Goal: Task Accomplishment & Management: Use online tool/utility

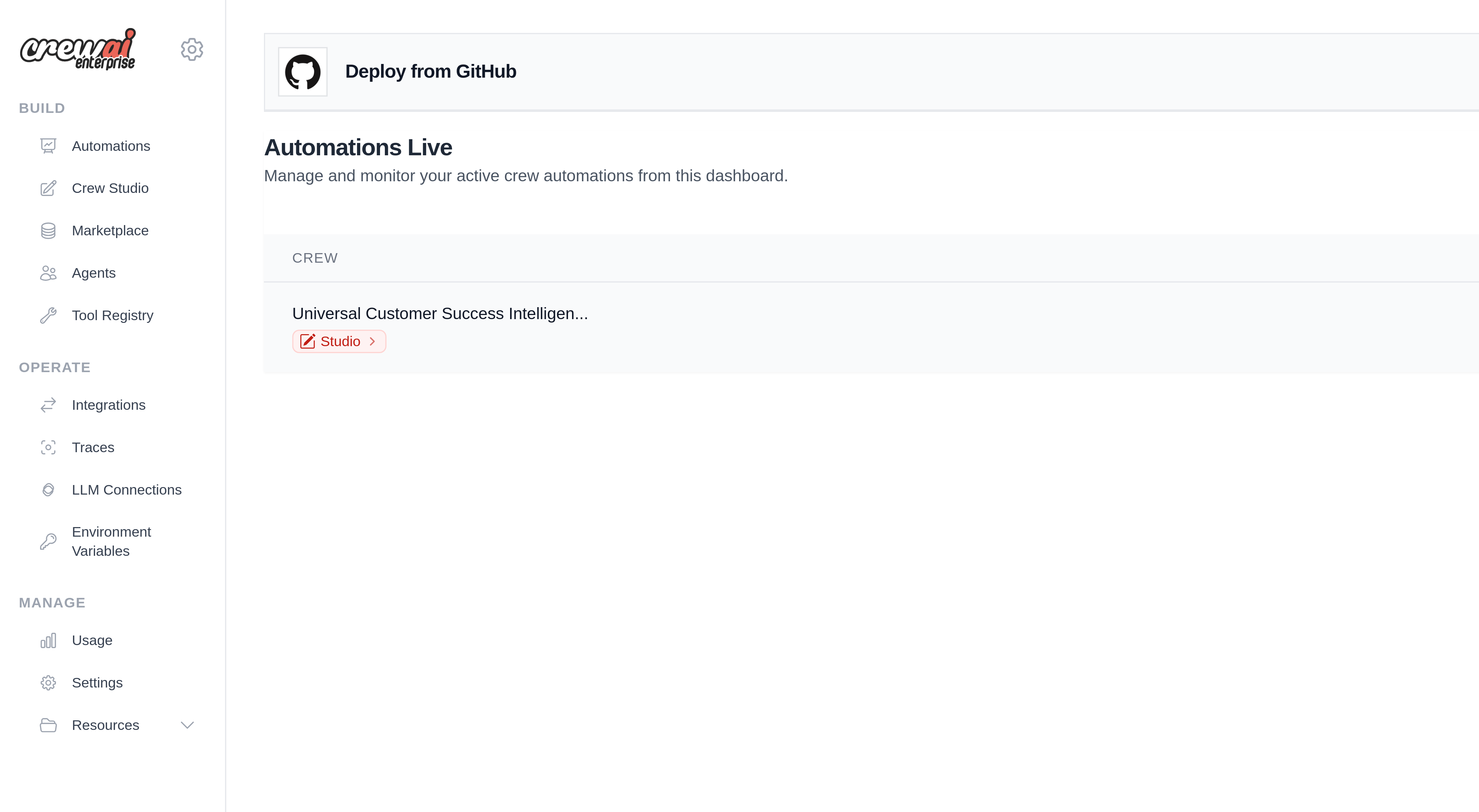
click at [111, 95] on div "Universal Customer Success Intelligen..." at bounding box center [128, 91] width 86 height 7
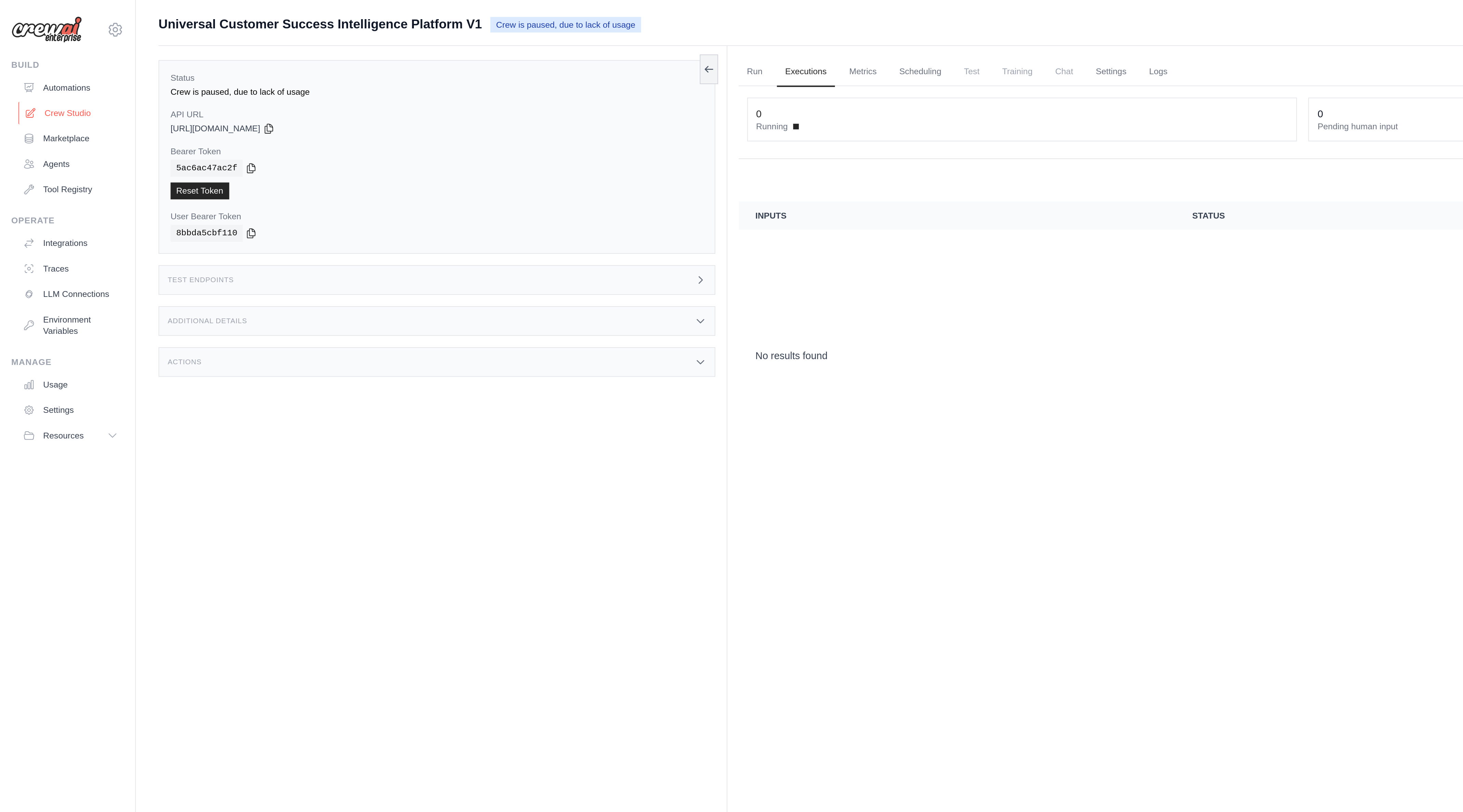
click at [30, 54] on link "Crew Studio" at bounding box center [35, 54] width 52 height 11
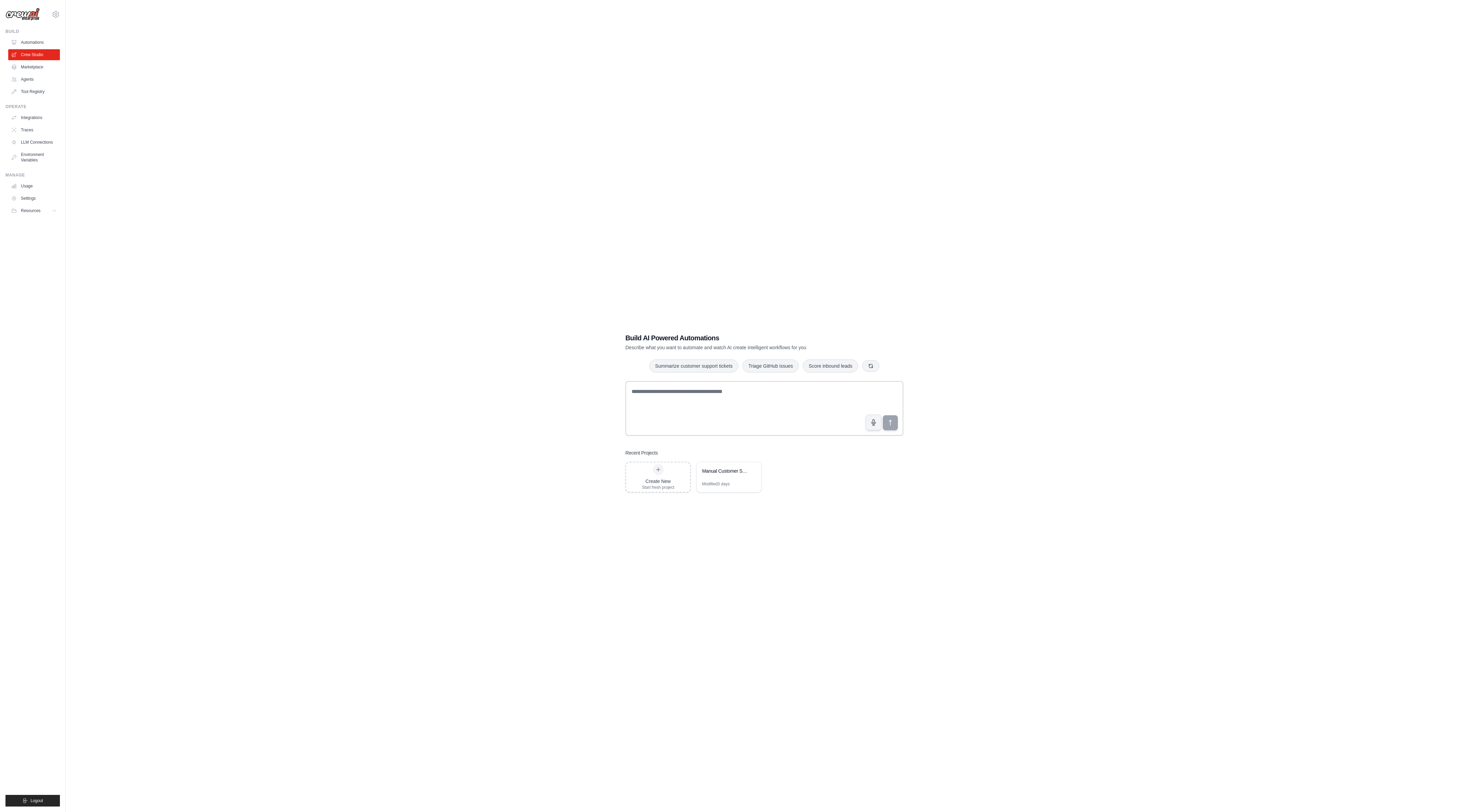
click at [713, 495] on div "Build AI Powered Automations Describe what you want to automate and watch AI cr…" at bounding box center [765, 413] width 294 height 181
click at [730, 471] on div "Manual Customer Success Intelligence Platform" at bounding box center [725, 471] width 47 height 7
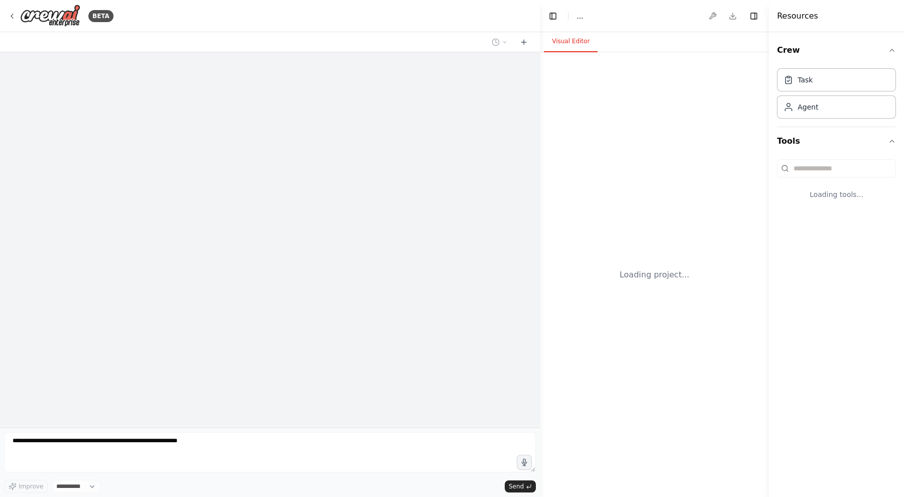
select select "****"
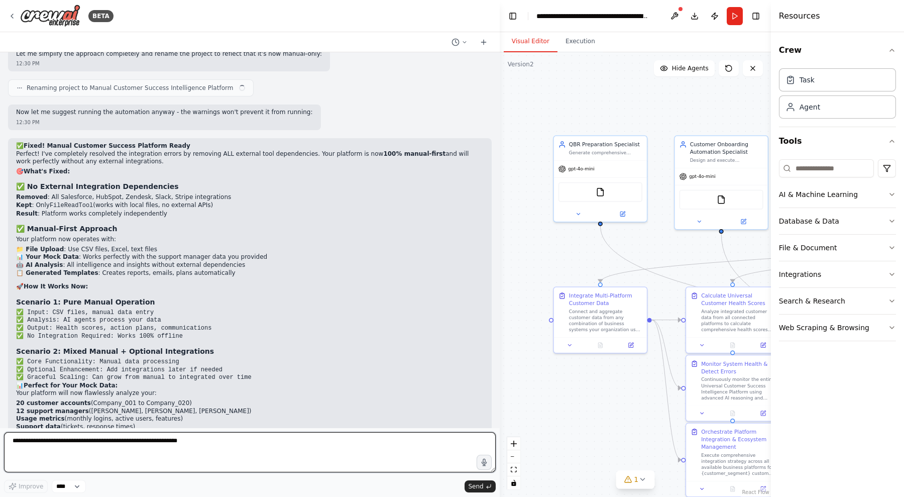
click at [161, 440] on textarea at bounding box center [250, 452] width 492 height 40
type textarea "**********"
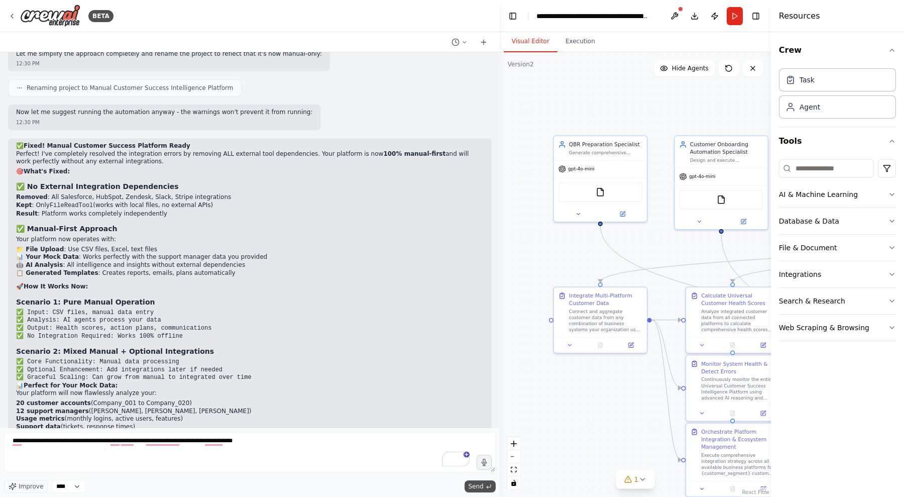
click at [472, 482] on span "Send" at bounding box center [476, 486] width 15 height 8
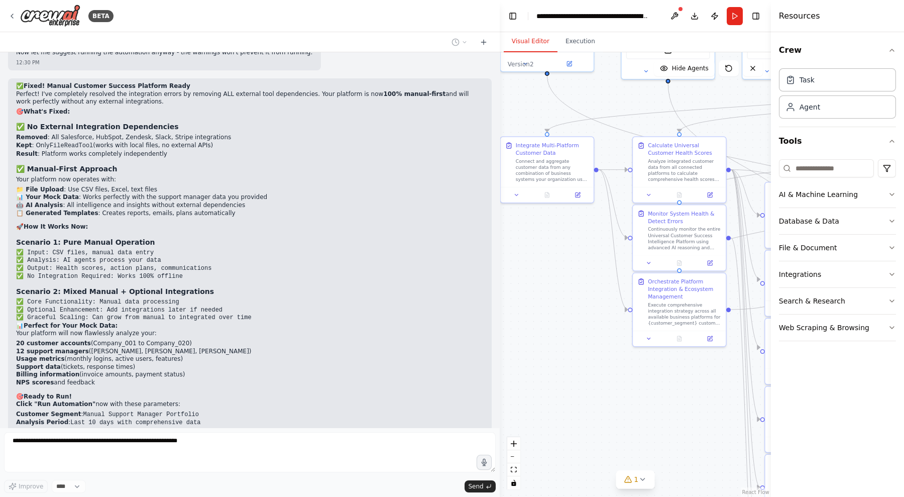
drag, startPoint x: 560, startPoint y: 259, endPoint x: 507, endPoint y: 108, distance: 159.3
click at [507, 108] on div ".deletable-edge-delete-btn { width: 20px; height: 20px; border: 0px solid #ffff…" at bounding box center [635, 274] width 271 height 444
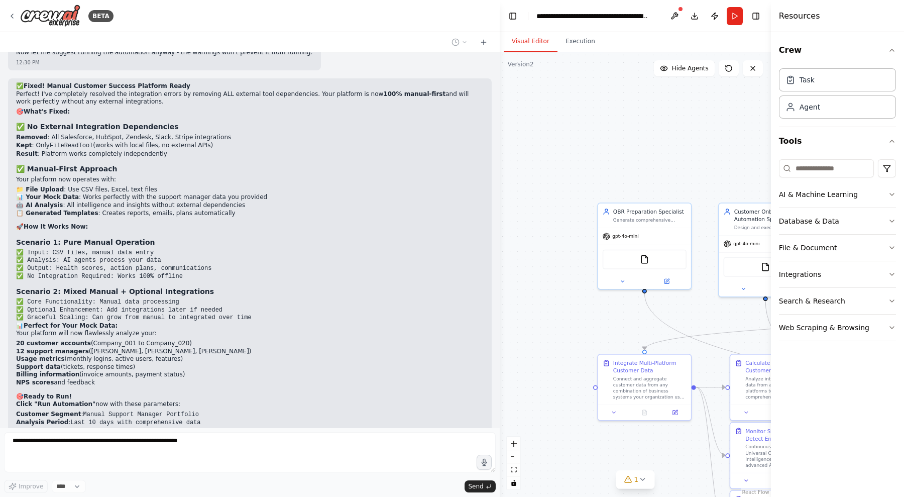
drag, startPoint x: 596, startPoint y: 294, endPoint x: 693, endPoint y: 511, distance: 238.3
click at [693, 497] on html "BETA You are a specialized AI Agent built for Customer Success Operations . You…" at bounding box center [452, 248] width 904 height 497
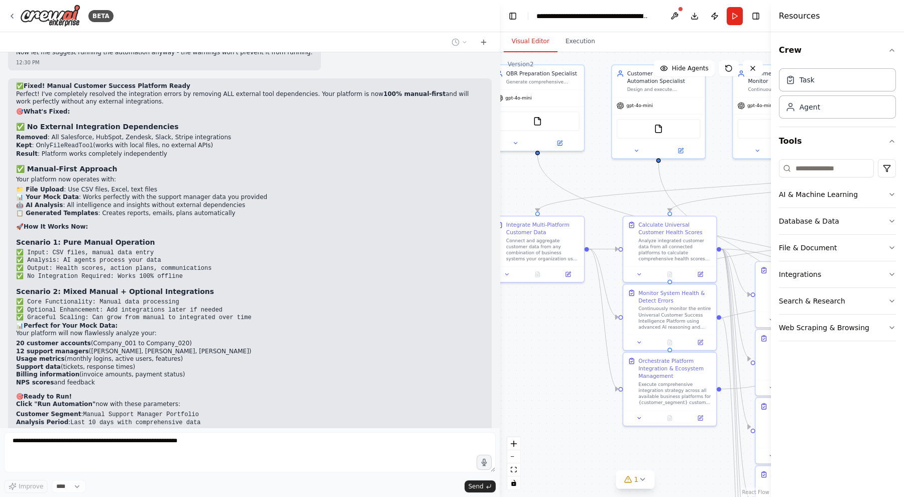
drag, startPoint x: 649, startPoint y: 178, endPoint x: 542, endPoint y: 40, distance: 174.7
click at [542, 40] on div "Visual Editor Execution Version 2 Show Tools Hide Agents .deletable-edge-delete…" at bounding box center [635, 264] width 271 height 465
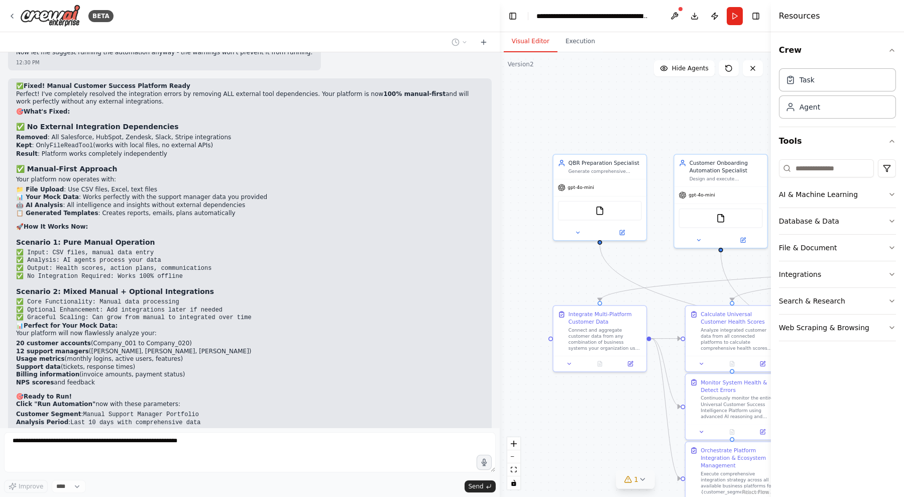
drag, startPoint x: 535, startPoint y: 370, endPoint x: 630, endPoint y: 472, distance: 139.0
click at [630, 472] on div "Version 2 Show Tools Hide Agents .deletable-edge-delete-btn { width: 20px; heig…" at bounding box center [635, 274] width 271 height 444
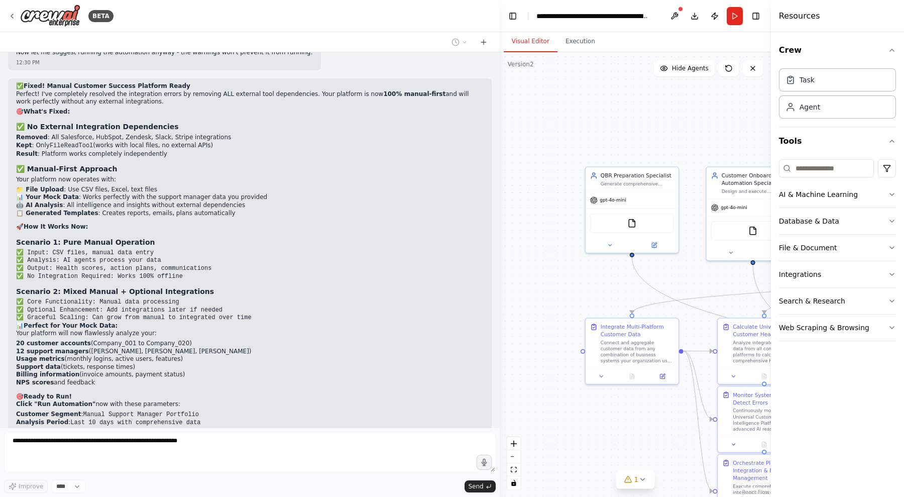
drag, startPoint x: 594, startPoint y: 149, endPoint x: 563, endPoint y: 123, distance: 40.6
click at [563, 123] on div ".deletable-edge-delete-btn { width: 20px; height: 20px; border: 0px solid #ffff…" at bounding box center [635, 274] width 271 height 444
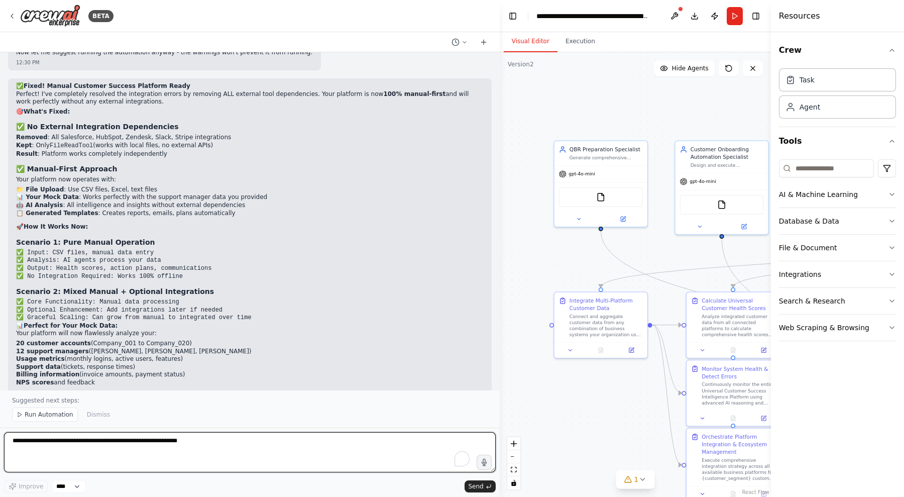
scroll to position [33201, 0]
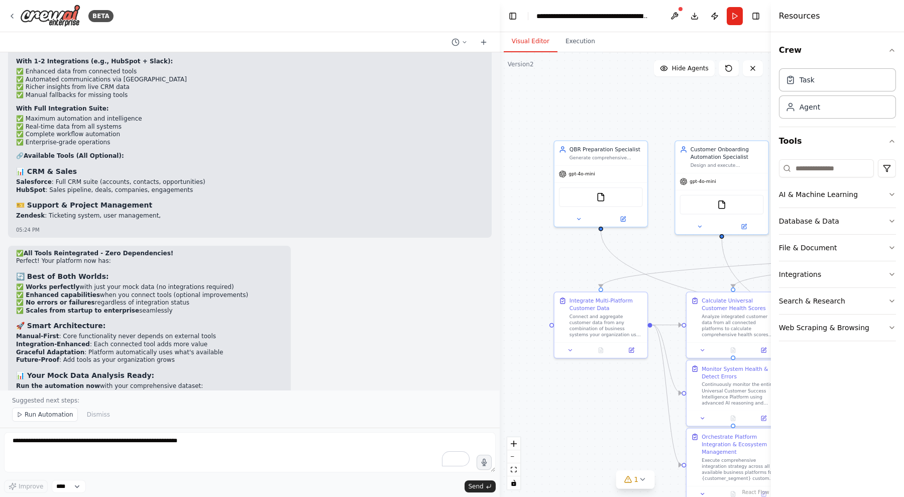
click at [390, 246] on div "✅ All Tools Reintegrated - Zero Dependencies! Perfect! Your platform now has: 🔄…" at bounding box center [250, 397] width 484 height 303
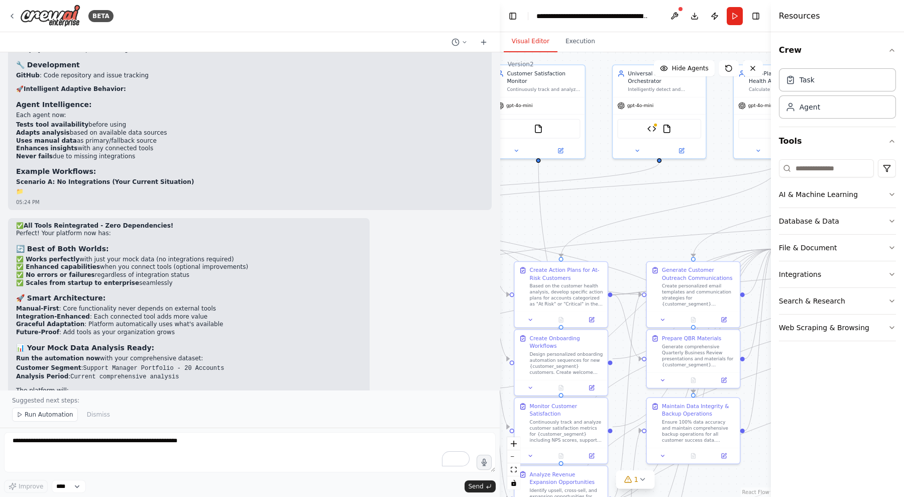
drag, startPoint x: 661, startPoint y: 104, endPoint x: 354, endPoint y: 25, distance: 317.5
click at [354, 25] on div "BETA You are a specialized AI Agent built for Customer Success Operations . You…" at bounding box center [452, 248] width 904 height 497
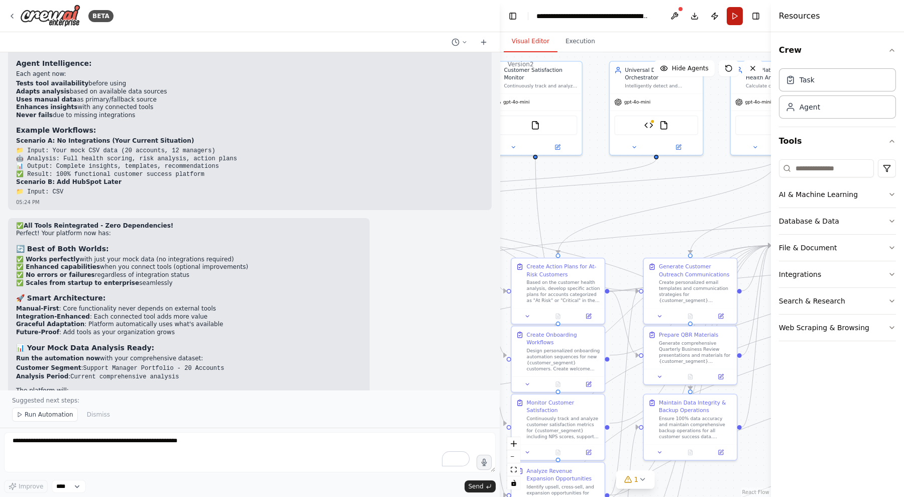
click at [733, 12] on button "Run" at bounding box center [735, 16] width 16 height 18
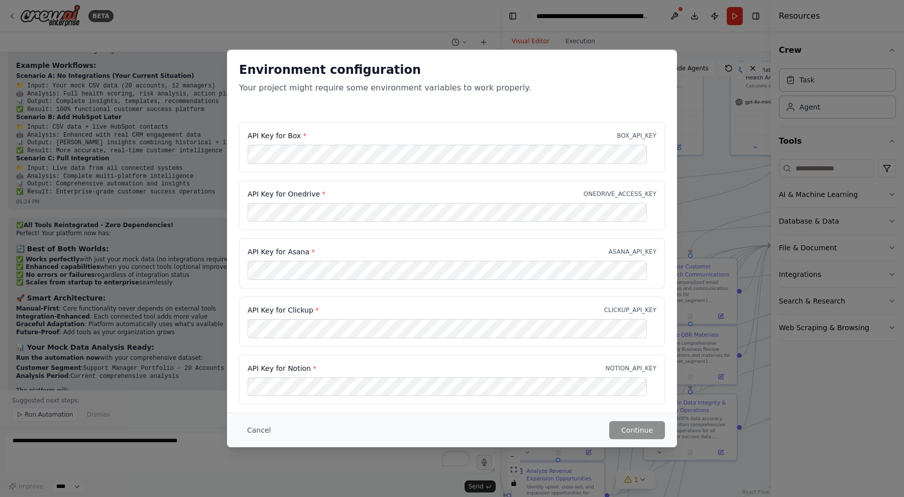
scroll to position [34077, 0]
click at [716, 182] on div "Environment configuration Your project might require some environment variables…" at bounding box center [452, 248] width 904 height 497
click at [252, 434] on button "Cancel" at bounding box center [259, 430] width 40 height 18
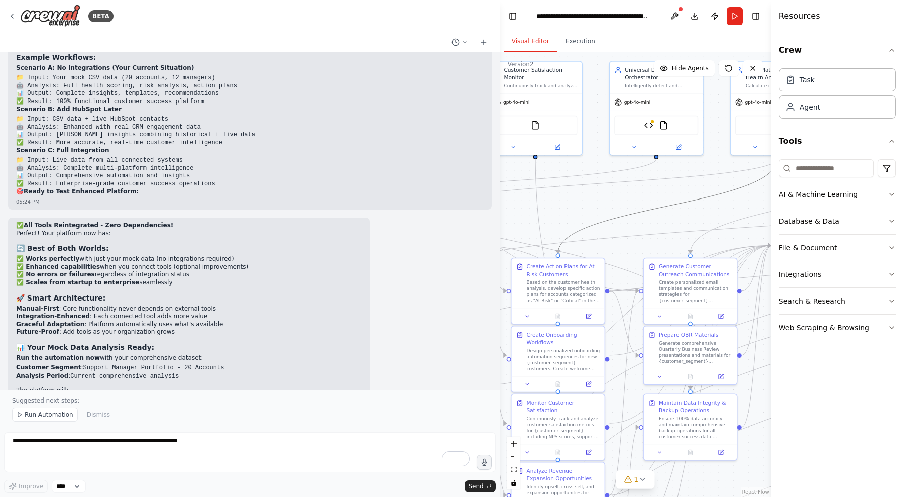
drag, startPoint x: 669, startPoint y: 203, endPoint x: 623, endPoint y: 169, distance: 57.8
click at [208, 23] on div ".deletable-edge-delete-btn { width: 20px; height: 20px; border: 0px solid #ffff…" at bounding box center [208, 23] width 0 height 0
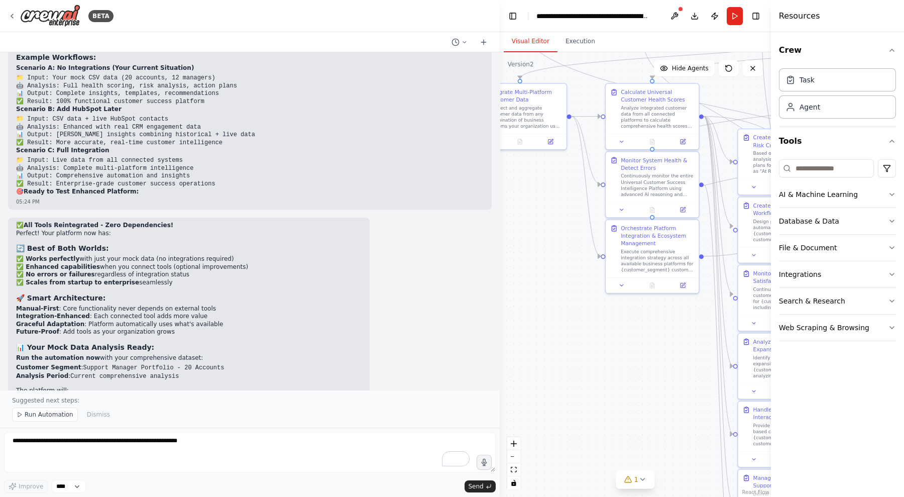
drag, startPoint x: 587, startPoint y: 196, endPoint x: 904, endPoint y: 90, distance: 334.2
click at [904, 90] on div "BETA You are a specialized AI Agent built for Customer Success Operations . You…" at bounding box center [452, 248] width 904 height 497
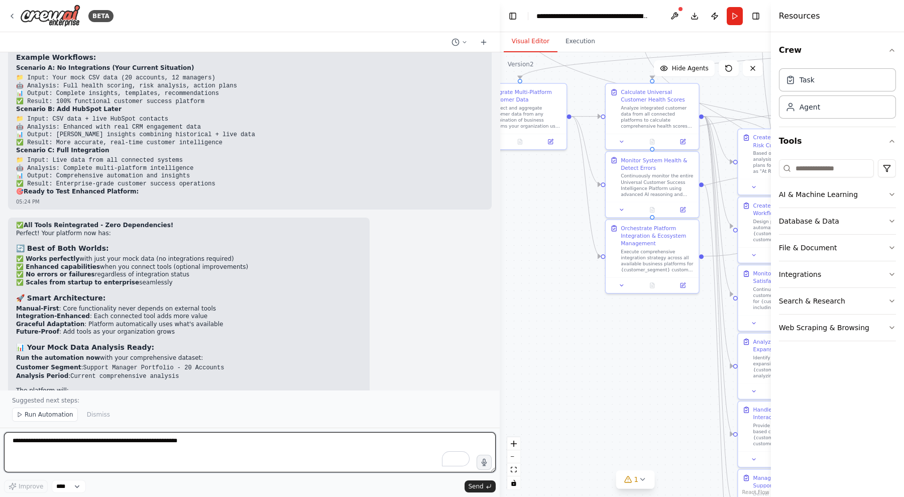
click at [78, 460] on textarea "To enrich screen reader interactions, please activate Accessibility in Grammarl…" at bounding box center [250, 452] width 492 height 40
type textarea "**********"
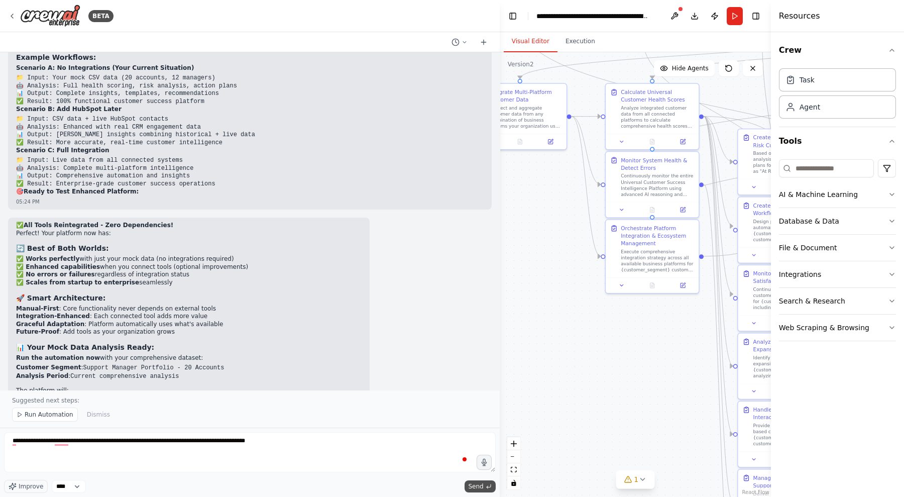
click at [472, 488] on span "Send" at bounding box center [476, 486] width 15 height 8
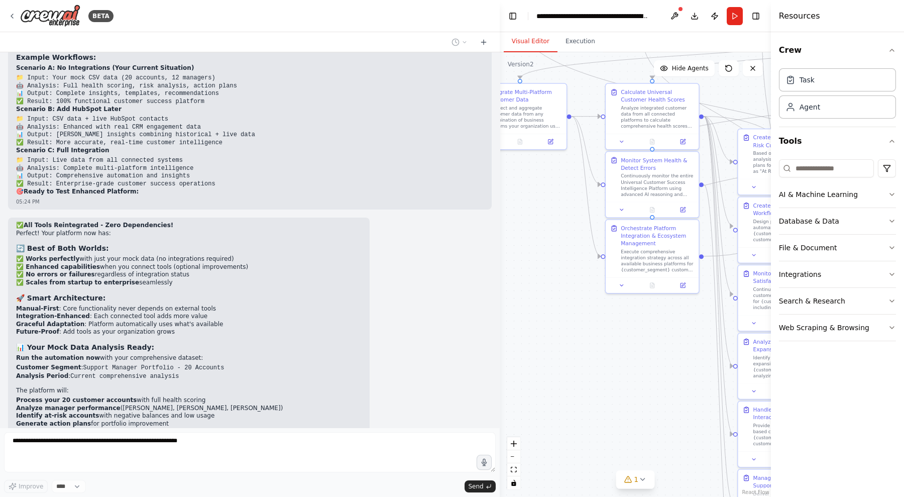
scroll to position [34099, 0]
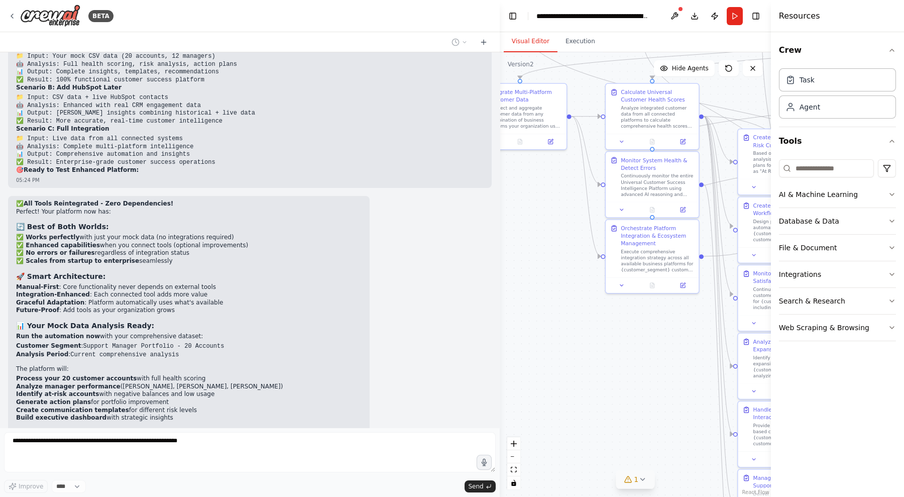
click at [645, 483] on icon at bounding box center [642, 479] width 8 height 8
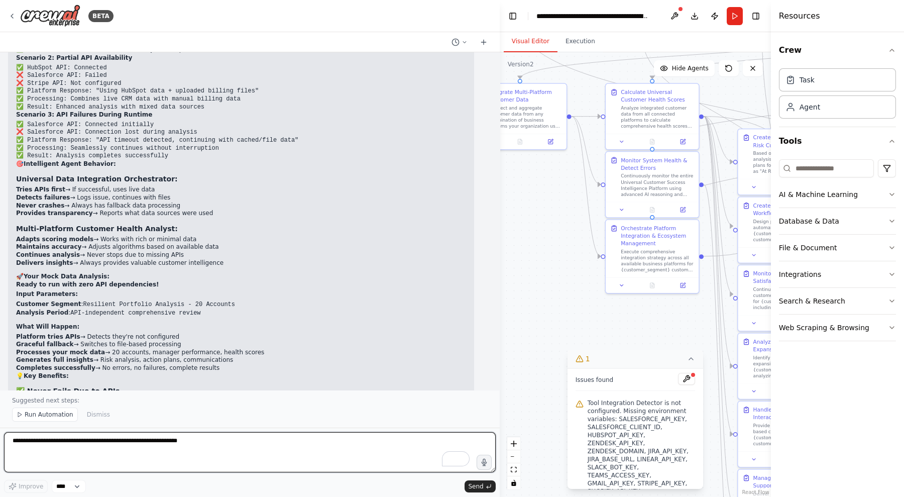
scroll to position [34926, 0]
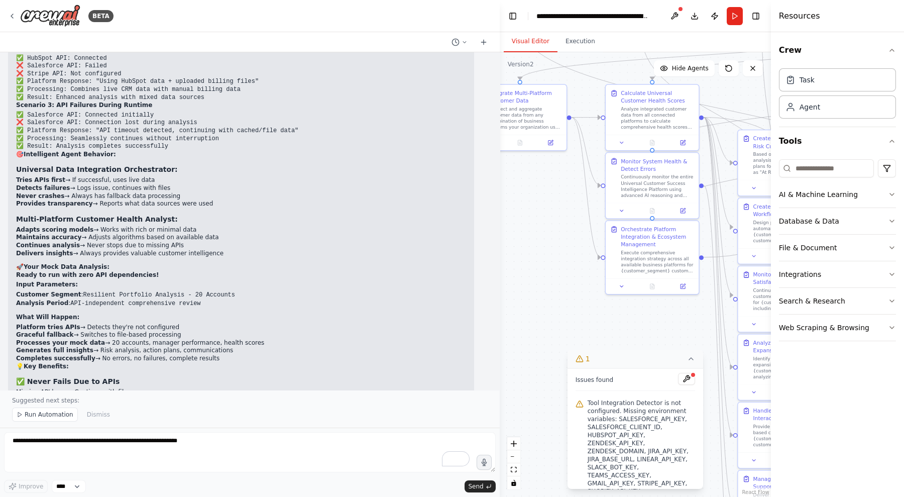
drag, startPoint x: 317, startPoint y: 269, endPoint x: 540, endPoint y: 307, distance: 225.7
click at [540, 307] on div ".deletable-edge-delete-btn { width: 20px; height: 20px; border: 0px solid #ffff…" at bounding box center [635, 274] width 271 height 444
click at [63, 413] on span "Run Automation" at bounding box center [49, 414] width 49 height 8
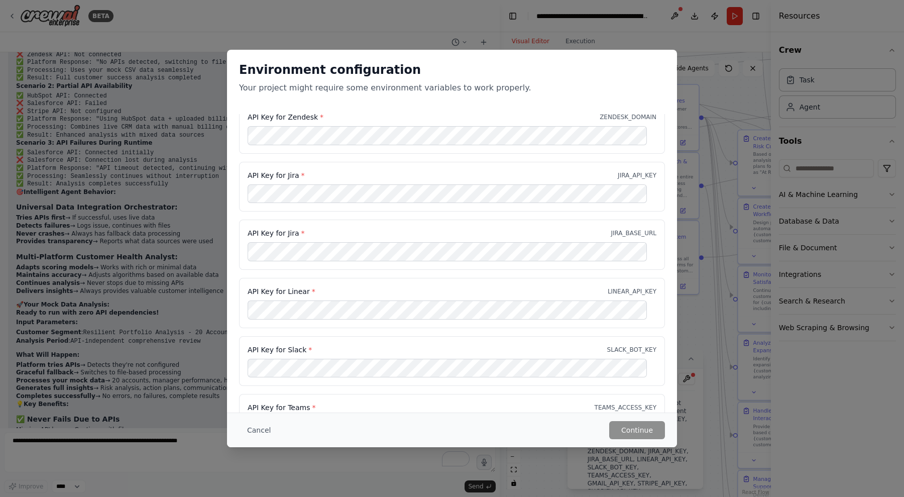
scroll to position [863, 0]
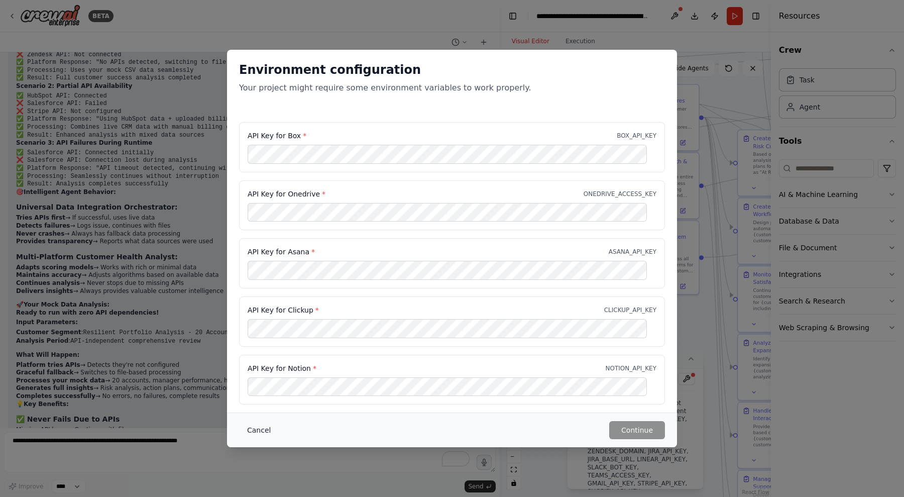
click at [241, 424] on button "Cancel" at bounding box center [259, 430] width 40 height 18
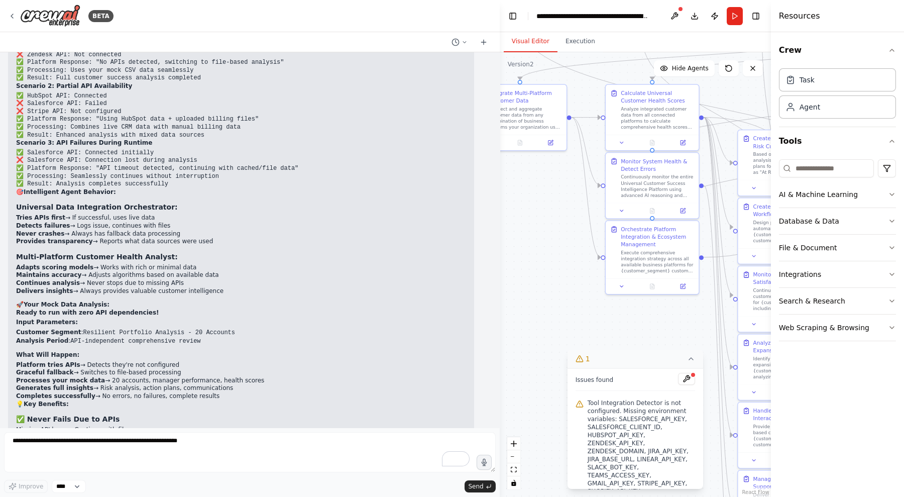
click at [689, 357] on icon at bounding box center [691, 359] width 8 height 8
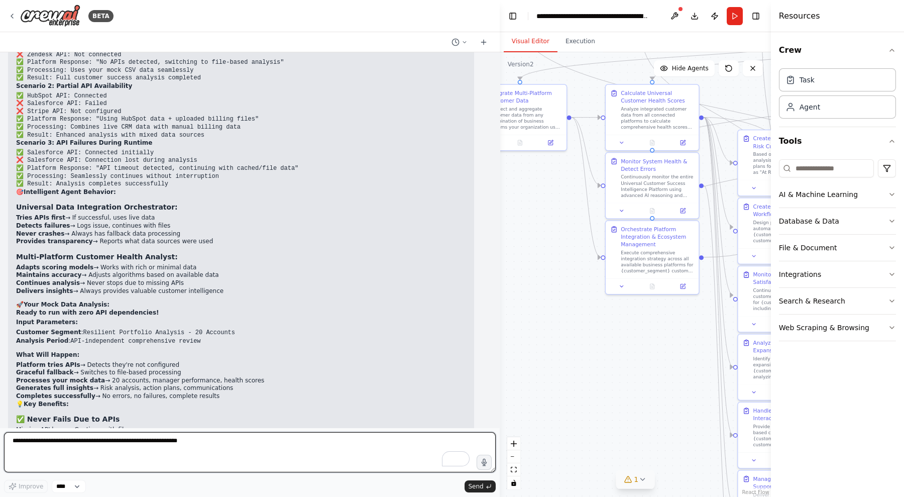
click at [221, 449] on textarea "To enrich screen reader interactions, please activate Accessibility in Grammarl…" at bounding box center [250, 452] width 492 height 40
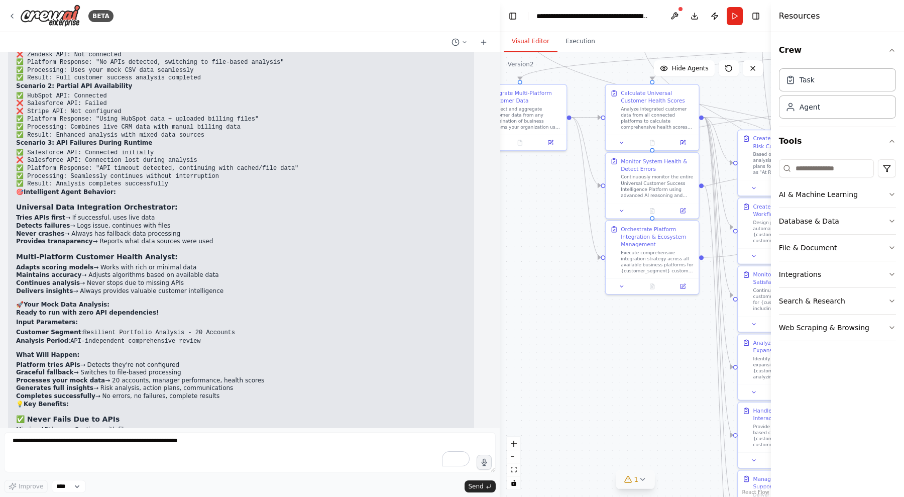
click at [635, 489] on div ".deletable-edge-delete-btn { width: 20px; height: 20px; border: 0px solid #ffff…" at bounding box center [635, 274] width 271 height 444
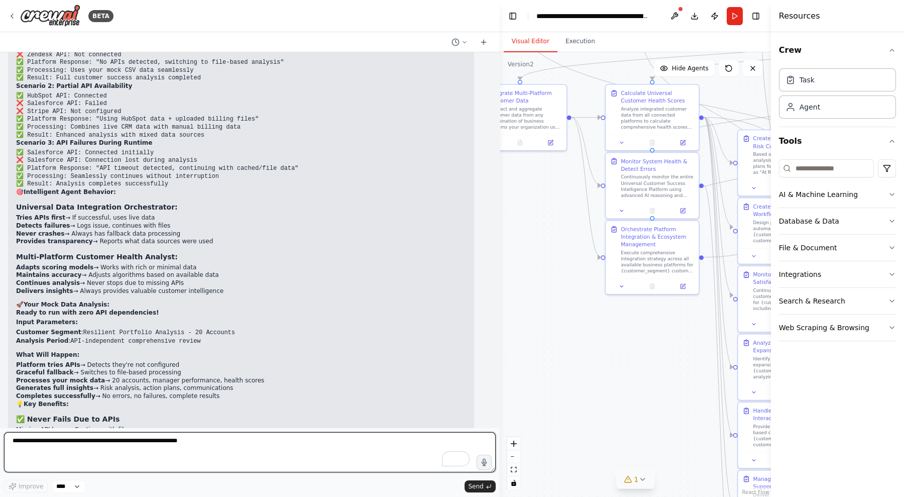
click at [296, 451] on textarea "To enrich screen reader interactions, please activate Accessibility in Grammarl…" at bounding box center [250, 452] width 492 height 40
type textarea "**********"
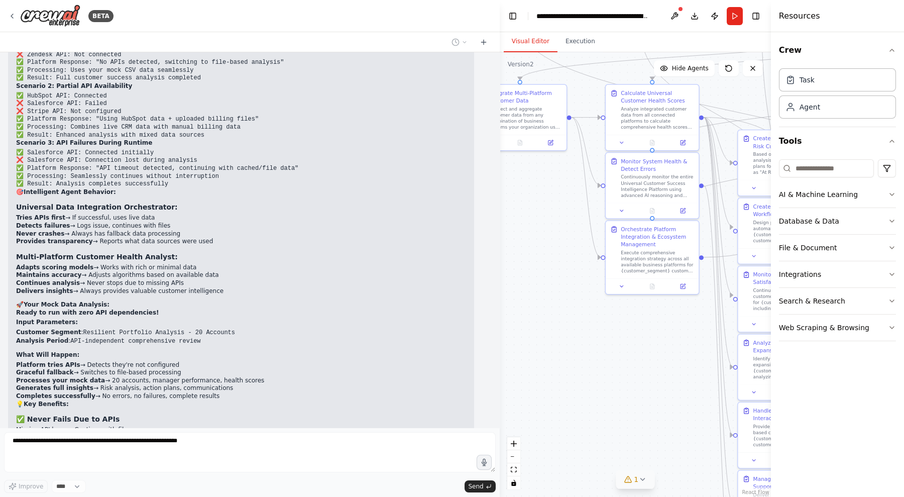
scroll to position [34948, 0]
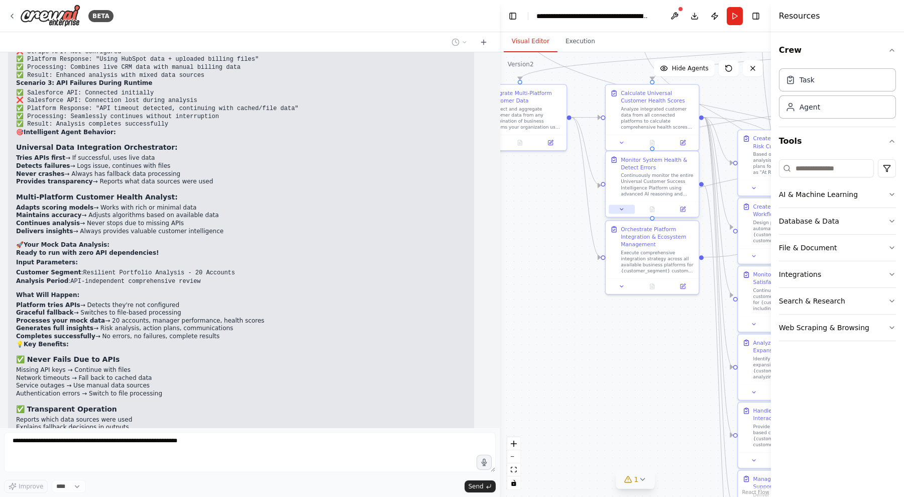
click at [625, 214] on div at bounding box center [652, 209] width 93 height 16
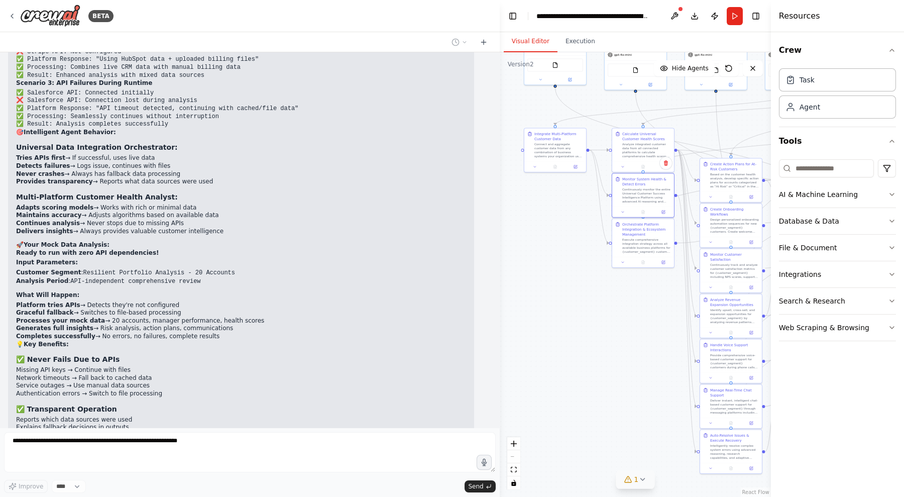
click at [500, 160] on div ".deletable-edge-delete-btn { width: 20px; height: 20px; border: 0px solid #ffff…" at bounding box center [635, 274] width 271 height 444
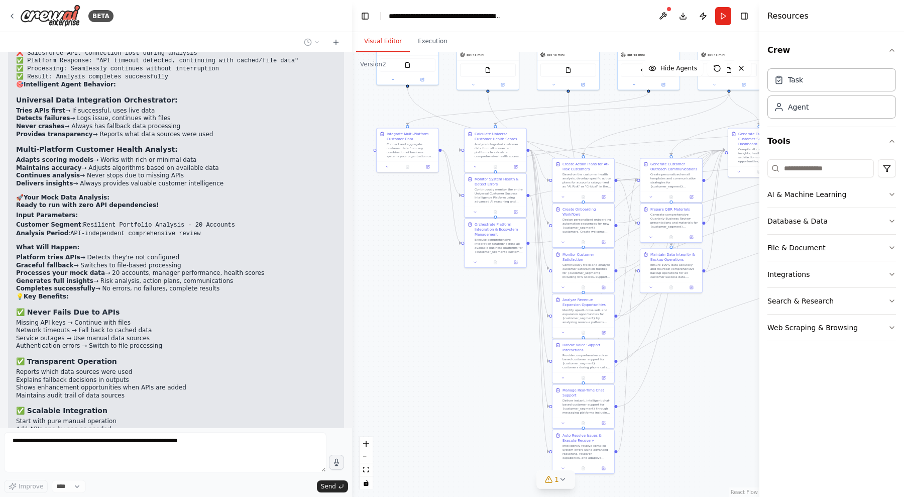
scroll to position [35688, 0]
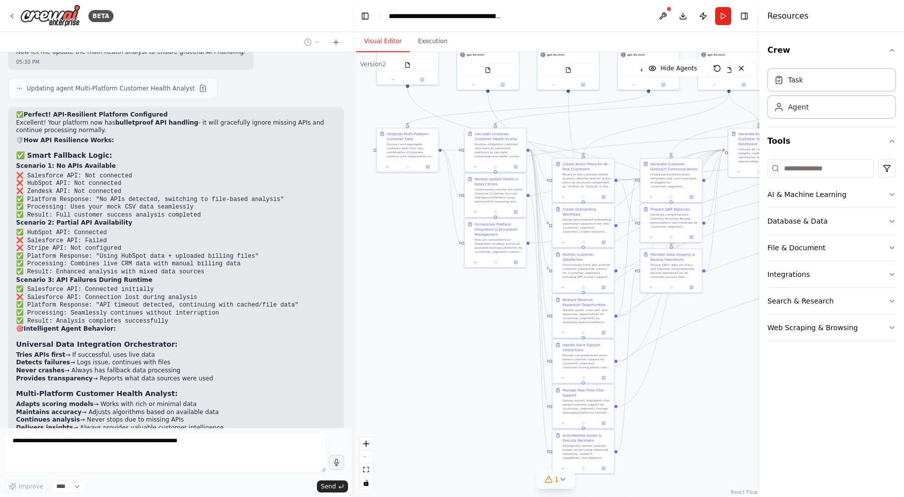
drag, startPoint x: 495, startPoint y: 236, endPoint x: 352, endPoint y: 227, distance: 143.5
click at [352, 227] on div "BETA You are a specialized AI Agent built for Customer Success Operations . You…" at bounding box center [452, 248] width 904 height 497
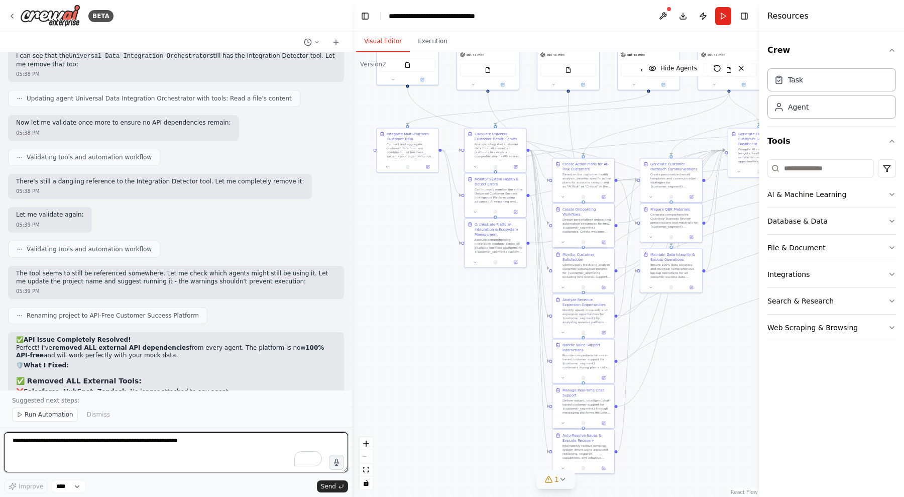
scroll to position [36938, 0]
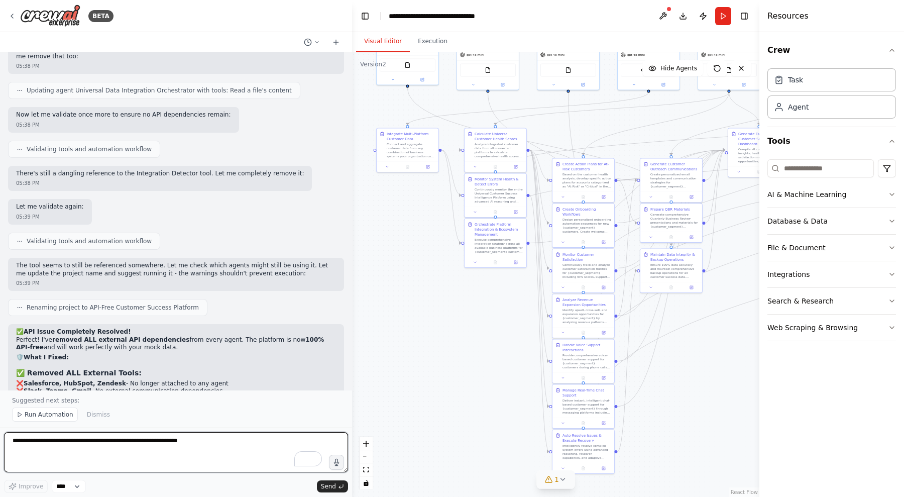
click at [46, 450] on textarea "To enrich screen reader interactions, please activate Accessibility in Grammarl…" at bounding box center [176, 452] width 344 height 40
type textarea "**********"
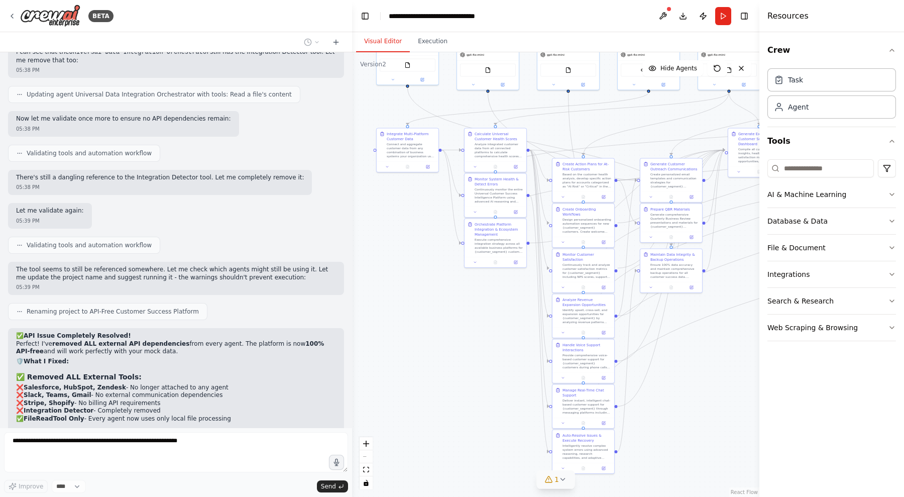
scroll to position [36960, 0]
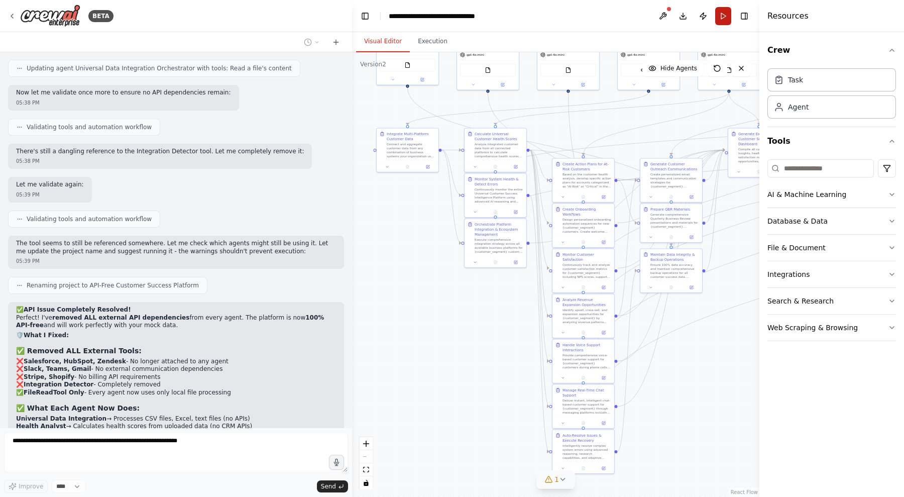
click at [722, 15] on button "Run" at bounding box center [723, 16] width 16 height 18
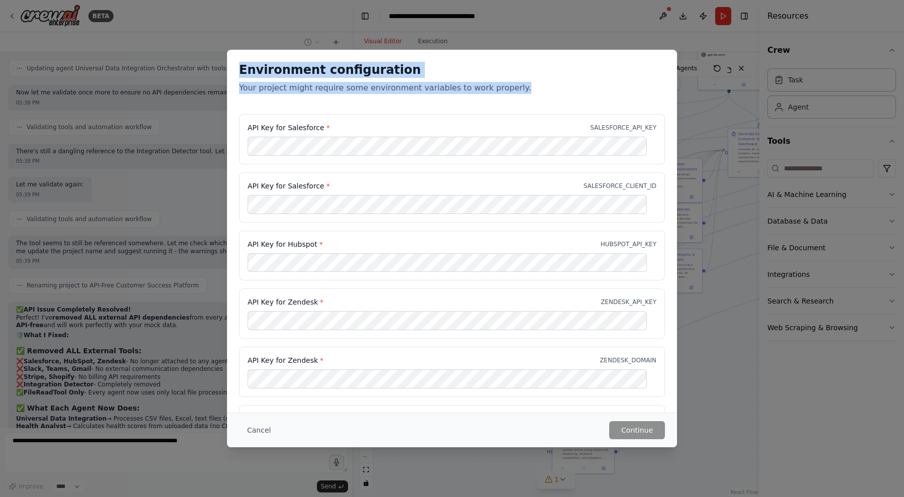
drag, startPoint x: 241, startPoint y: 65, endPoint x: 507, endPoint y: 97, distance: 268.1
click at [507, 97] on div "Environment configuration Your project might require some environment variables…" at bounding box center [452, 82] width 450 height 64
copy div "Environment configuration Your project might require some environment variables…"
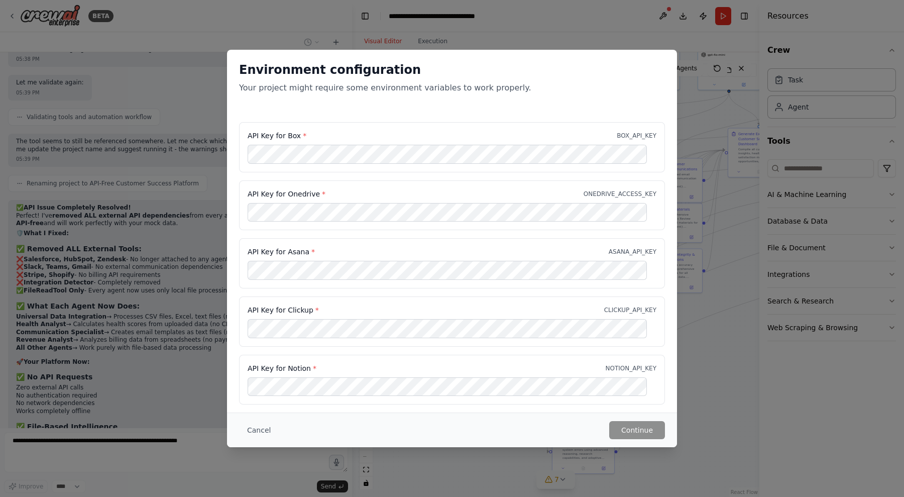
scroll to position [37070, 0]
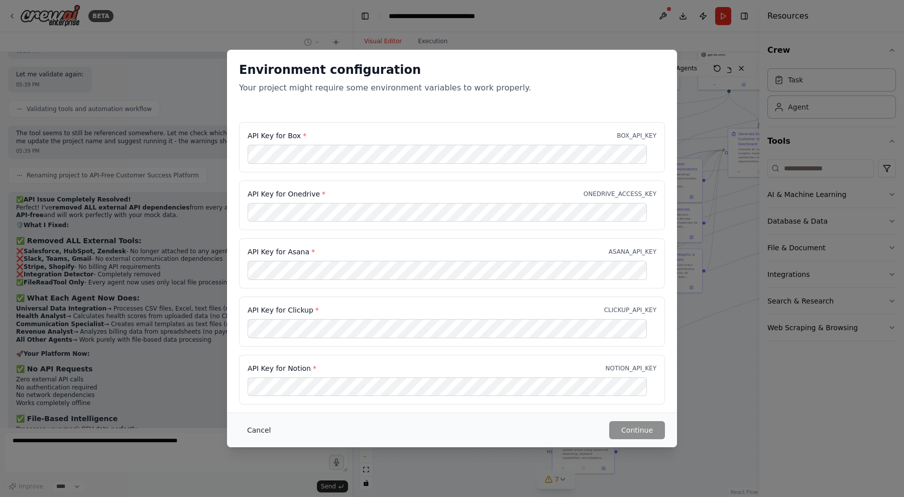
click at [251, 433] on button "Cancel" at bounding box center [259, 430] width 40 height 18
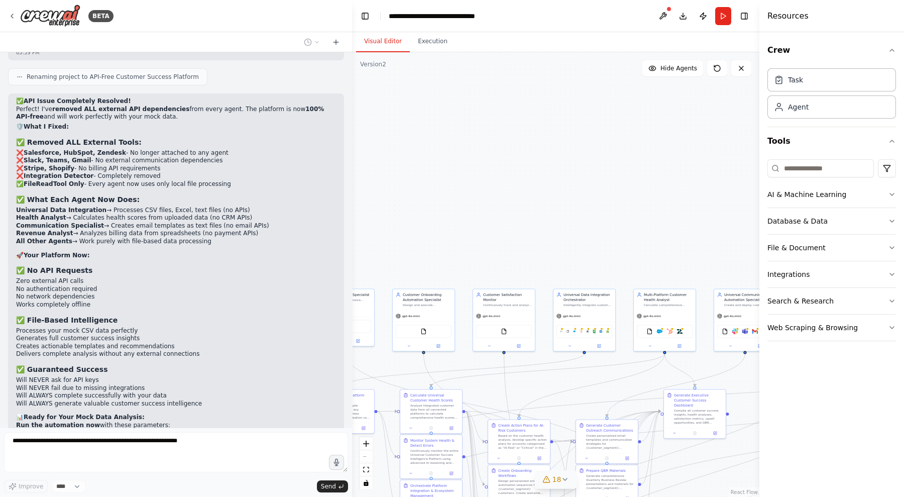
scroll to position [37227, 0]
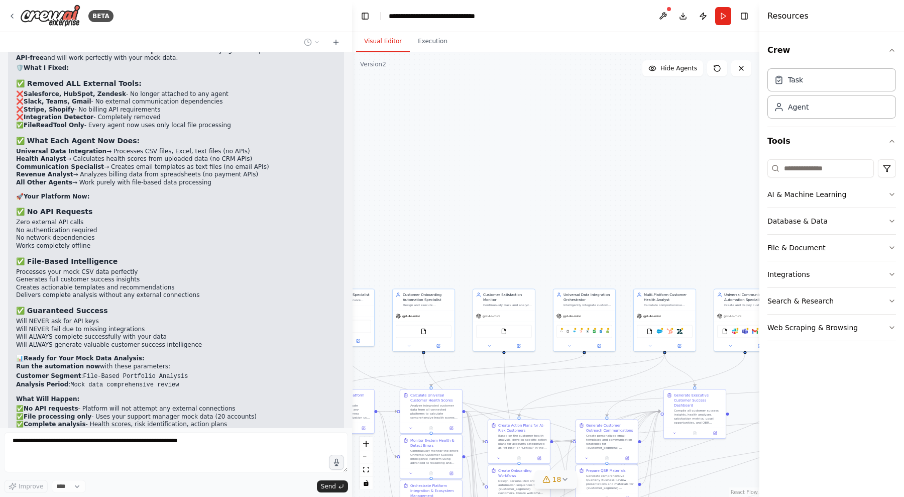
drag, startPoint x: 417, startPoint y: 264, endPoint x: 353, endPoint y: 526, distance: 269.5
click at [353, 497] on html "BETA You are a specialized AI Agent built for Customer Success Operations . You…" at bounding box center [452, 248] width 904 height 497
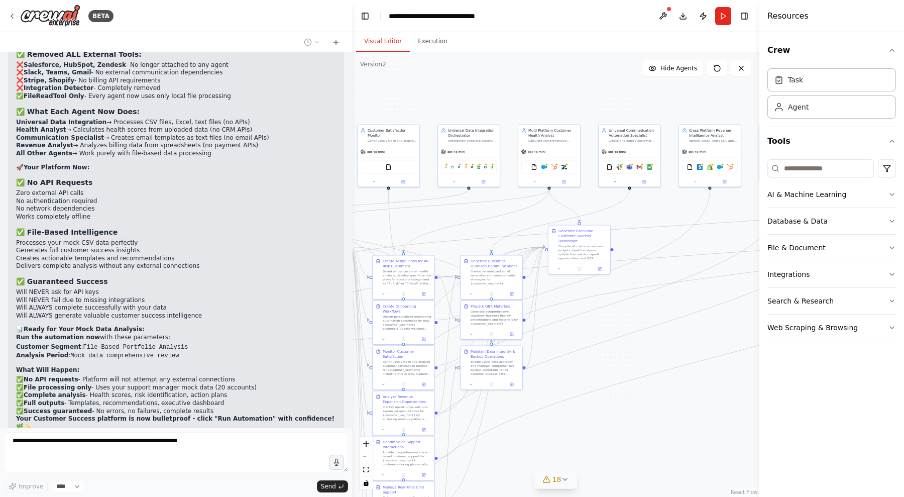
scroll to position [37285, 0]
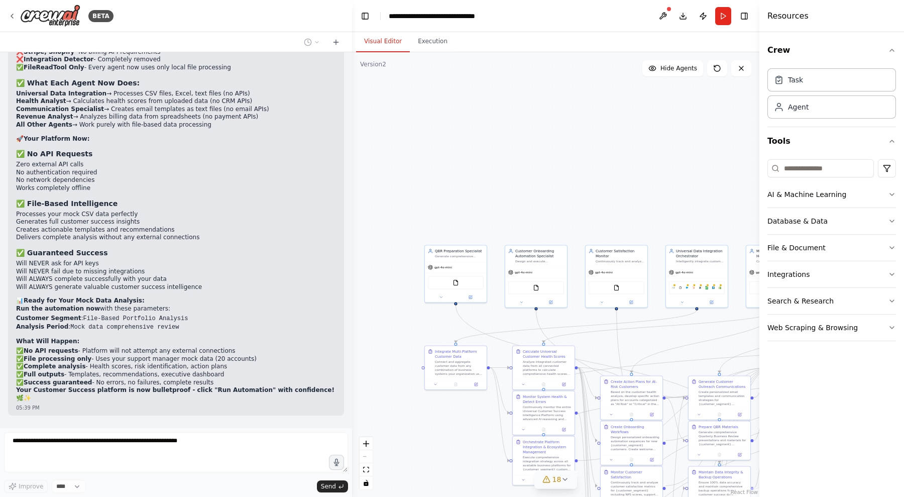
drag, startPoint x: 465, startPoint y: 214, endPoint x: 575, endPoint y: 192, distance: 112.7
click at [575, 192] on div ".deletable-edge-delete-btn { width: 20px; height: 20px; border: 0px solid #ffff…" at bounding box center [555, 274] width 407 height 444
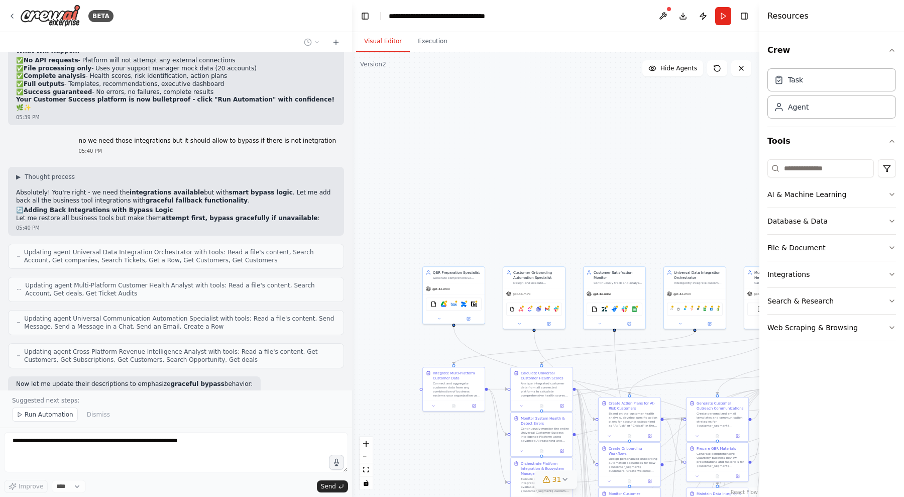
scroll to position [37613, 0]
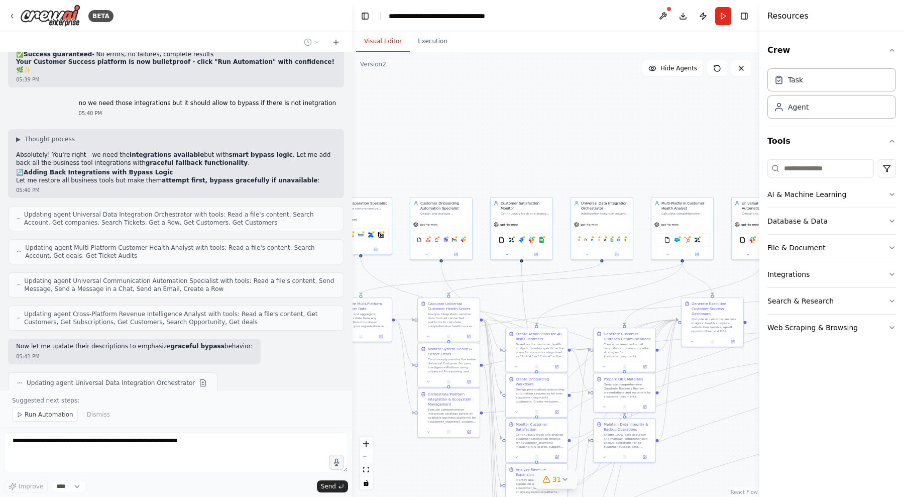
drag, startPoint x: 540, startPoint y: 178, endPoint x: 445, endPoint y: 104, distance: 120.2
click at [445, 104] on div ".deletable-edge-delete-btn { width: 20px; height: 20px; border: 0px solid #ffff…" at bounding box center [555, 274] width 407 height 444
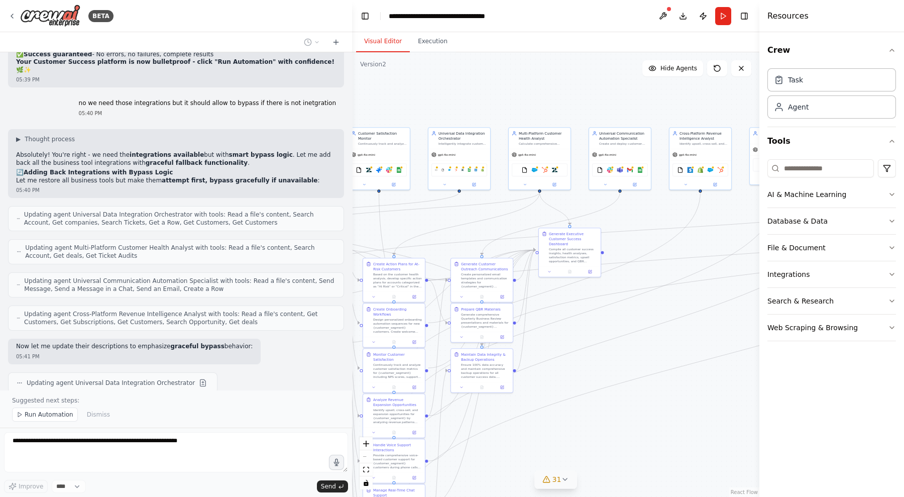
drag, startPoint x: 533, startPoint y: 136, endPoint x: 389, endPoint y: 60, distance: 162.4
click at [389, 60] on div ".deletable-edge-delete-btn { width: 20px; height: 20px; border: 0px solid #ffff…" at bounding box center [555, 274] width 407 height 444
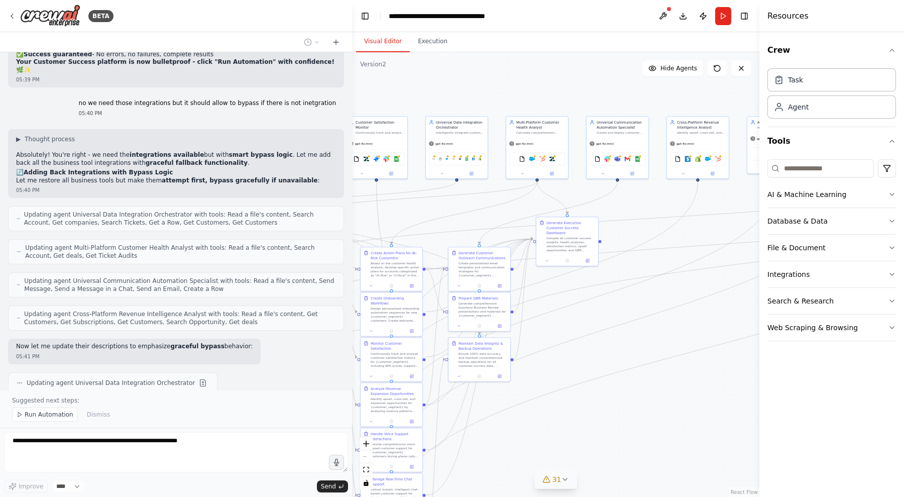
click at [563, 477] on icon at bounding box center [565, 479] width 8 height 8
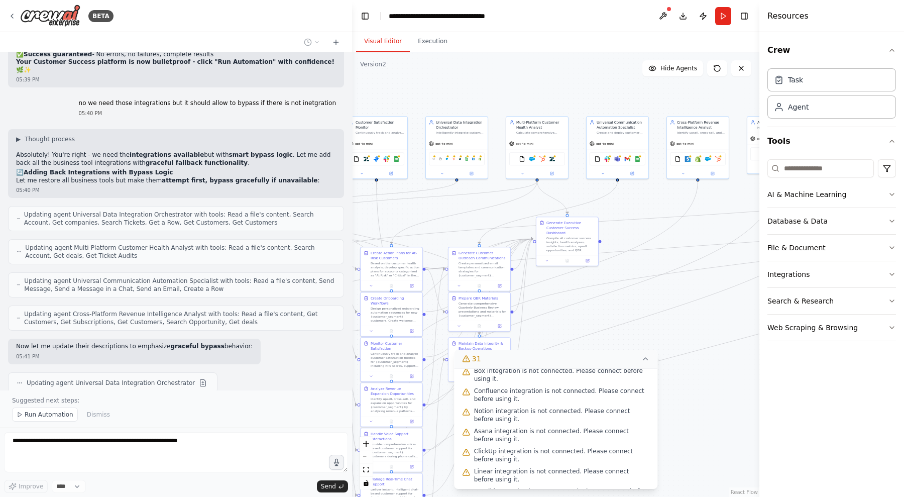
scroll to position [598, 0]
click at [655, 341] on div ".deletable-edge-delete-btn { width: 20px; height: 20px; border: 0px solid #ffff…" at bounding box center [555, 274] width 407 height 444
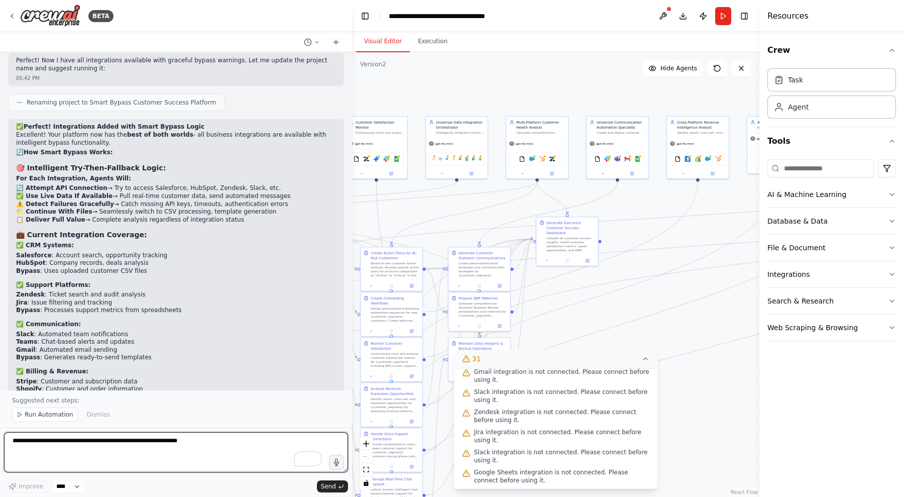
scroll to position [38248, 0]
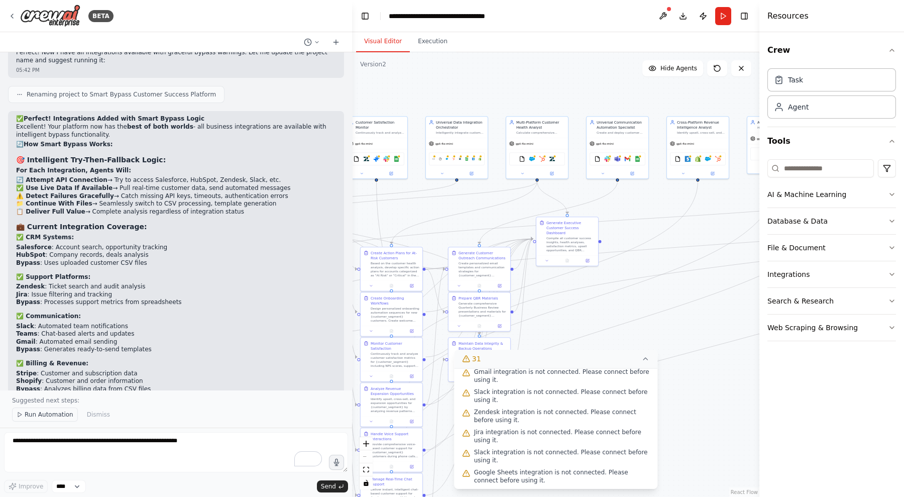
click at [29, 416] on span "Run Automation" at bounding box center [49, 414] width 49 height 8
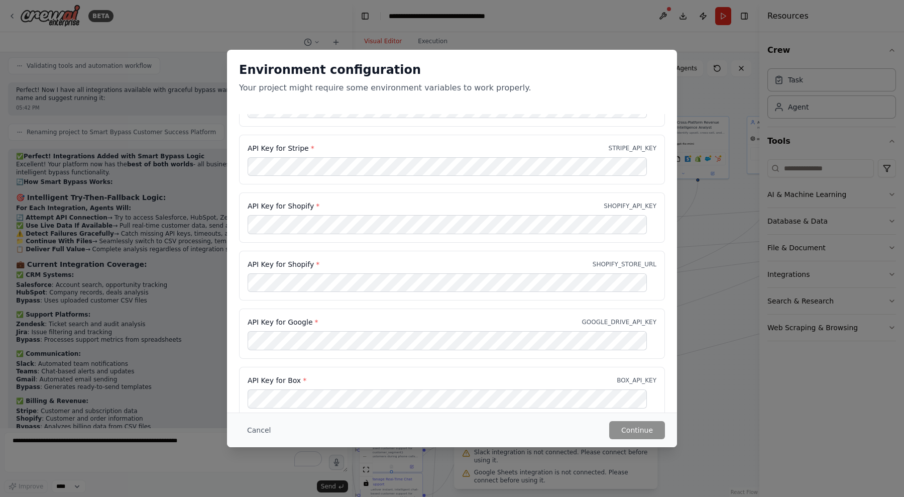
scroll to position [808, 0]
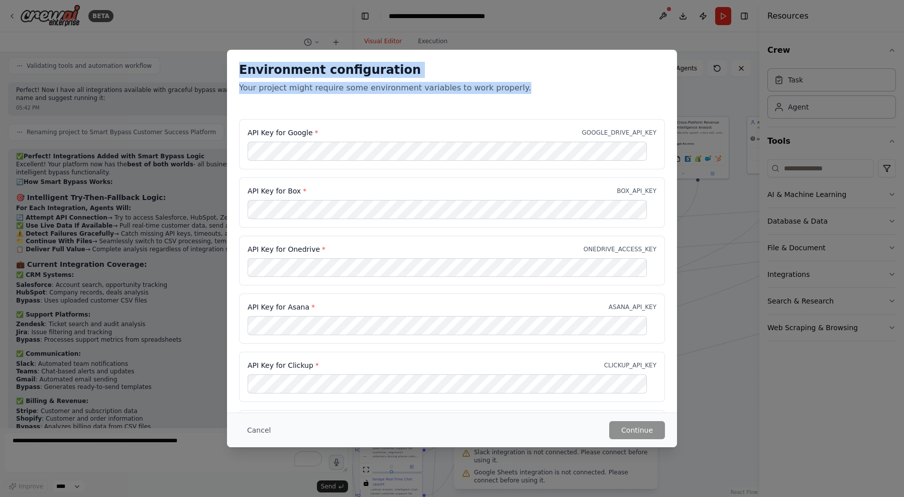
drag, startPoint x: 240, startPoint y: 71, endPoint x: 539, endPoint y: 102, distance: 301.0
click at [539, 102] on div "Environment configuration Your project might require some environment variables…" at bounding box center [452, 82] width 450 height 64
copy div "Environment configuration Your project might require some environment variables…"
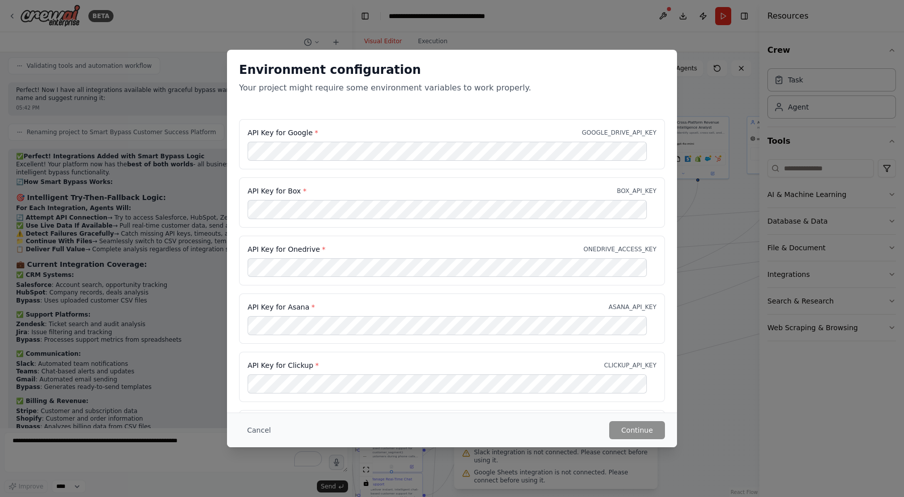
scroll to position [863, 0]
click at [254, 429] on button "Cancel" at bounding box center [259, 430] width 40 height 18
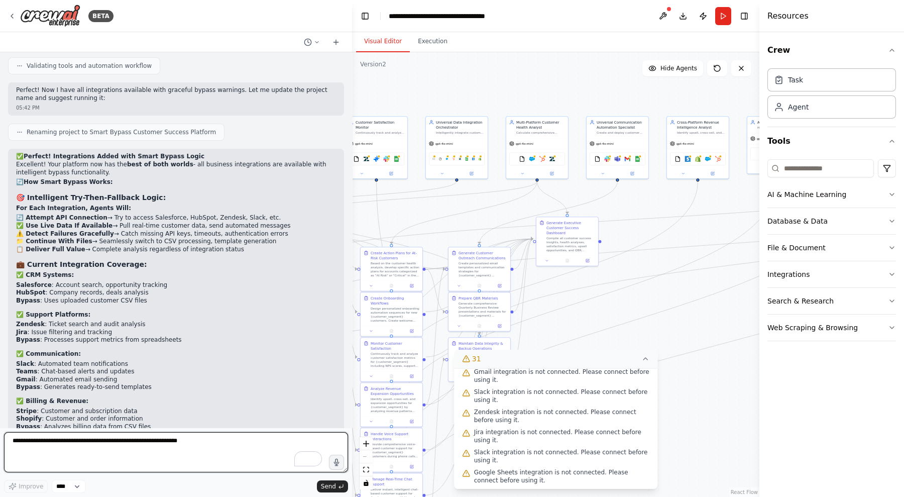
click at [123, 458] on textarea "To enrich screen reader interactions, please activate Accessibility in Grammarl…" at bounding box center [176, 452] width 344 height 40
paste textarea "**********"
type textarea "**********"
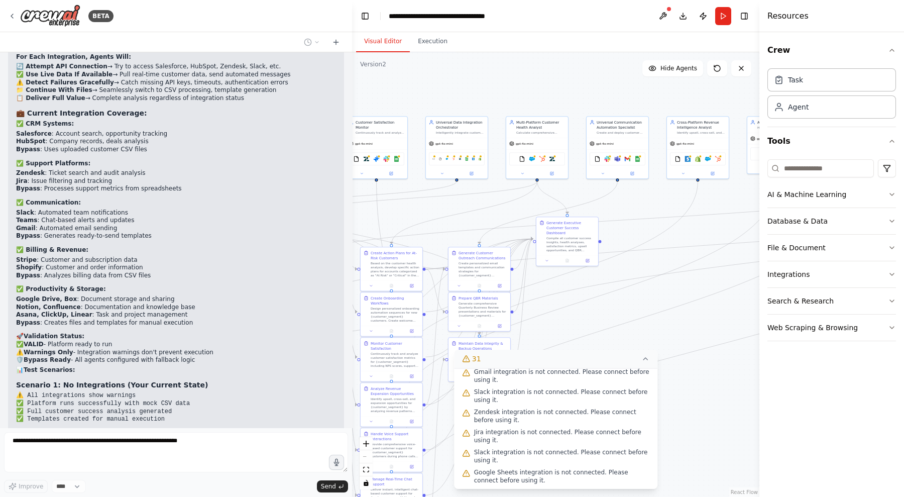
scroll to position [38370, 0]
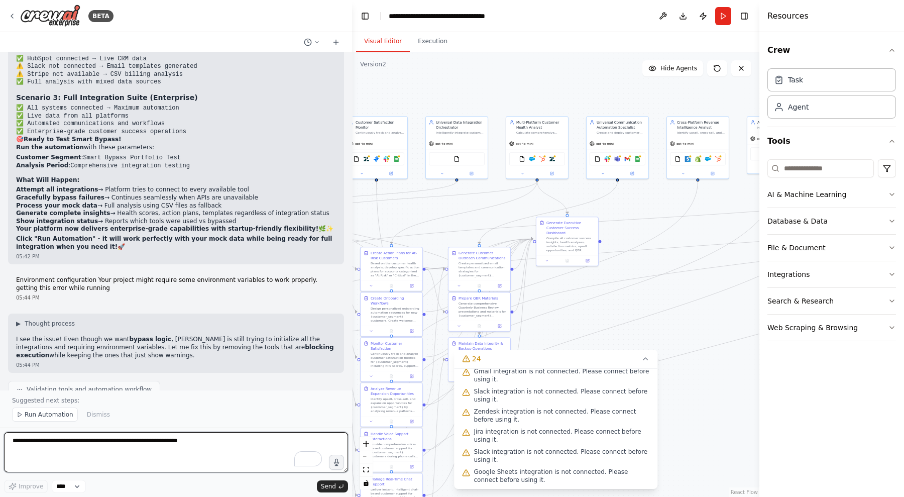
scroll to position [38758, 0]
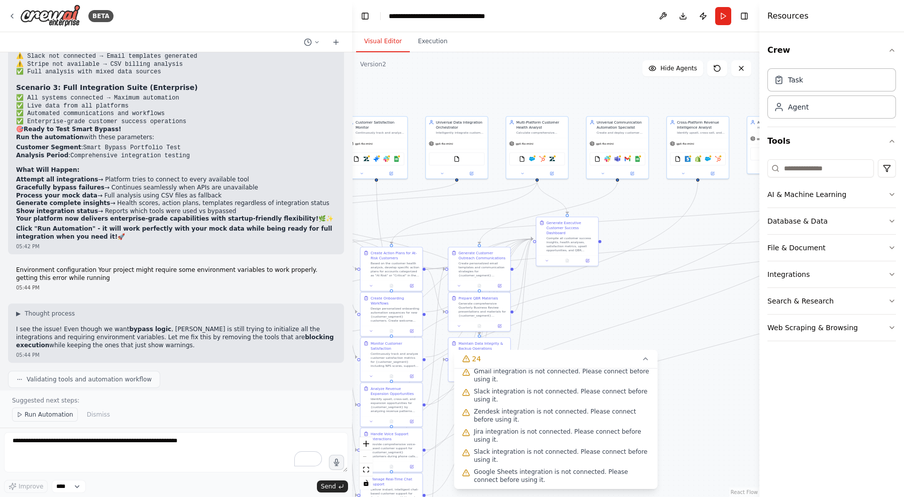
click at [28, 415] on span "Run Automation" at bounding box center [49, 414] width 49 height 8
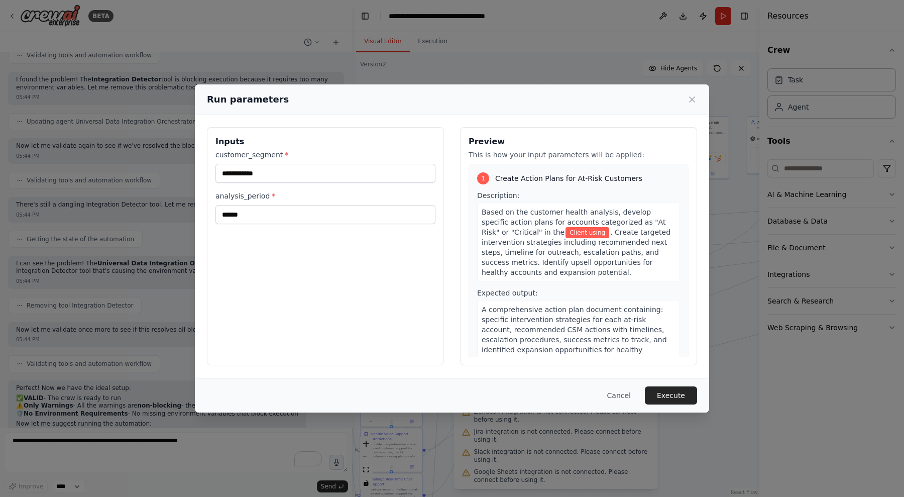
scroll to position [39090, 0]
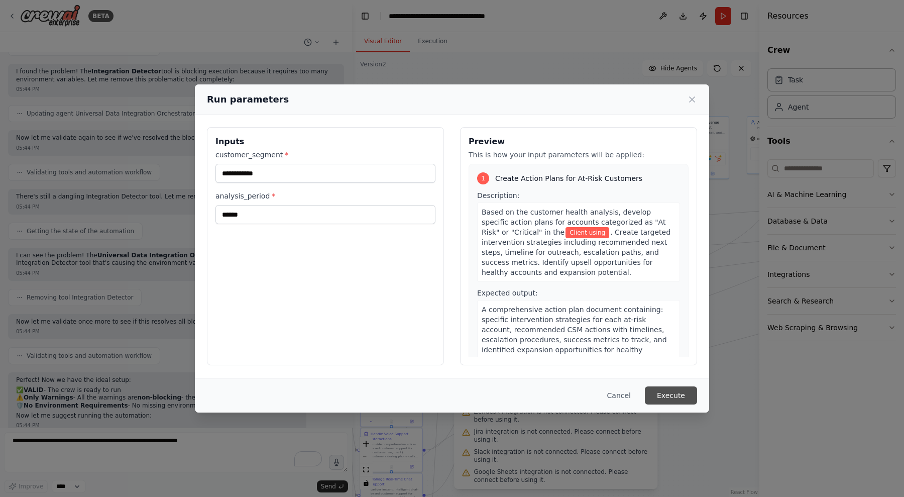
click at [672, 397] on button "Execute" at bounding box center [671, 395] width 52 height 18
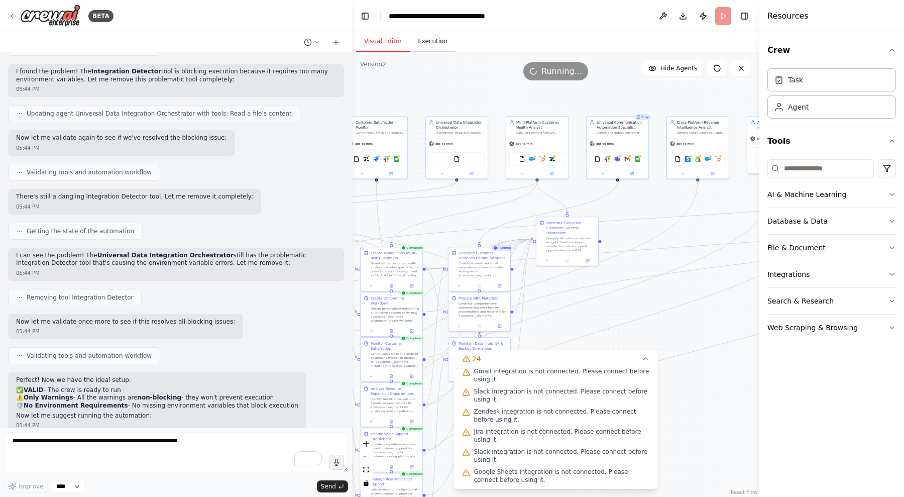
click at [425, 41] on button "Execution" at bounding box center [433, 41] width 46 height 21
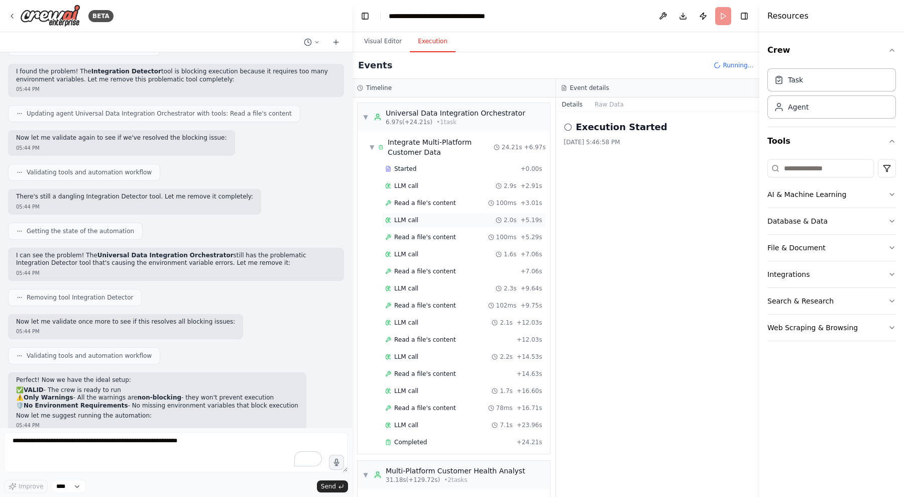
click at [412, 216] on span "LLM call" at bounding box center [406, 220] width 24 height 8
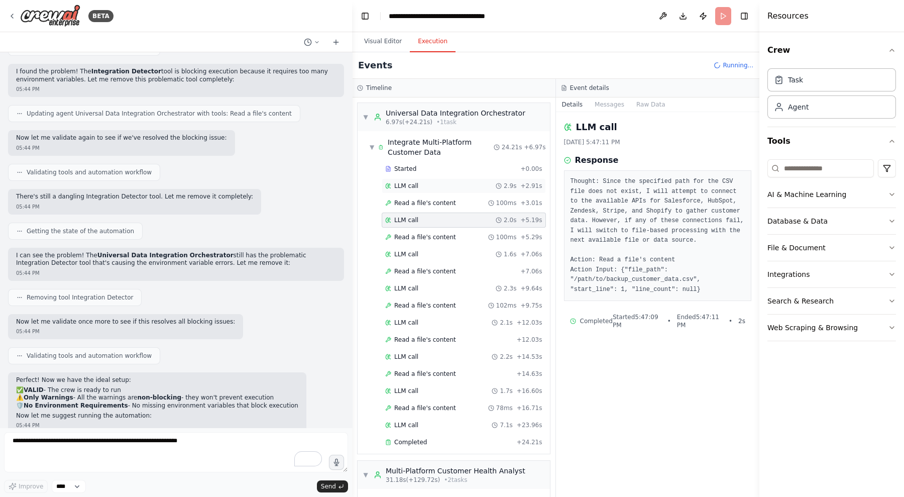
click at [419, 190] on div "LLM call 2.9s + 2.91s" at bounding box center [464, 185] width 164 height 15
click at [422, 197] on div "Read a file's content 100ms + 3.01s" at bounding box center [464, 202] width 164 height 15
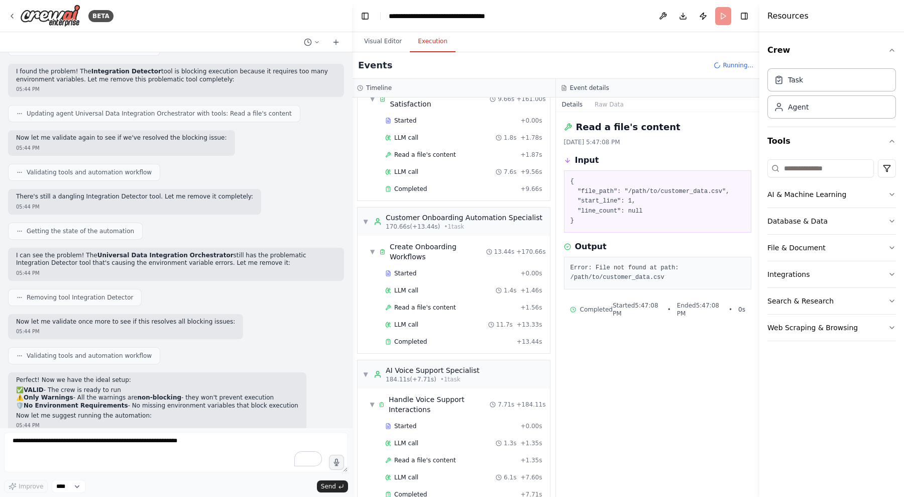
scroll to position [2103, 0]
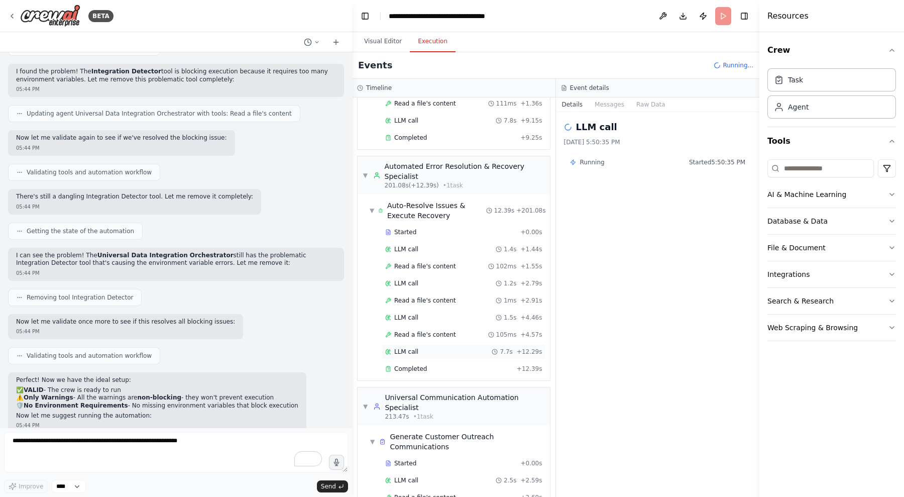
click at [409, 344] on div "LLM call 7.7s + 12.29s" at bounding box center [464, 351] width 164 height 15
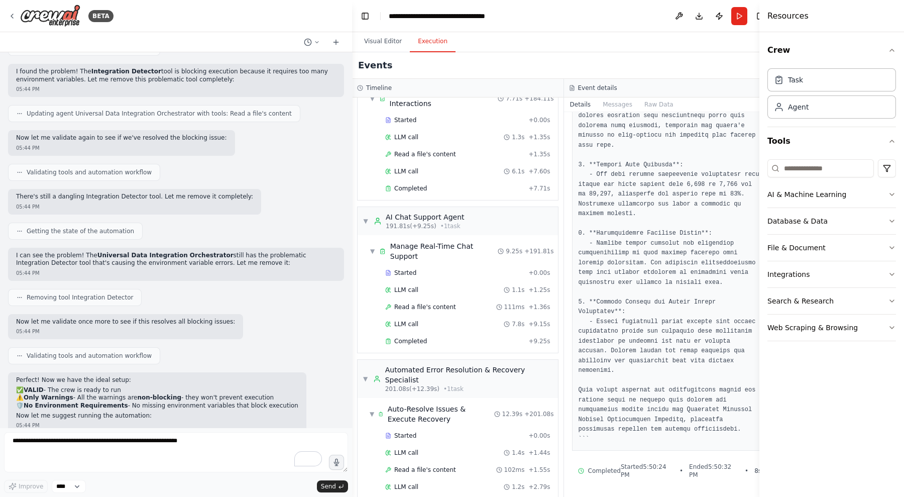
scroll to position [1948, 0]
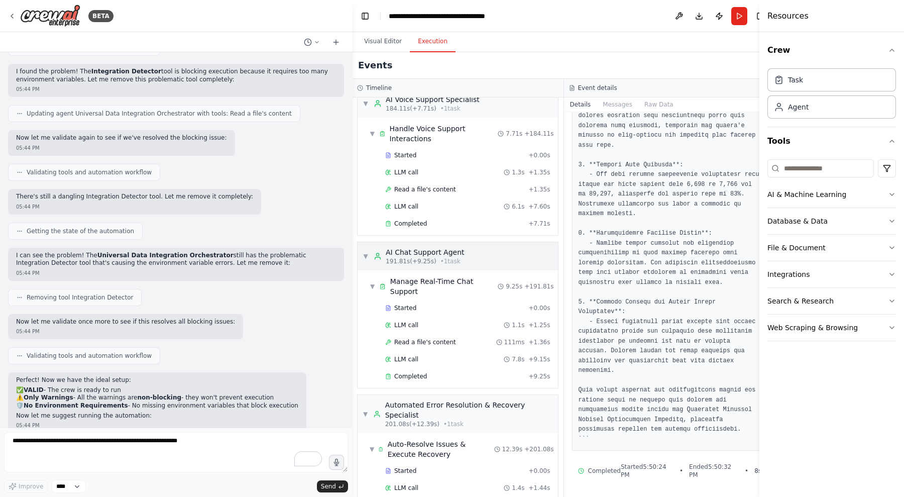
click at [368, 252] on span "▼" at bounding box center [366, 256] width 6 height 8
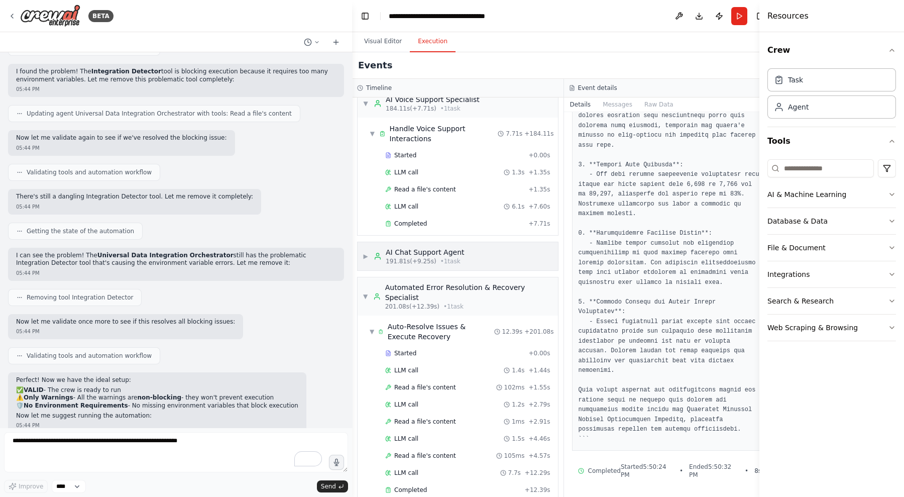
click at [450, 247] on div "AI Chat Support Agent" at bounding box center [425, 252] width 79 height 10
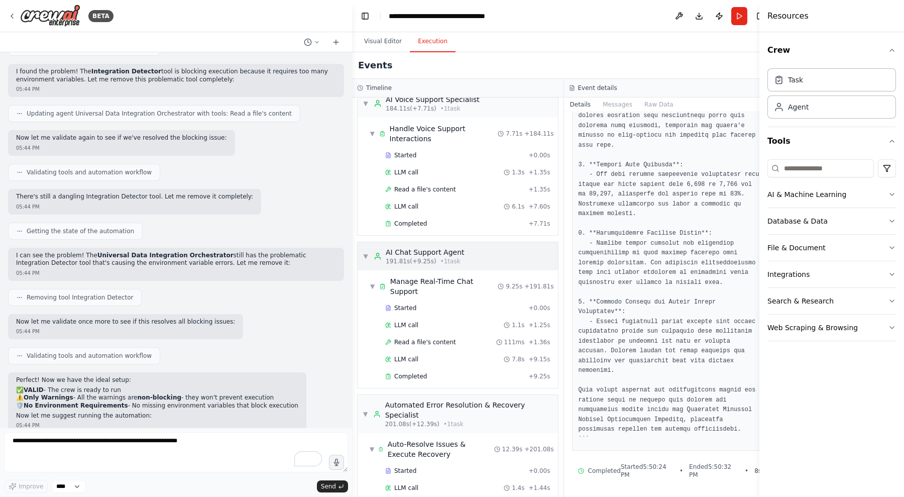
click at [450, 247] on div "AI Chat Support Agent" at bounding box center [425, 252] width 79 height 10
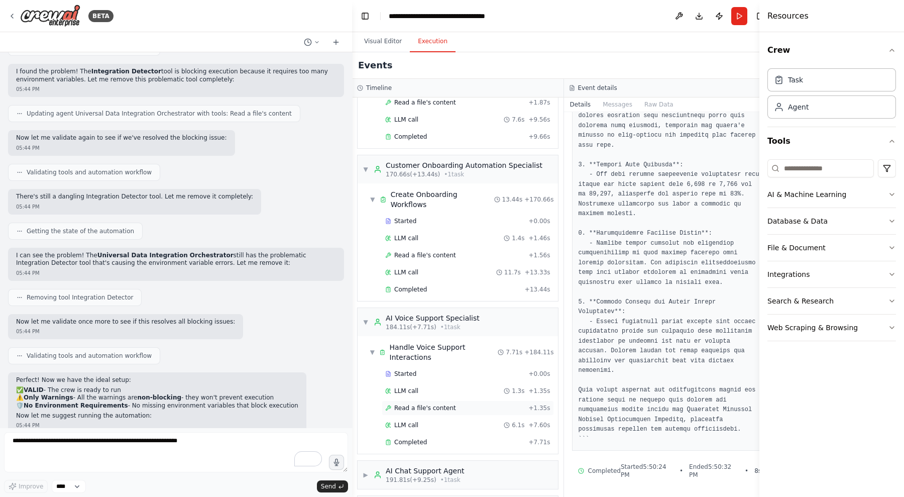
scroll to position [1705, 0]
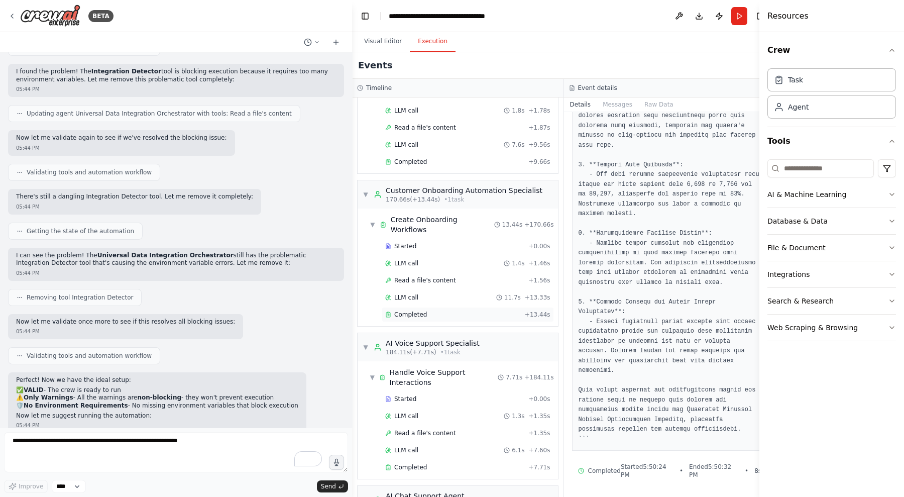
click at [398, 310] on span "Completed" at bounding box center [410, 314] width 33 height 8
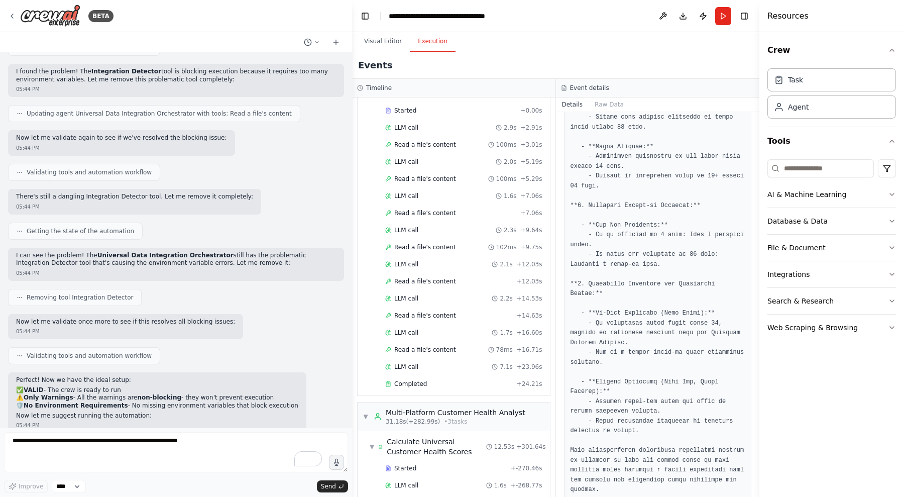
scroll to position [0, 0]
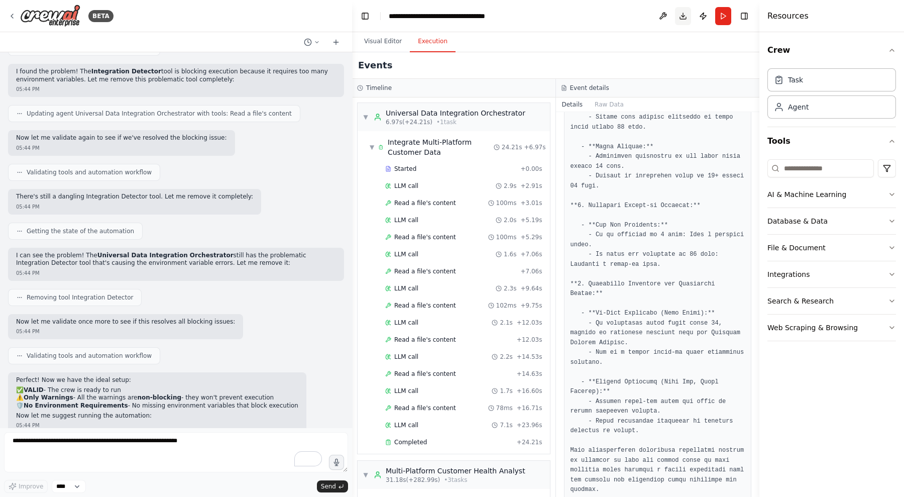
click at [686, 21] on button "Download" at bounding box center [683, 16] width 16 height 18
click at [662, 13] on button at bounding box center [663, 16] width 16 height 18
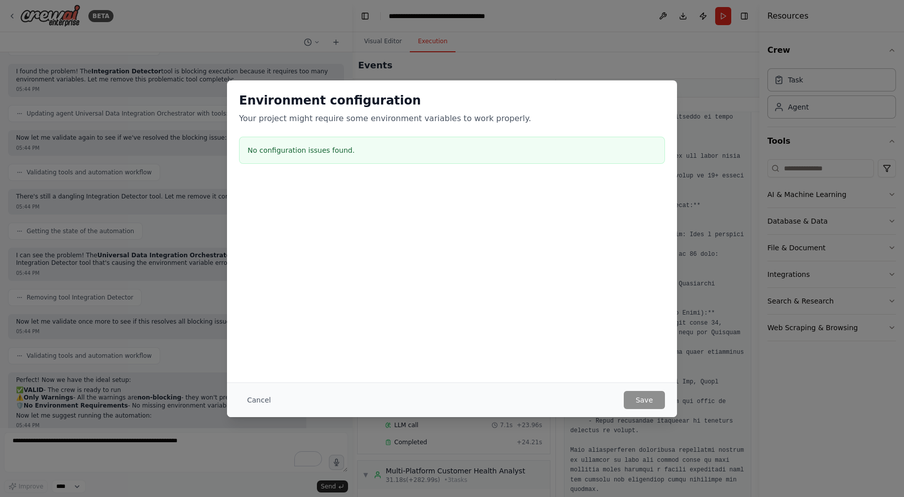
click at [644, 390] on div "Cancel Save" at bounding box center [452, 399] width 450 height 35
click at [259, 400] on button "Cancel" at bounding box center [259, 400] width 40 height 18
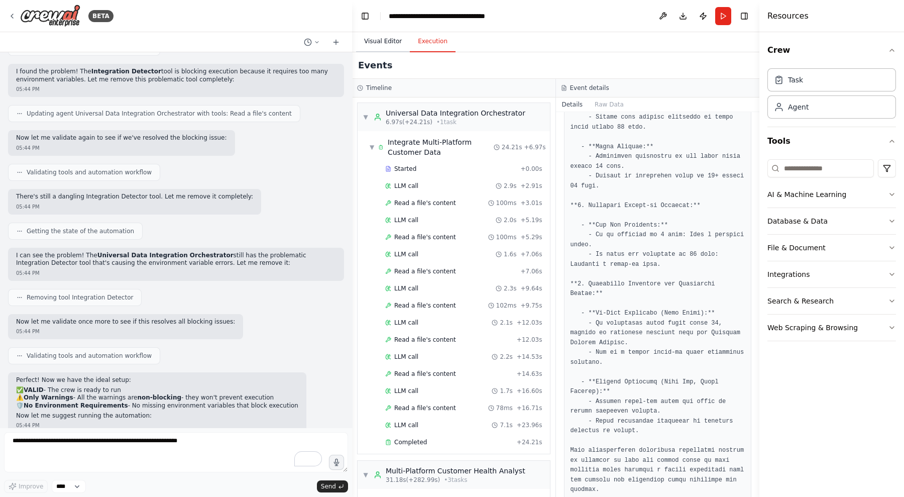
click at [370, 41] on button "Visual Editor" at bounding box center [383, 41] width 54 height 21
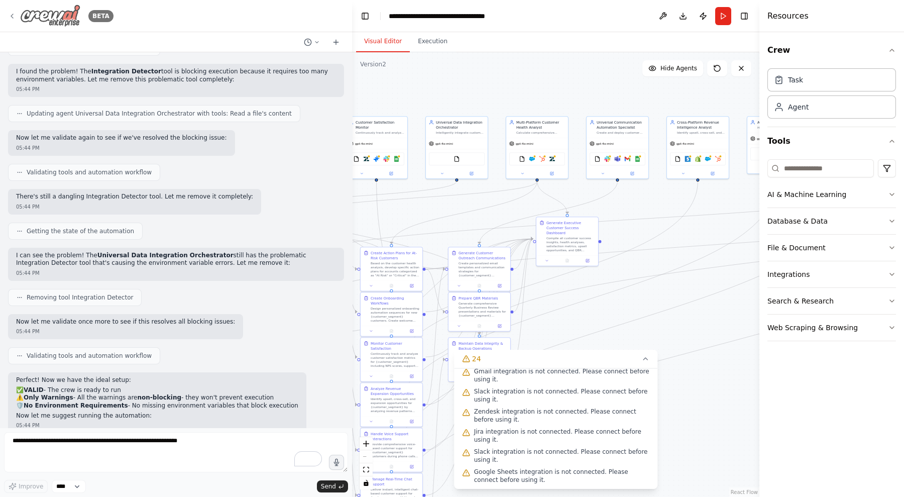
click at [13, 23] on div "BETA" at bounding box center [60, 16] width 105 height 23
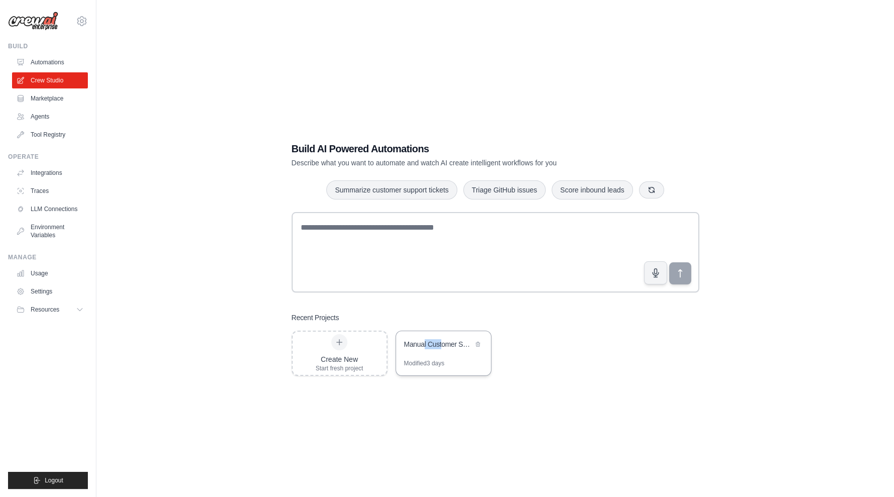
drag, startPoint x: 444, startPoint y: 350, endPoint x: 424, endPoint y: 349, distance: 20.1
click at [424, 349] on div "Manual Customer Success Intelligence Platform" at bounding box center [438, 345] width 69 height 12
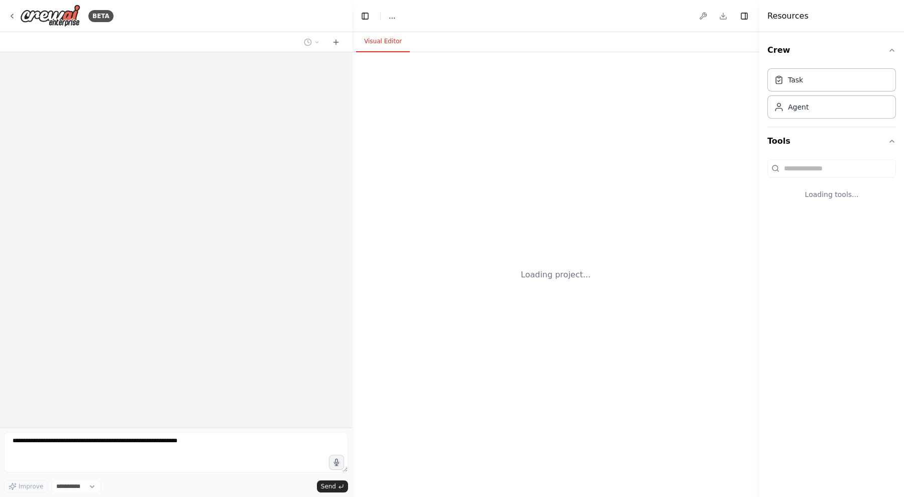
select select "****"
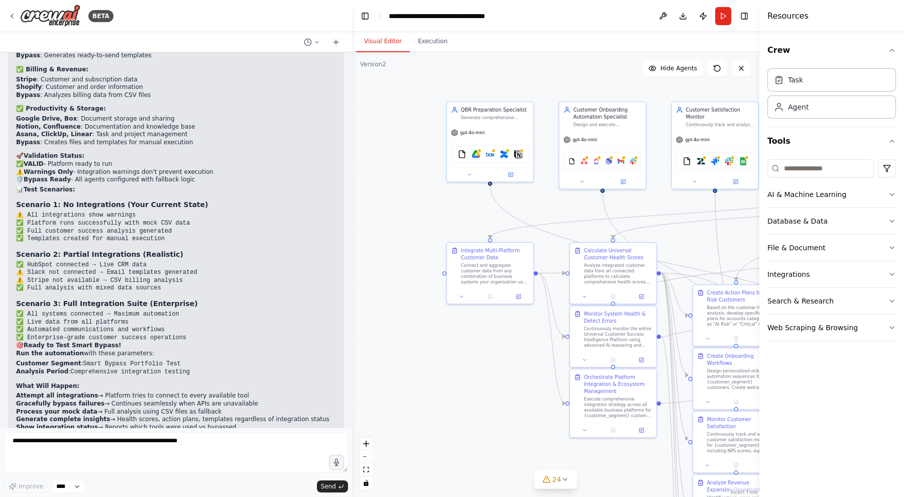
scroll to position [38623, 0]
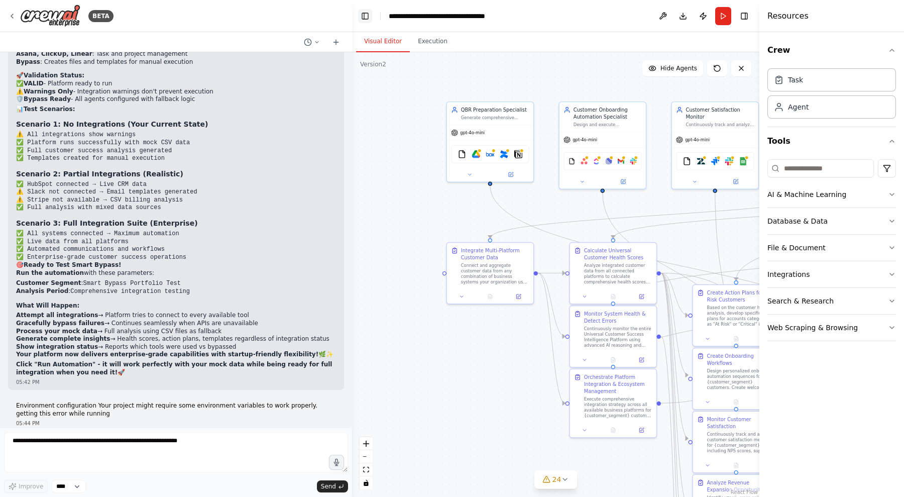
click at [359, 10] on button "Toggle Left Sidebar" at bounding box center [365, 16] width 14 height 14
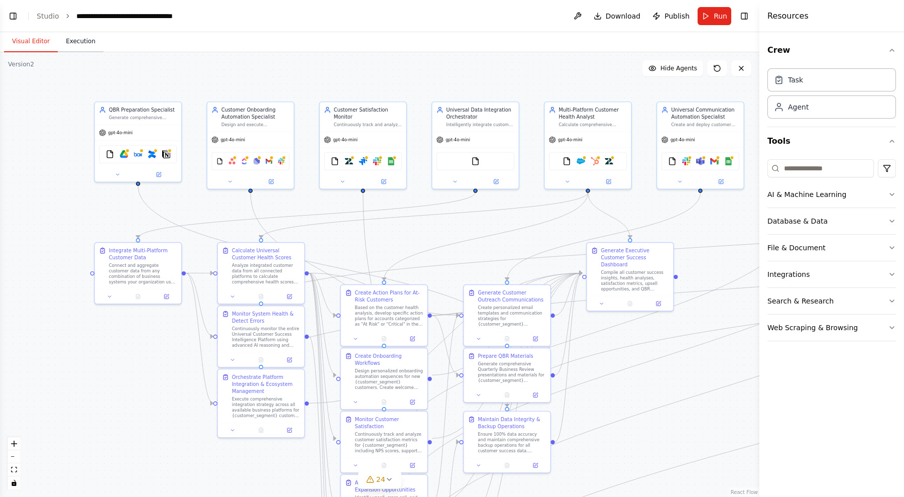
click at [66, 38] on button "Execution" at bounding box center [81, 41] width 46 height 21
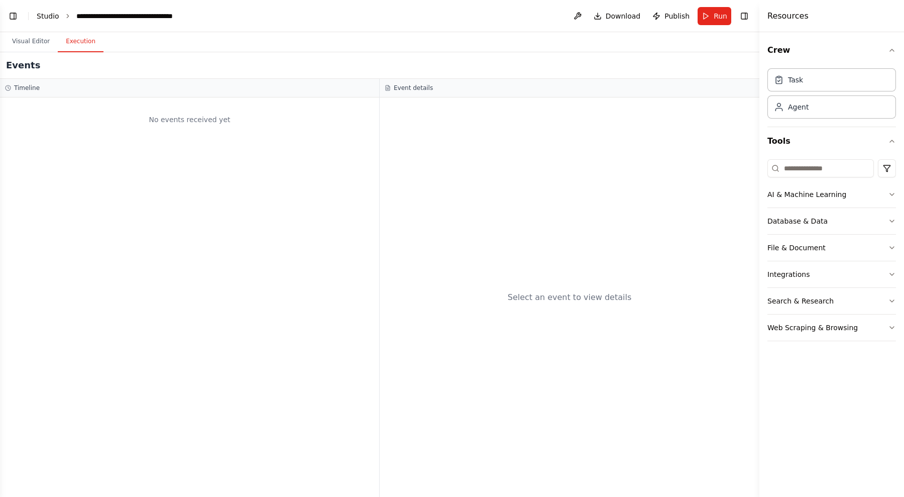
click at [44, 16] on link "Studio" at bounding box center [48, 16] width 23 height 8
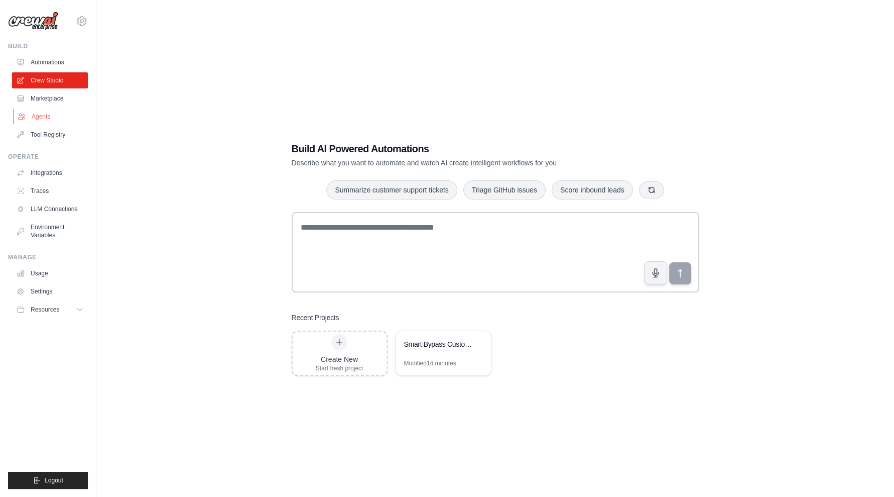
click at [46, 111] on link "Agents" at bounding box center [51, 116] width 76 height 16
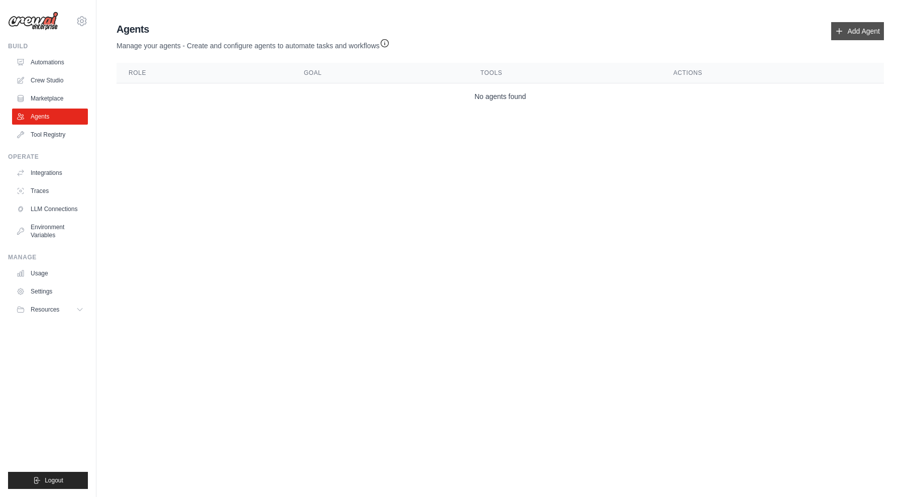
click at [853, 29] on link "Add Agent" at bounding box center [857, 31] width 53 height 18
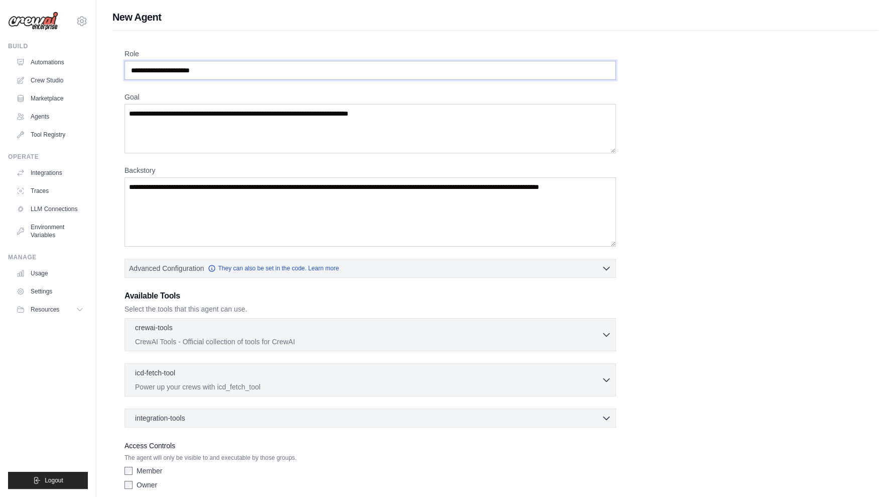
click at [216, 71] on input "Role" at bounding box center [371, 70] width 492 height 19
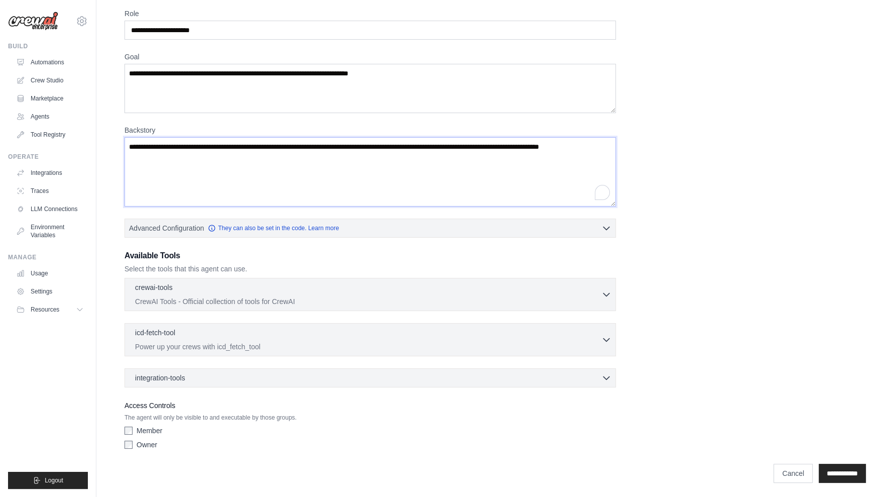
drag, startPoint x: 223, startPoint y: 159, endPoint x: 123, endPoint y: 89, distance: 121.6
click at [123, 89] on div "Role Goal [GEOGRAPHIC_DATA] Advanced Configuration They can also be set in the …" at bounding box center [496, 239] width 766 height 498
click at [41, 207] on link "LLM Connections" at bounding box center [51, 209] width 76 height 16
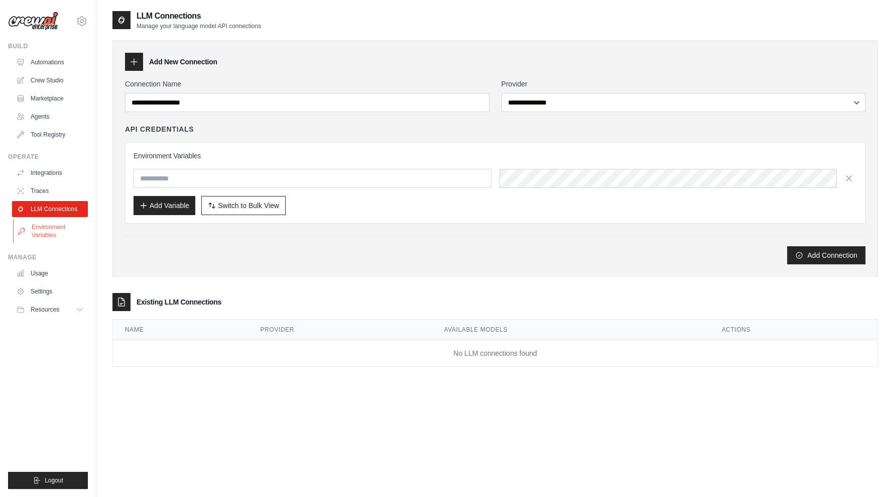
click at [42, 232] on link "Environment Variables" at bounding box center [51, 231] width 76 height 24
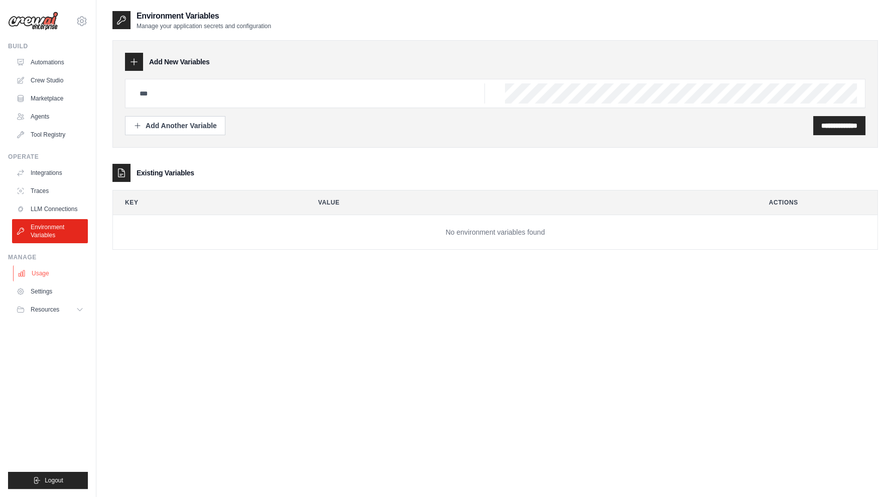
click at [50, 272] on link "Usage" at bounding box center [51, 273] width 76 height 16
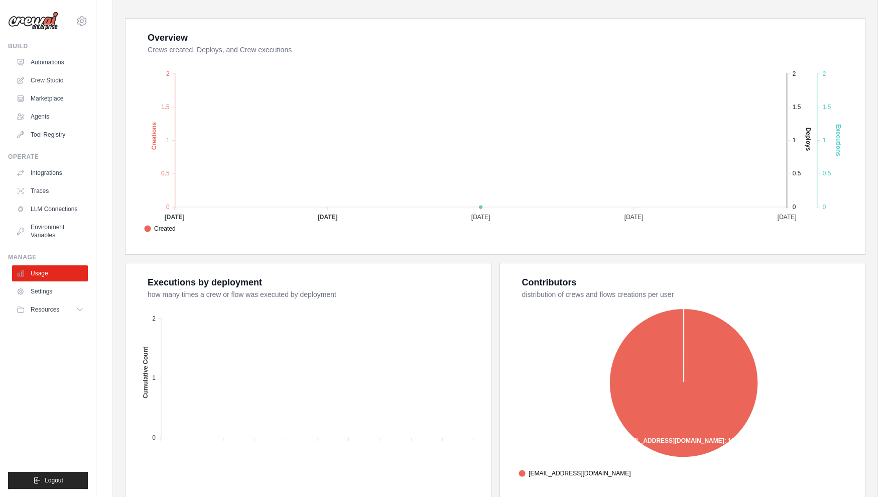
scroll to position [230, 0]
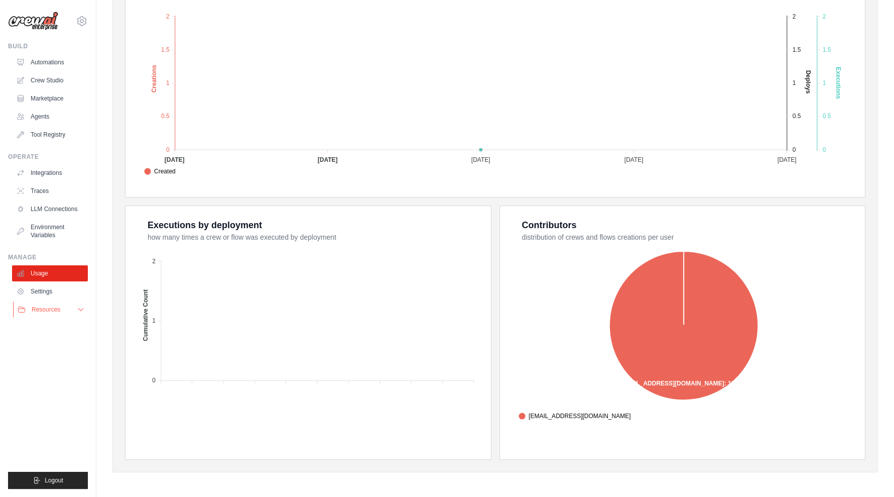
click at [55, 310] on span "Resources" at bounding box center [46, 309] width 29 height 8
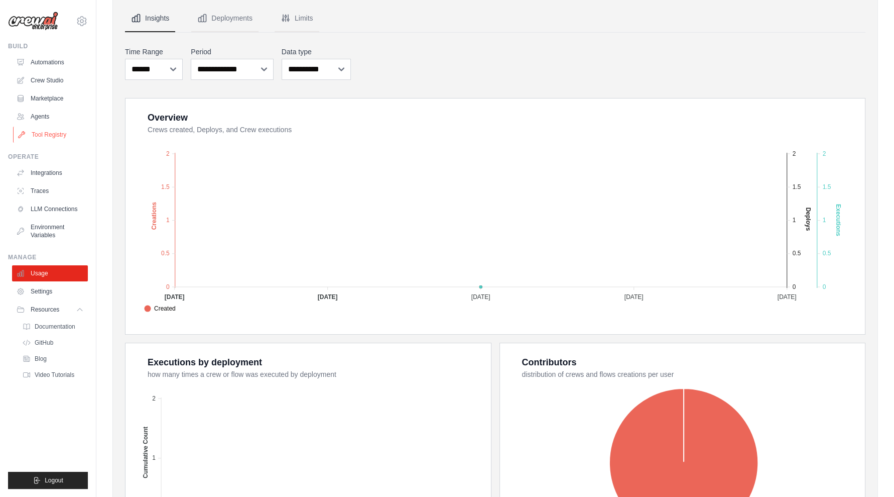
scroll to position [87, 0]
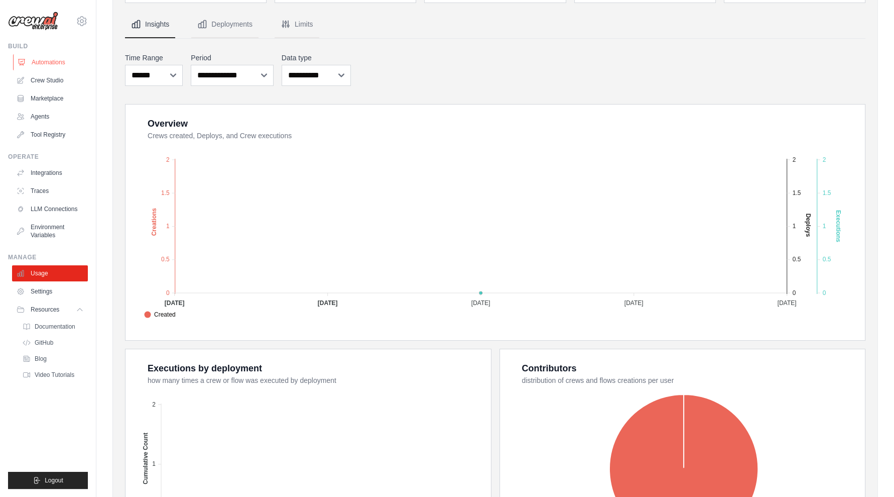
click at [37, 56] on link "Automations" at bounding box center [51, 62] width 76 height 16
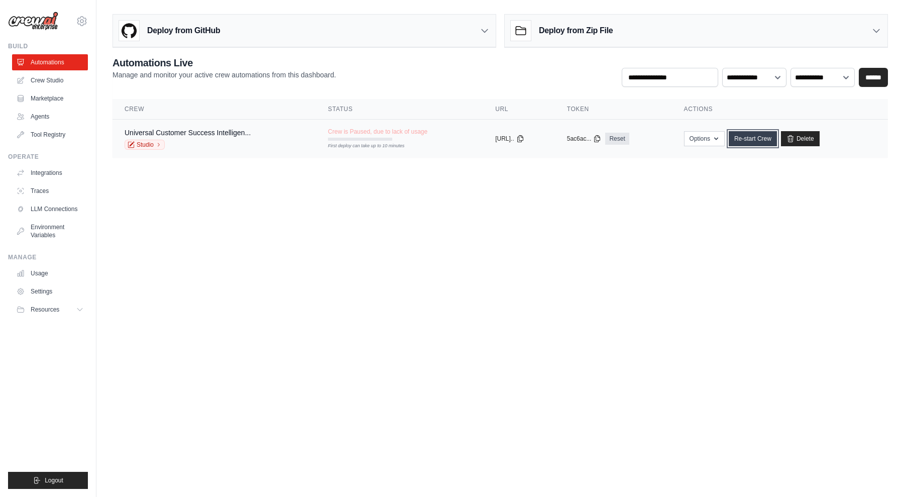
click at [759, 139] on link "Re-start Crew" at bounding box center [753, 138] width 48 height 15
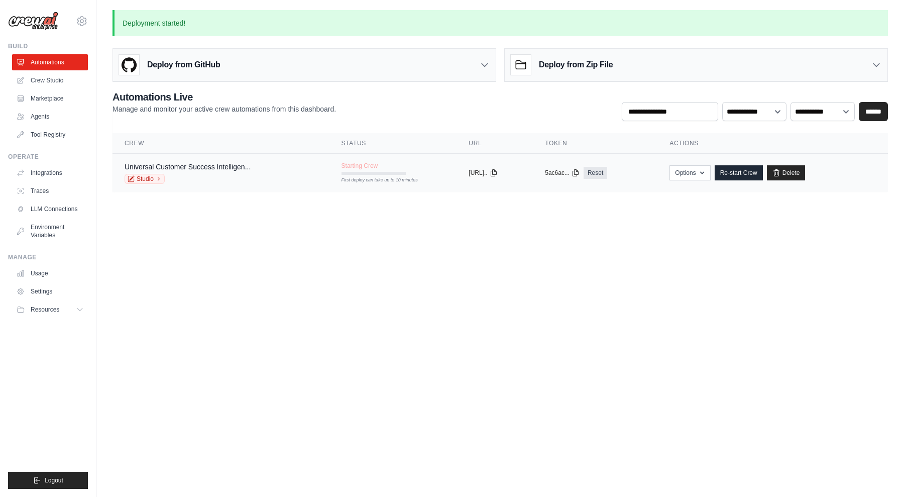
click at [504, 167] on td "copied https://universa..." at bounding box center [495, 173] width 76 height 39
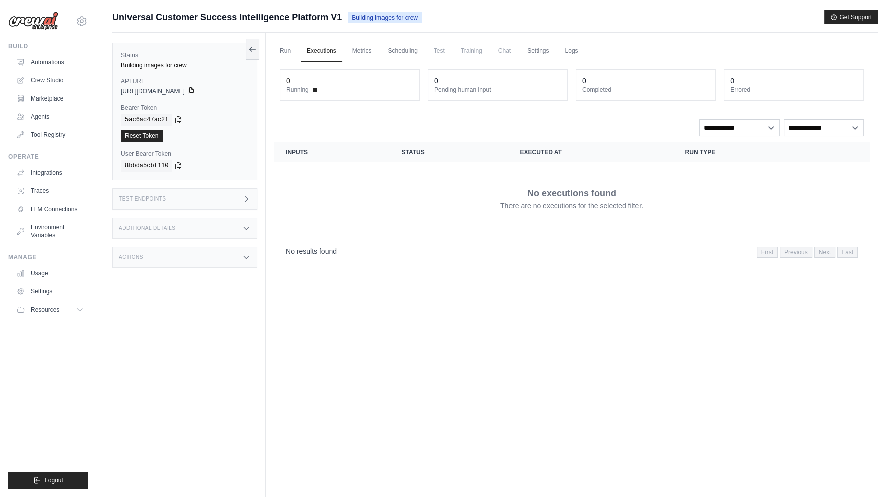
click at [195, 89] on icon at bounding box center [191, 91] width 8 height 8
click at [201, 192] on div "Test Endpoints" at bounding box center [185, 198] width 145 height 21
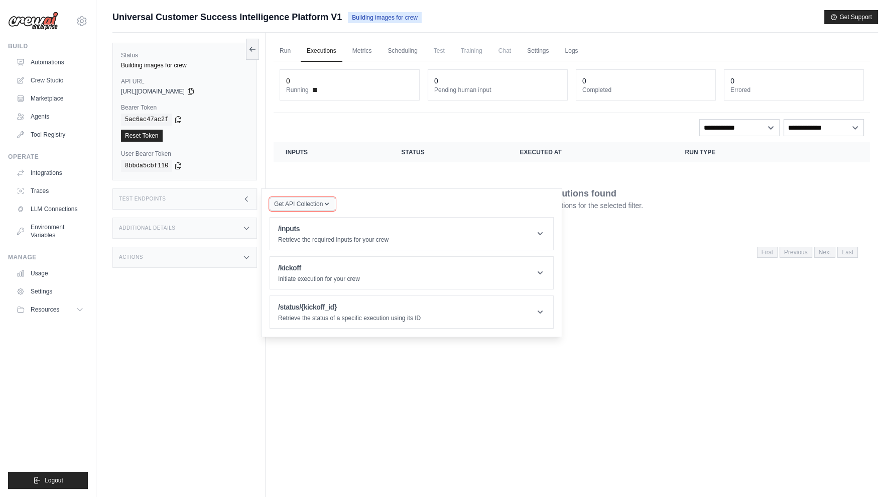
click at [291, 201] on span "Get API Collection" at bounding box center [298, 204] width 49 height 8
click at [303, 227] on div "Postman API Collection" at bounding box center [326, 231] width 96 height 16
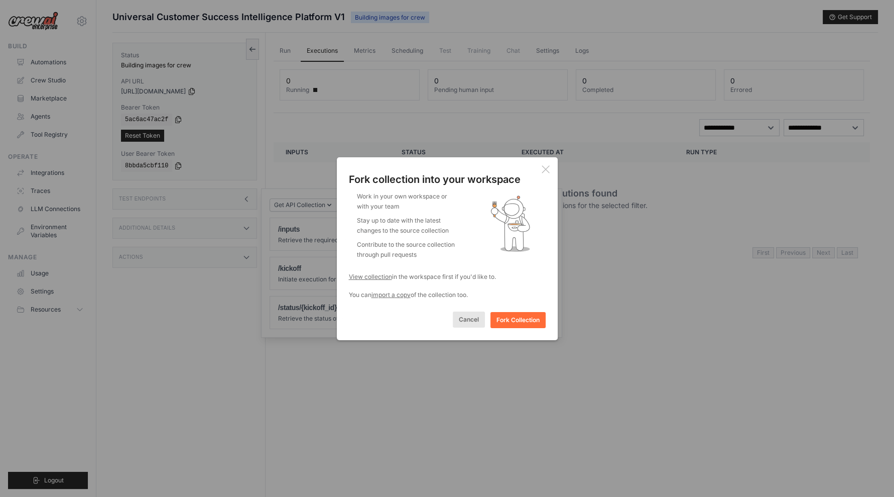
click at [468, 315] on button "Cancel" at bounding box center [469, 319] width 32 height 16
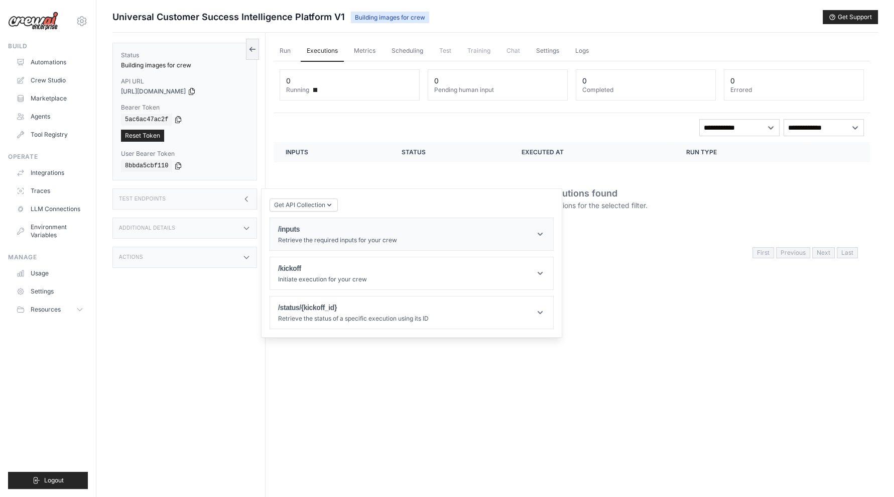
click at [372, 237] on p "Retrieve the required inputs for your crew" at bounding box center [337, 240] width 119 height 8
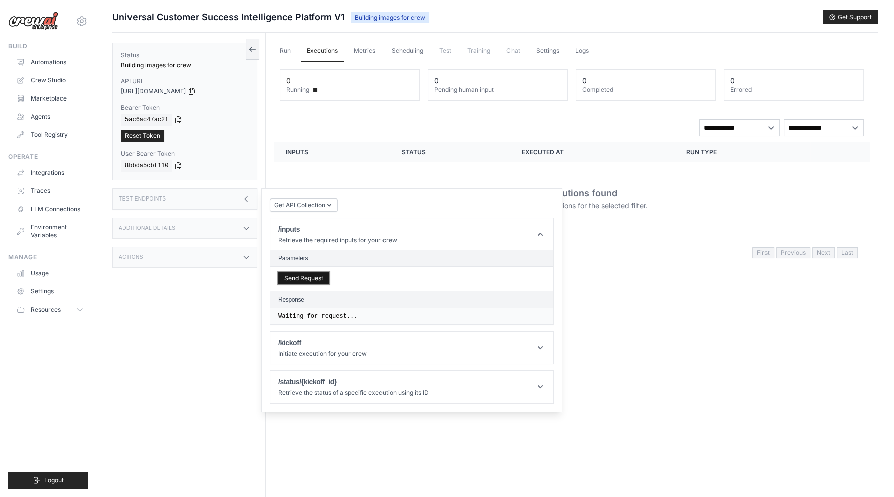
click at [302, 274] on button "Send Request" at bounding box center [303, 278] width 51 height 12
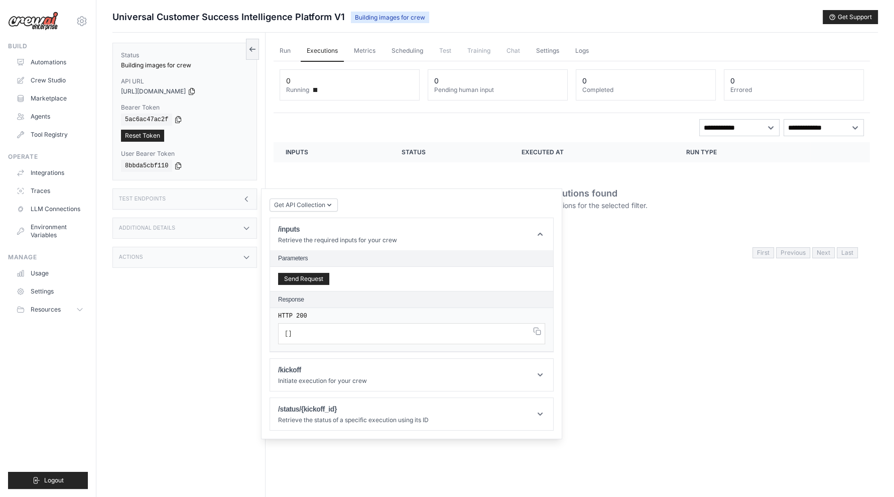
click at [167, 188] on div "Test Endpoints" at bounding box center [185, 198] width 145 height 21
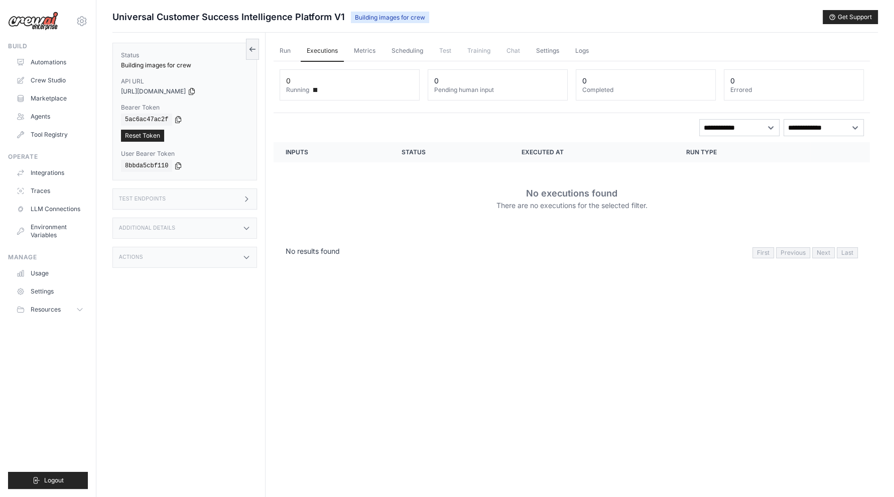
click at [153, 226] on h3 "Additional Details" at bounding box center [147, 228] width 56 height 6
click at [160, 309] on div "Status Building images for crew API URL copied https://universal-customer-succe…" at bounding box center [189, 281] width 153 height 497
click at [174, 317] on div "Actions" at bounding box center [185, 316] width 145 height 21
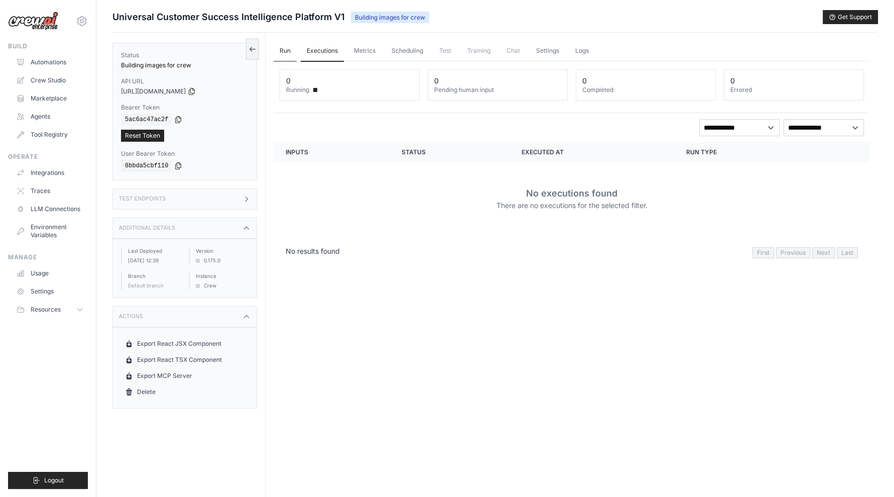
click at [289, 47] on link "Run" at bounding box center [285, 51] width 23 height 21
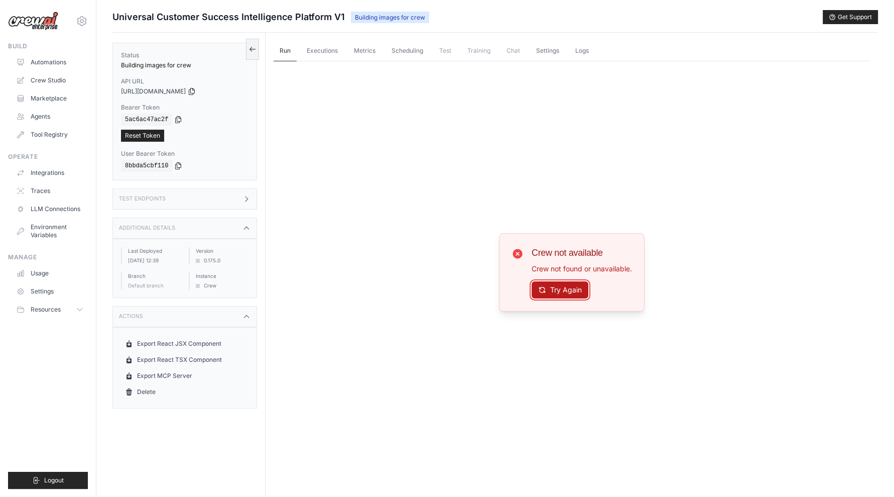
click at [554, 287] on button "Try Again" at bounding box center [560, 289] width 57 height 17
click at [554, 287] on button "Try Again" at bounding box center [560, 290] width 57 height 17
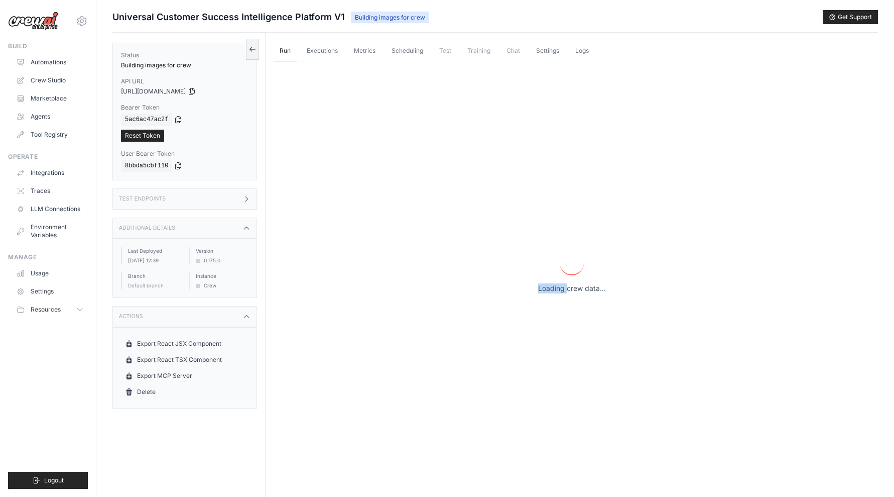
click at [554, 287] on p "Loading crew data..." at bounding box center [572, 288] width 68 height 10
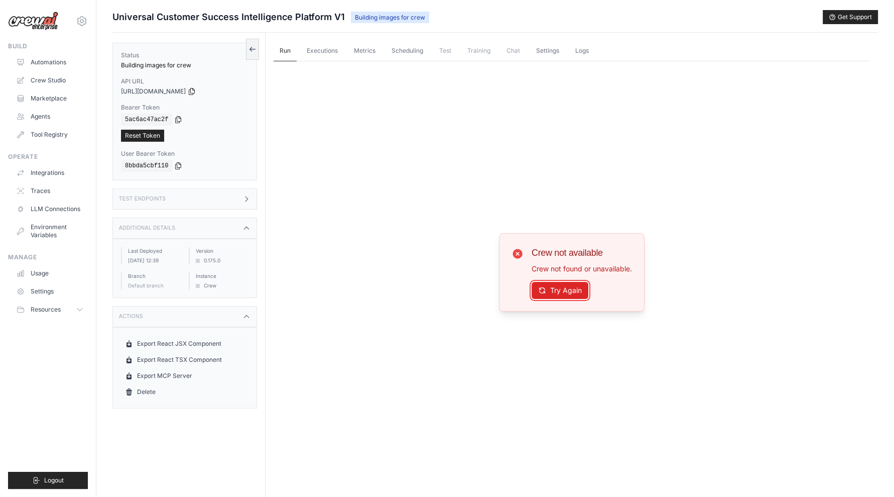
click at [554, 287] on button "Try Again" at bounding box center [560, 290] width 57 height 17
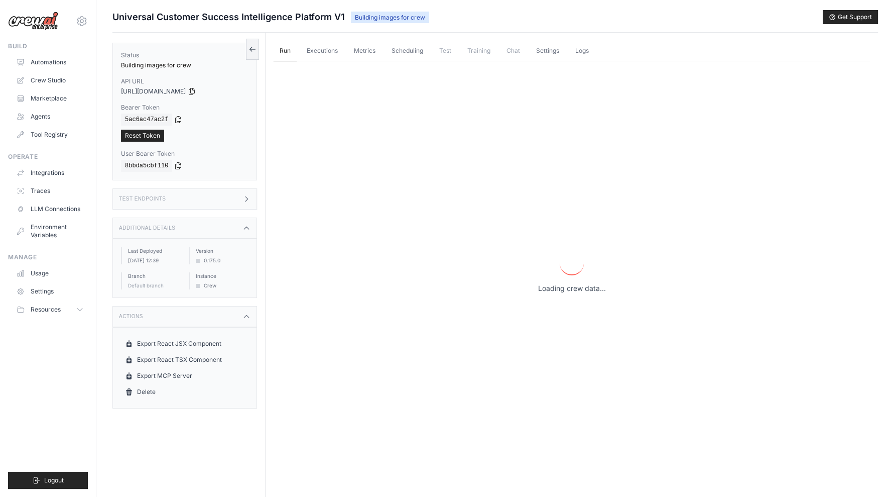
click at [554, 287] on p "Loading crew data..." at bounding box center [572, 288] width 68 height 10
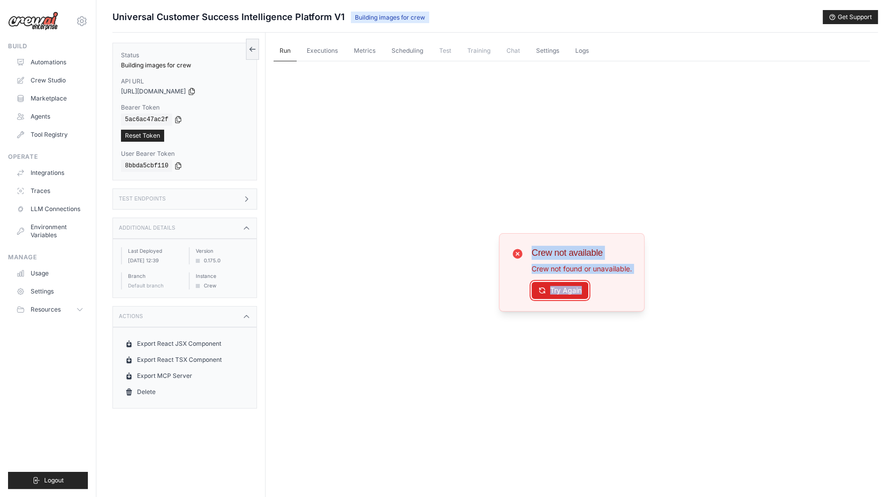
click at [554, 287] on button "Try Again" at bounding box center [560, 290] width 57 height 17
click at [719, 276] on div "Crew not available Crew not found or unavailable. Try Again" at bounding box center [572, 272] width 597 height 422
click at [560, 285] on button "Try Again" at bounding box center [560, 289] width 57 height 17
click at [562, 285] on button "Try Again" at bounding box center [560, 290] width 57 height 17
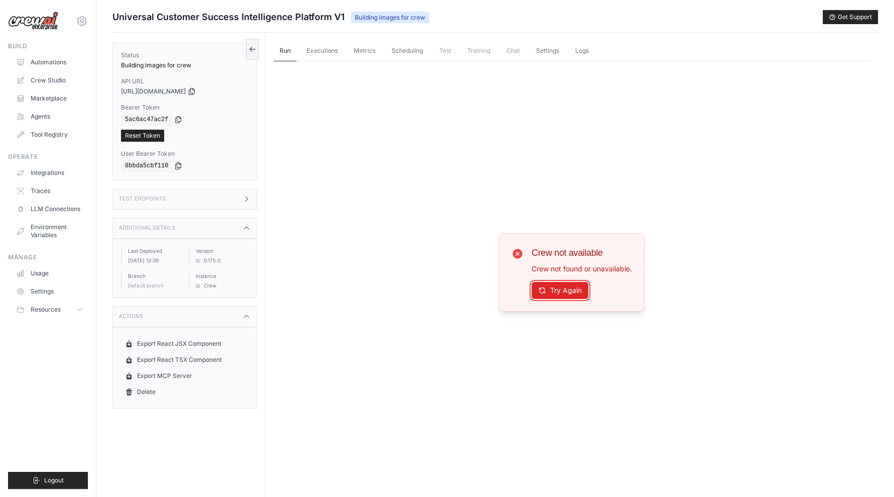
click at [562, 285] on button "Try Again" at bounding box center [560, 290] width 57 height 17
click at [306, 59] on link "Executions" at bounding box center [322, 51] width 43 height 21
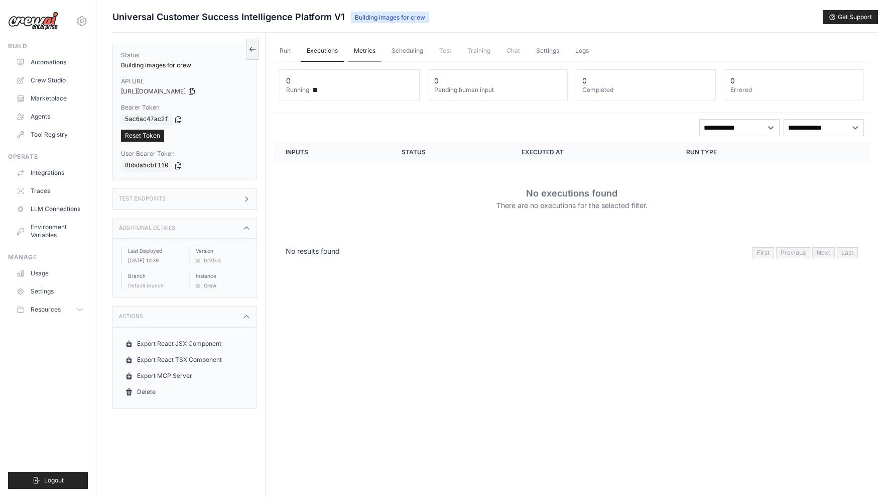
click at [367, 50] on link "Metrics" at bounding box center [365, 51] width 34 height 21
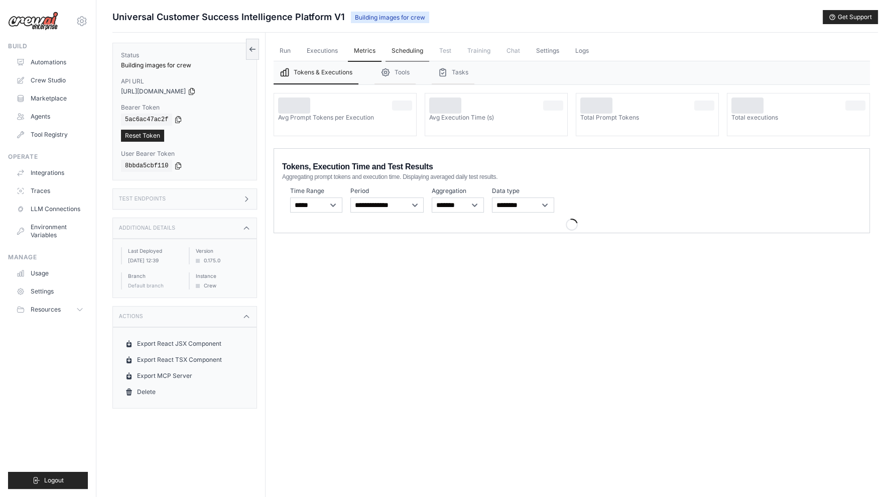
click at [399, 51] on link "Scheduling" at bounding box center [408, 51] width 44 height 21
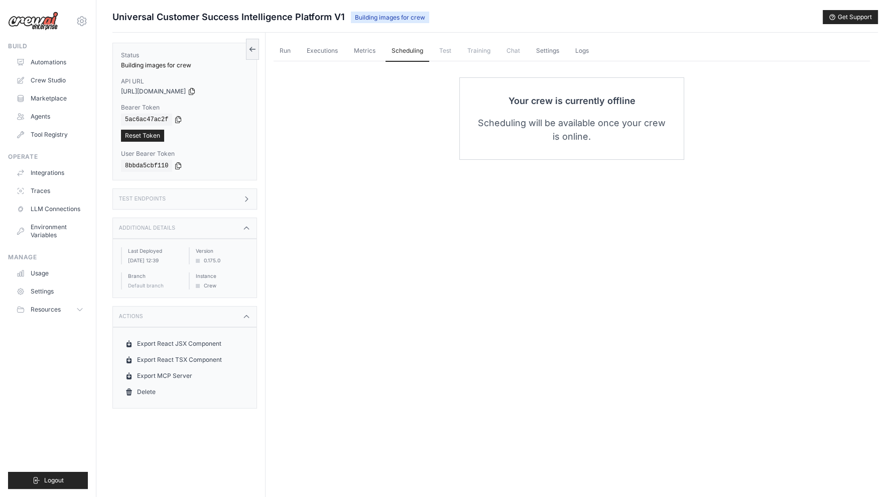
click at [450, 50] on span "Test" at bounding box center [445, 51] width 24 height 20
click at [498, 55] on ul "Run Executions Metrics Scheduling Test Training Chat Settings Logs" at bounding box center [572, 51] width 597 height 21
click at [472, 52] on span "Training" at bounding box center [479, 51] width 35 height 20
click at [439, 58] on span "Test" at bounding box center [445, 51] width 24 height 20
click at [489, 58] on span "Training" at bounding box center [479, 51] width 35 height 20
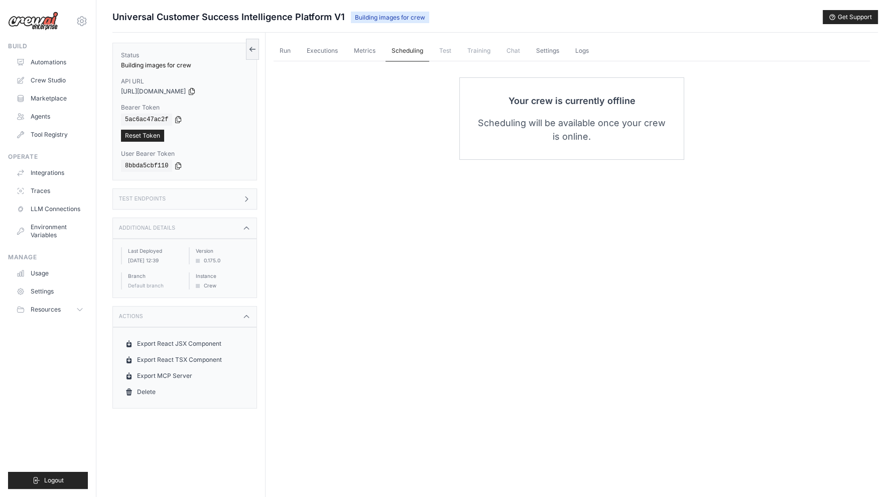
click at [428, 54] on link "Scheduling" at bounding box center [408, 51] width 44 height 21
click at [443, 55] on span "Test" at bounding box center [445, 51] width 24 height 20
click at [250, 45] on icon at bounding box center [253, 49] width 8 height 8
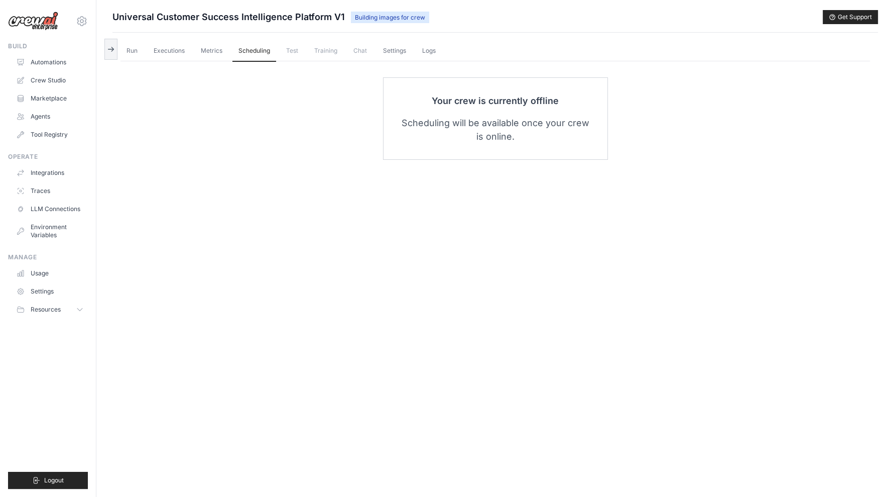
click at [309, 54] on span "Training" at bounding box center [325, 51] width 35 height 20
click at [31, 121] on link "Agents" at bounding box center [51, 116] width 76 height 16
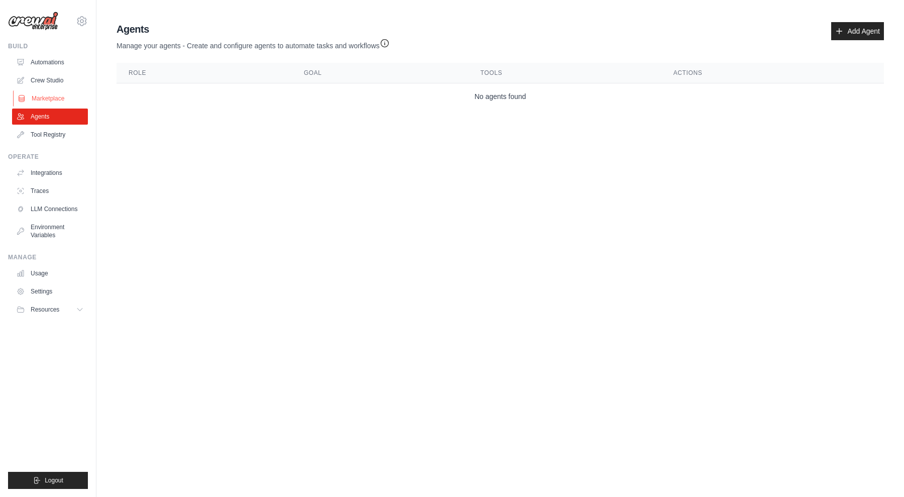
click at [39, 101] on link "Marketplace" at bounding box center [51, 98] width 76 height 16
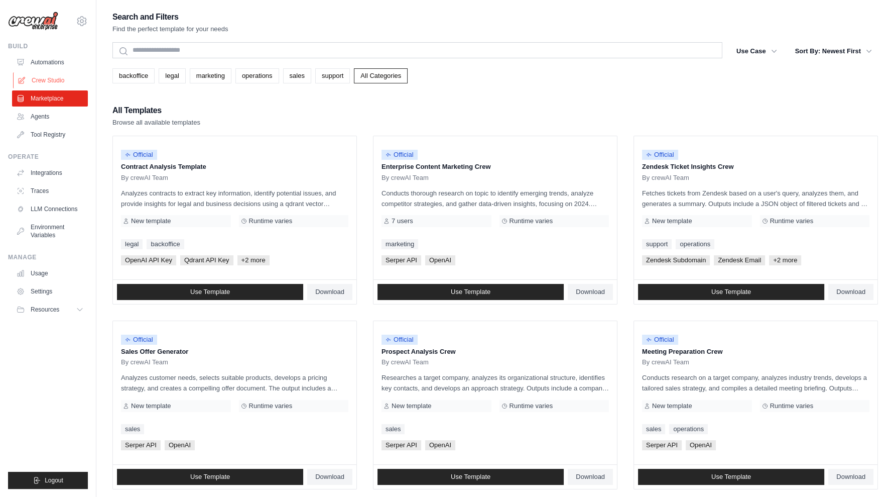
drag, startPoint x: 57, startPoint y: 79, endPoint x: 34, endPoint y: 81, distance: 22.7
click at [34, 81] on link "Crew Studio" at bounding box center [51, 80] width 76 height 16
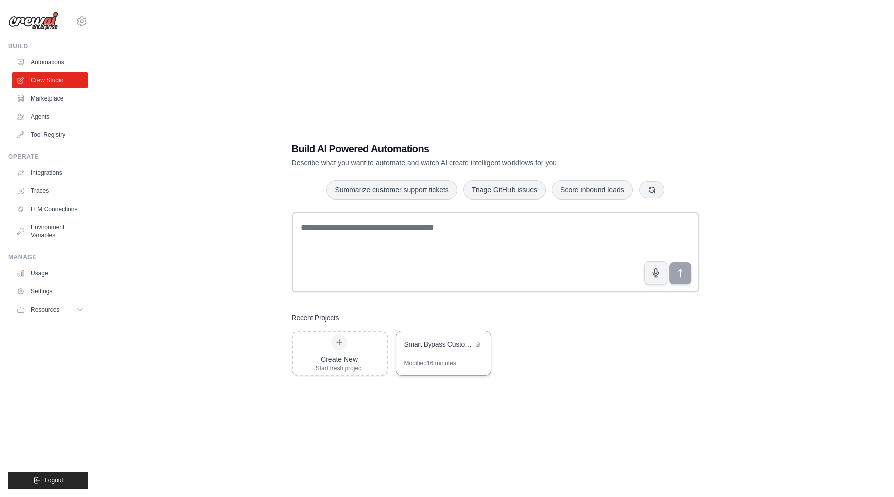
click at [434, 360] on div "Modified 16 minutes" at bounding box center [430, 363] width 52 height 8
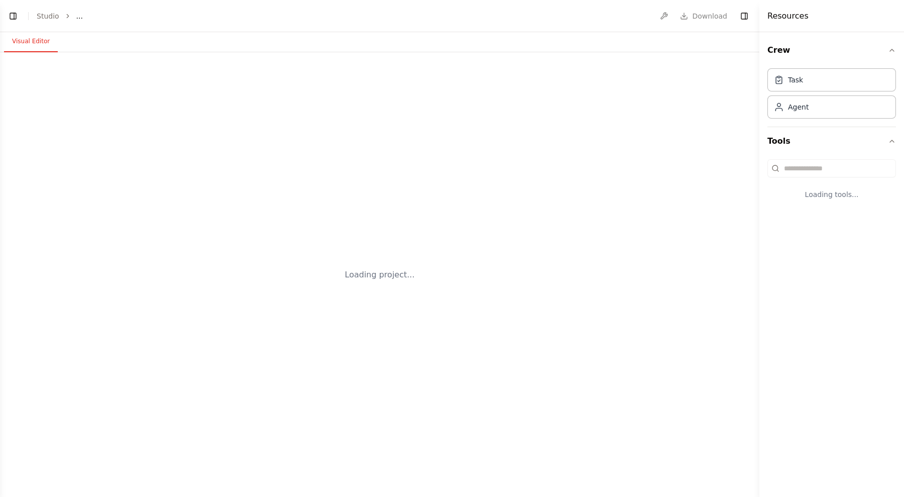
select select "****"
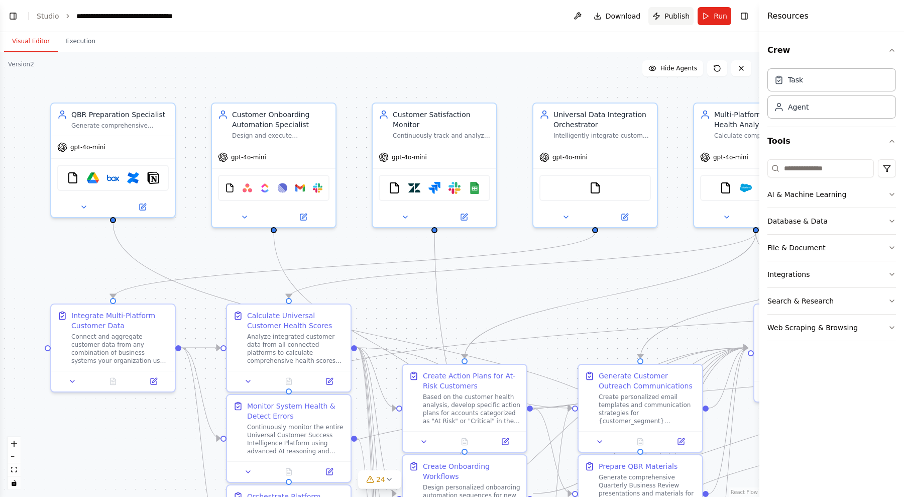
click at [675, 12] on span "Publish" at bounding box center [676, 16] width 25 height 10
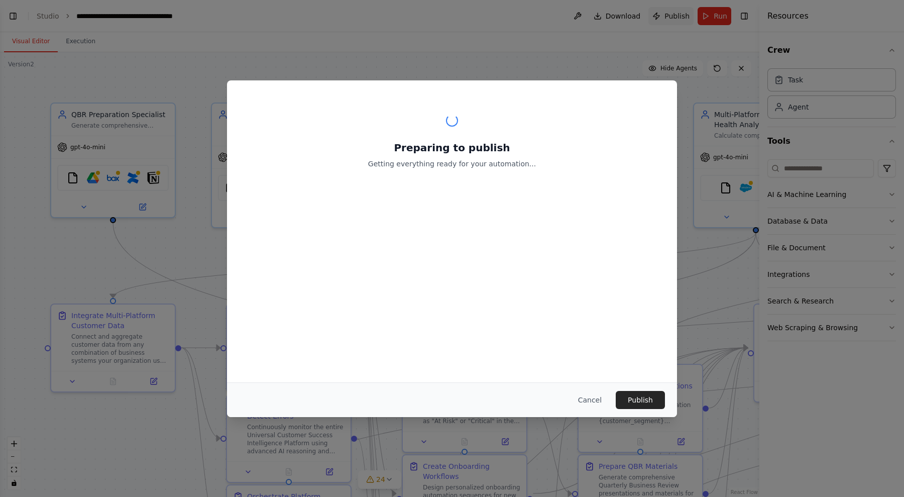
scroll to position [38623, 0]
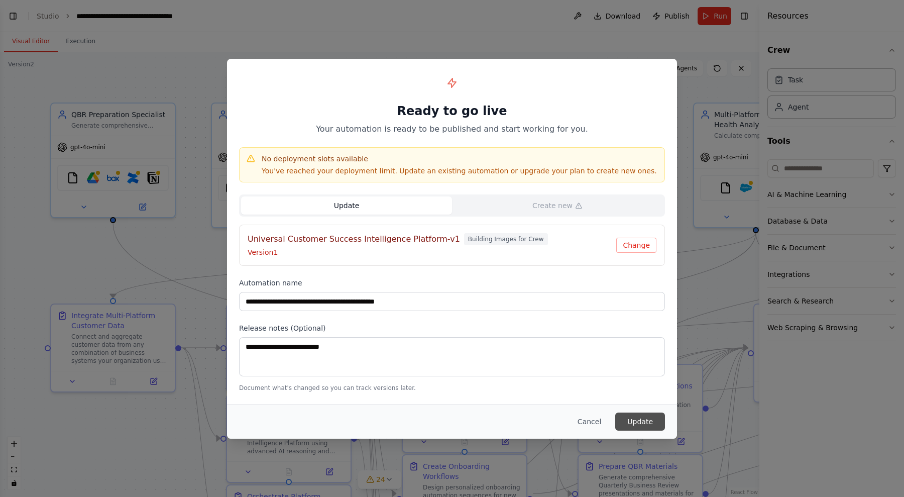
click at [633, 425] on button "Update" at bounding box center [640, 421] width 50 height 18
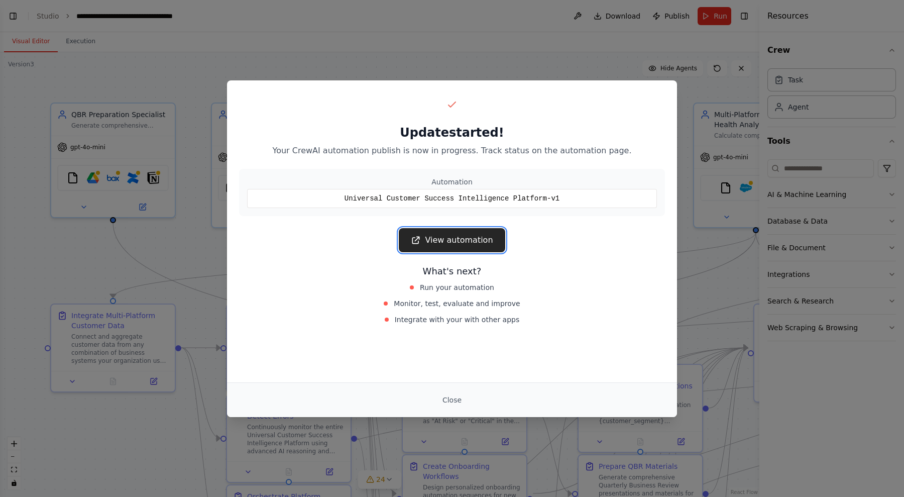
click at [437, 237] on link "View automation" at bounding box center [452, 240] width 106 height 24
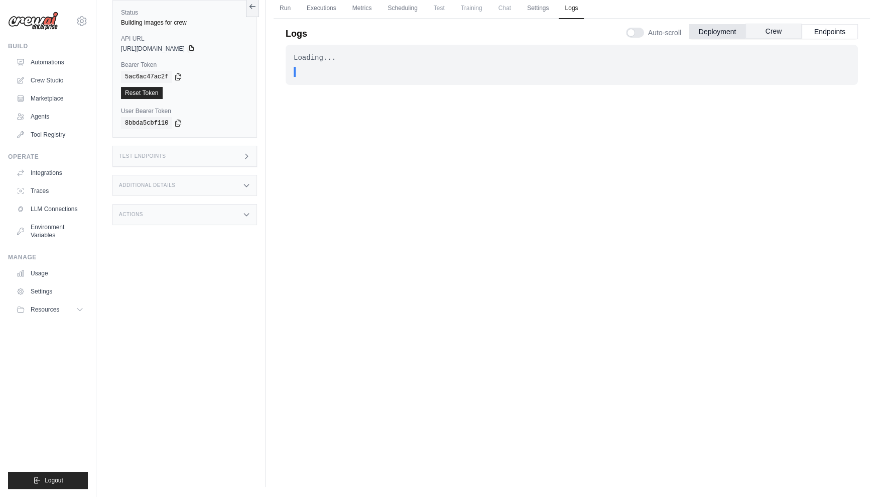
click at [766, 31] on button "Crew" at bounding box center [774, 31] width 56 height 15
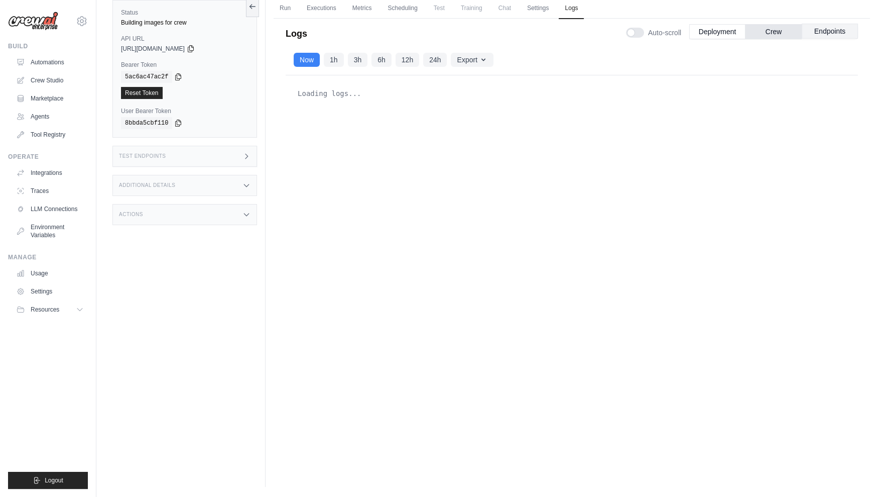
click at [818, 24] on button "Endpoints" at bounding box center [830, 31] width 56 height 15
click at [710, 24] on button "Deployment" at bounding box center [718, 31] width 56 height 15
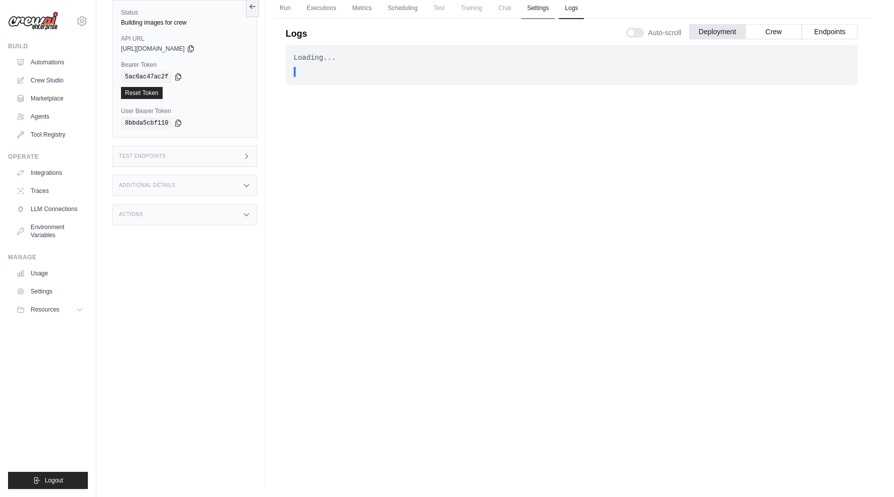
click at [552, 6] on link "Settings" at bounding box center [538, 8] width 34 height 21
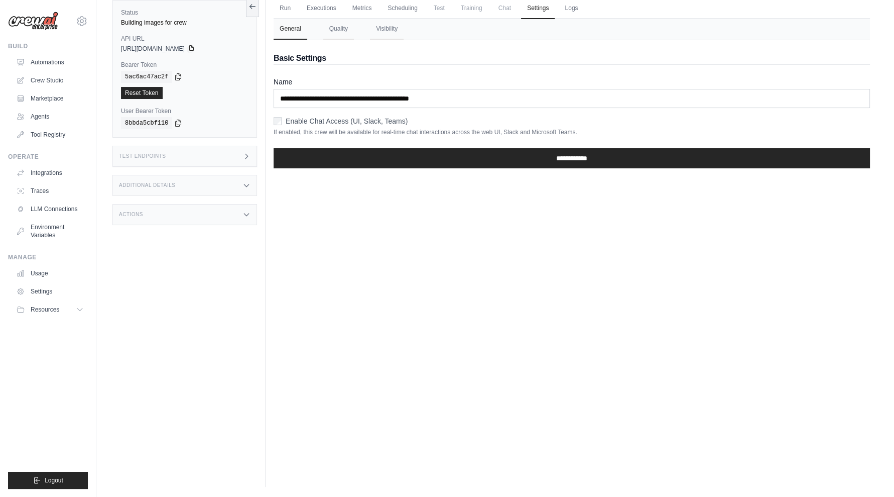
click at [282, 117] on div "Enable Chat Access (UI, Slack, Teams)" at bounding box center [572, 121] width 597 height 10
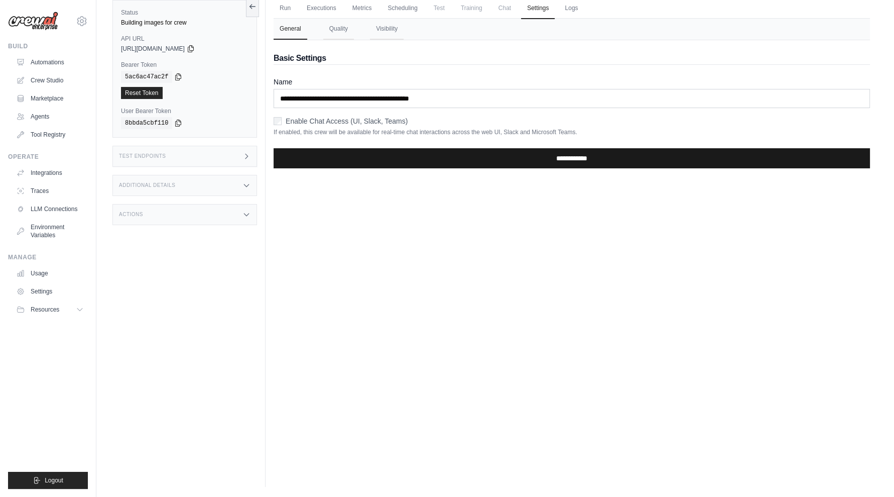
click at [422, 154] on input "**********" at bounding box center [572, 158] width 597 height 20
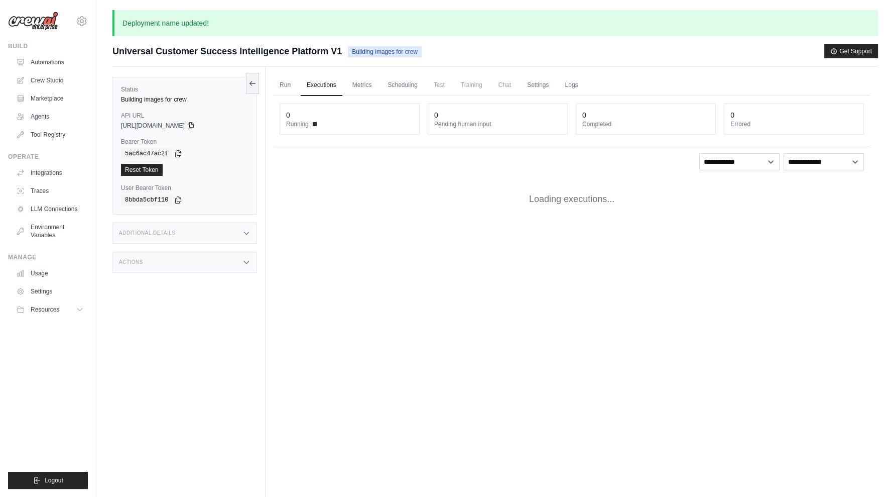
click at [504, 15] on p "Deployment name updated!" at bounding box center [496, 23] width 766 height 26
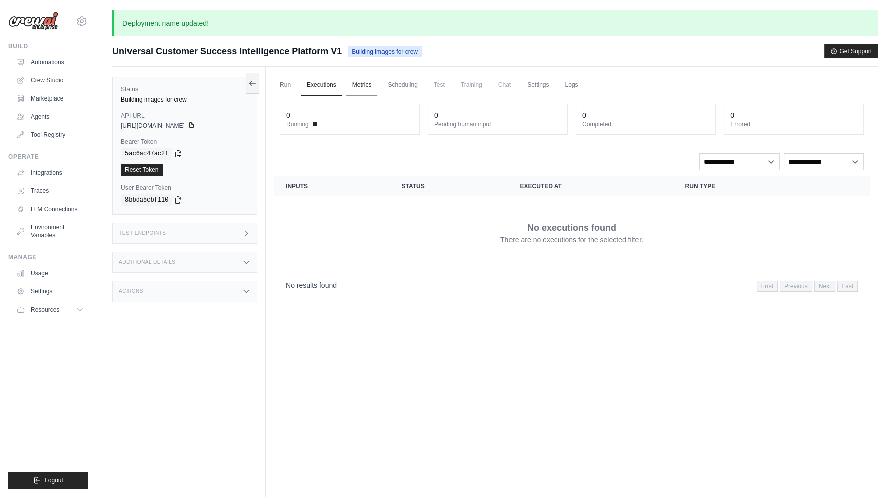
click at [367, 86] on link "Metrics" at bounding box center [363, 85] width 32 height 21
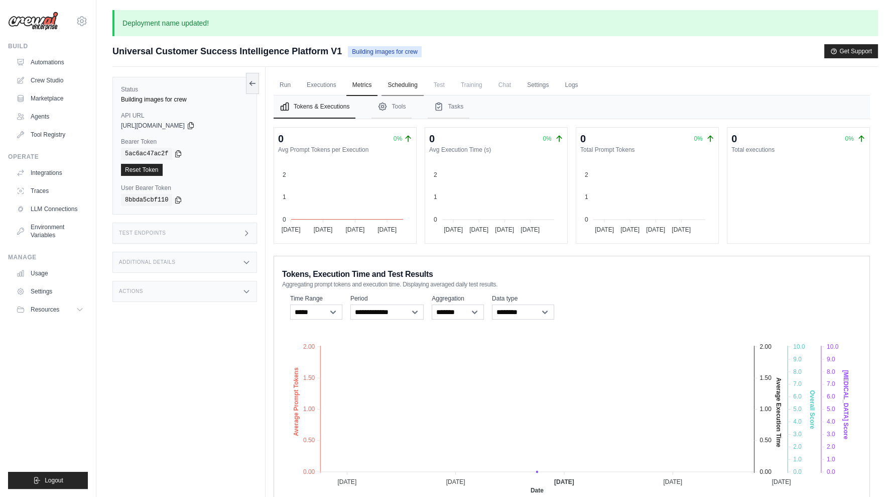
click at [407, 85] on link "Scheduling" at bounding box center [403, 85] width 42 height 21
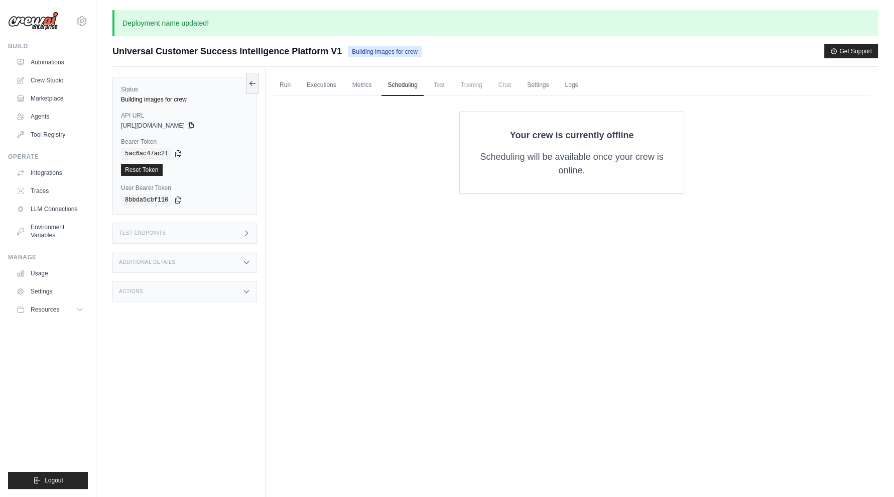
click at [465, 86] on span "Training" at bounding box center [472, 85] width 34 height 20
click at [451, 87] on span "Test" at bounding box center [439, 85] width 23 height 20
click at [489, 89] on span "Training" at bounding box center [472, 85] width 34 height 20
click at [288, 77] on link "Run" at bounding box center [285, 85] width 23 height 21
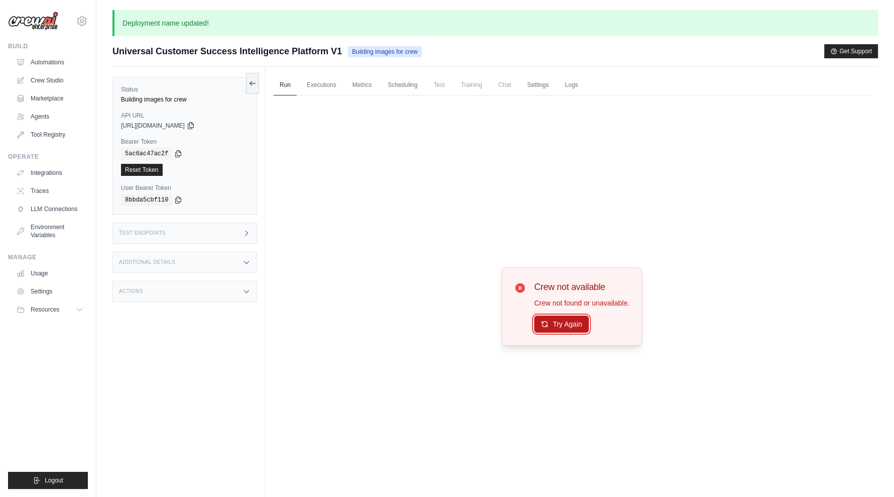
click at [559, 319] on button "Try Again" at bounding box center [561, 323] width 55 height 17
click at [559, 319] on button "Try Again" at bounding box center [561, 324] width 55 height 17
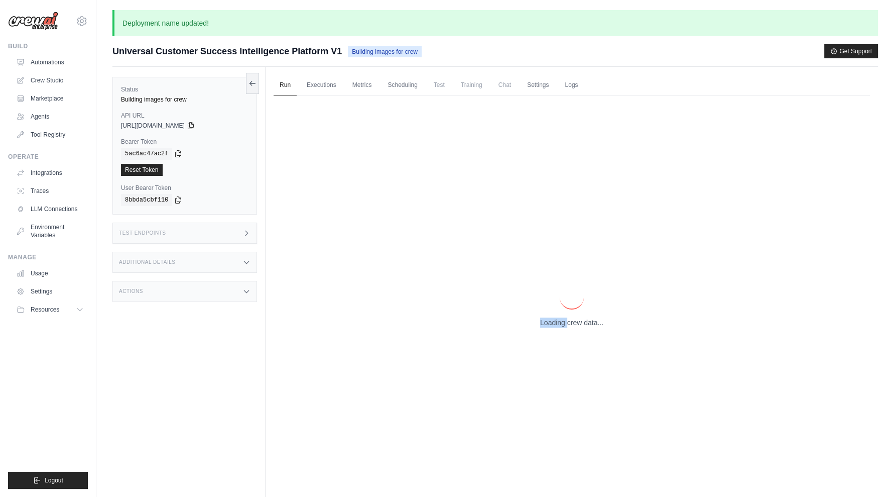
click at [559, 319] on p "Loading crew data..." at bounding box center [571, 322] width 63 height 10
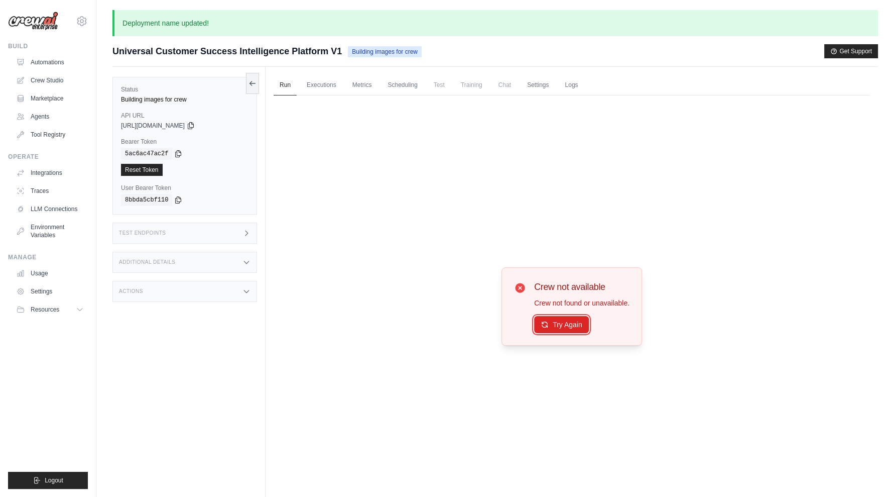
click at [559, 319] on button "Try Again" at bounding box center [561, 324] width 55 height 17
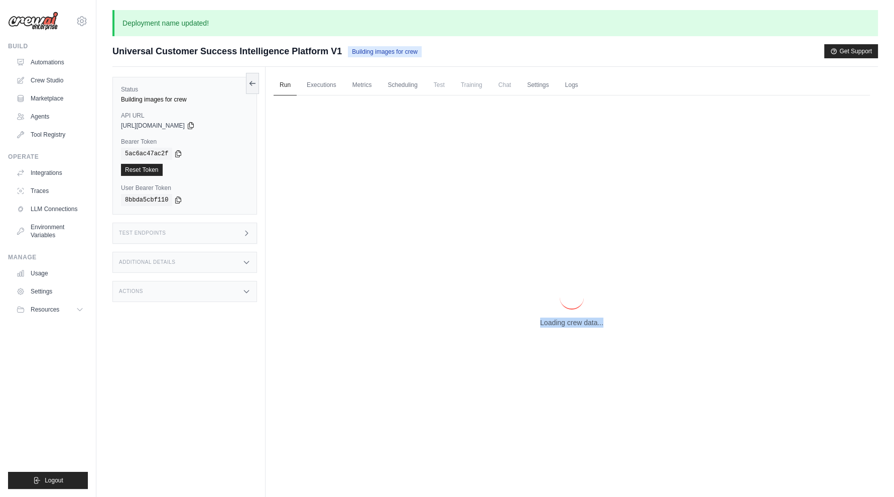
click at [559, 319] on p "Loading crew data..." at bounding box center [571, 322] width 63 height 10
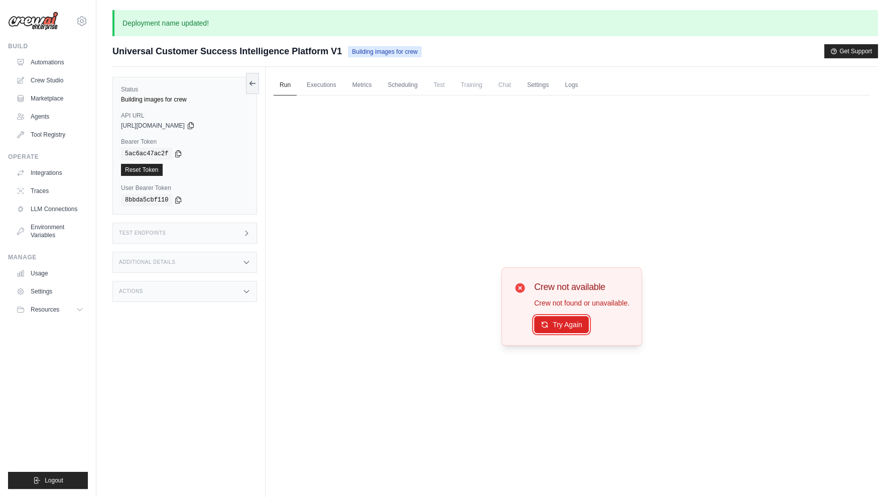
click at [559, 319] on button "Try Again" at bounding box center [561, 324] width 55 height 17
click at [54, 76] on link "Crew Studio" at bounding box center [51, 80] width 76 height 16
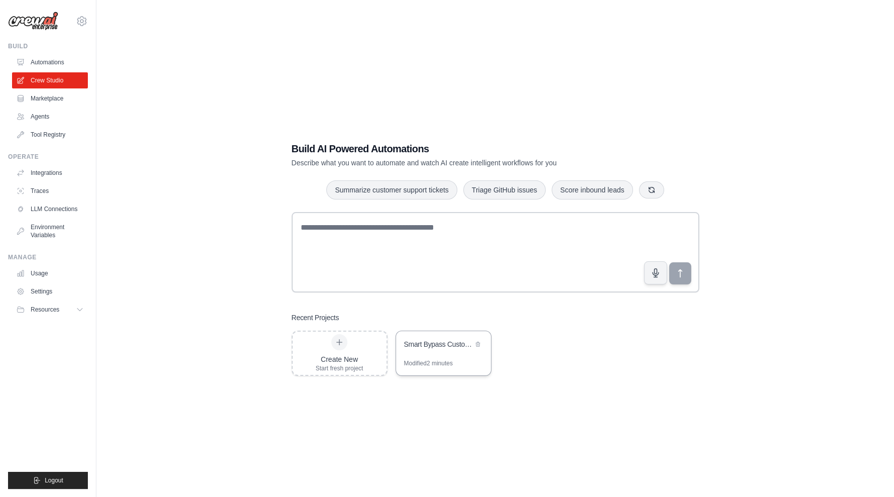
click at [439, 366] on div "Modified 2 minutes" at bounding box center [428, 363] width 49 height 8
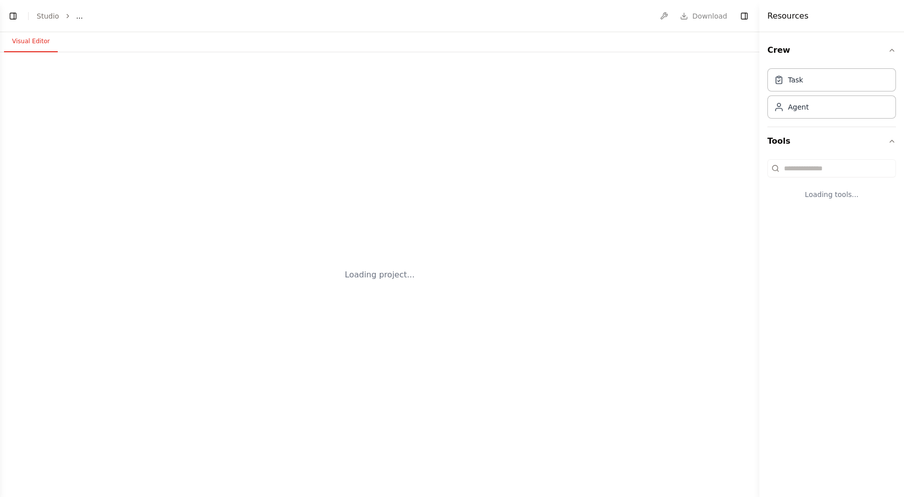
select select "****"
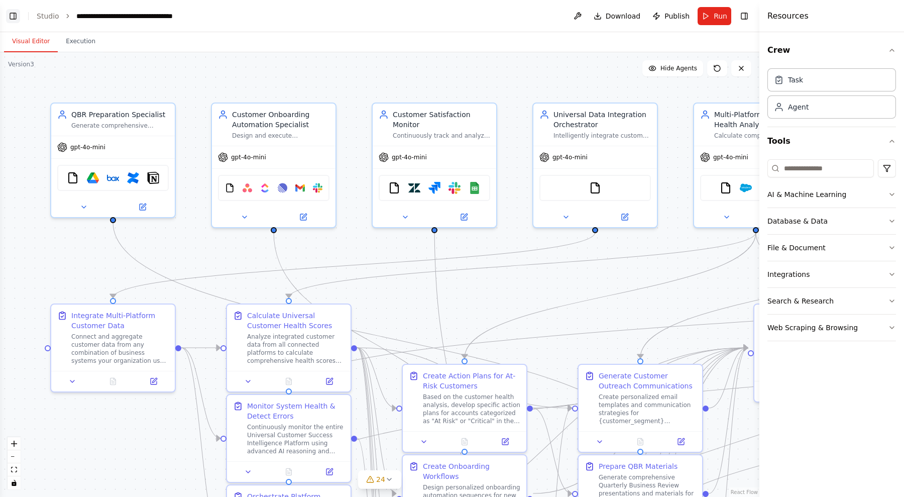
click at [16, 19] on button "Toggle Left Sidebar" at bounding box center [13, 16] width 14 height 14
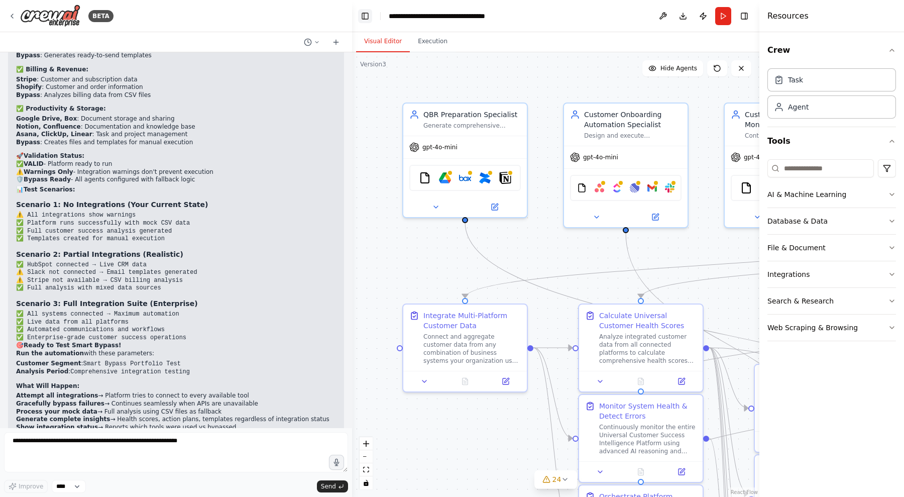
scroll to position [38623, 0]
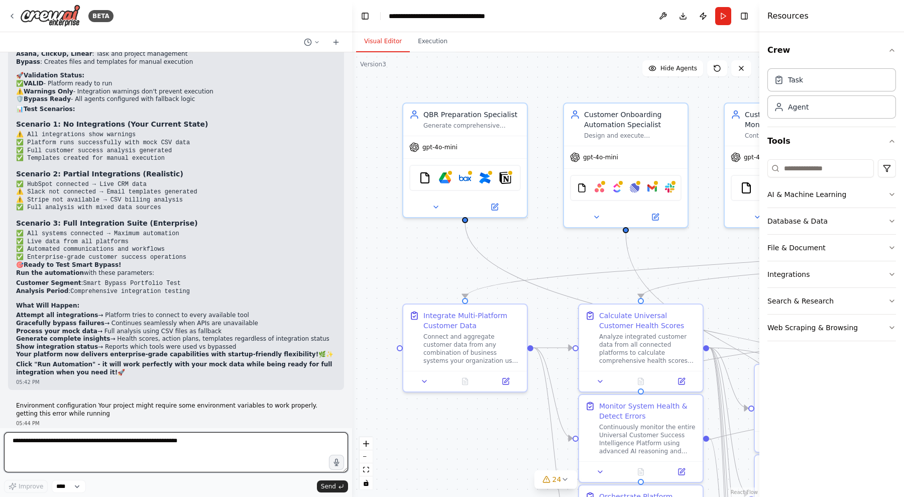
click at [63, 450] on textarea at bounding box center [176, 452] width 344 height 40
type textarea "**********"
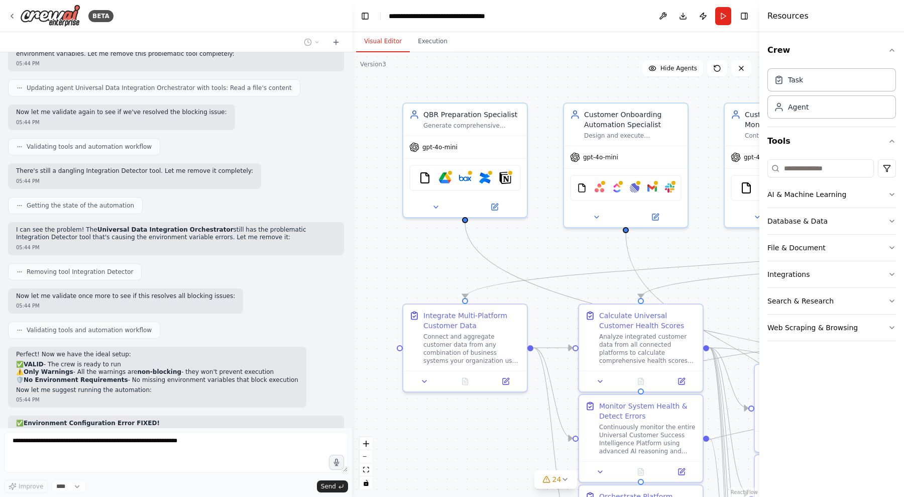
scroll to position [39150, 0]
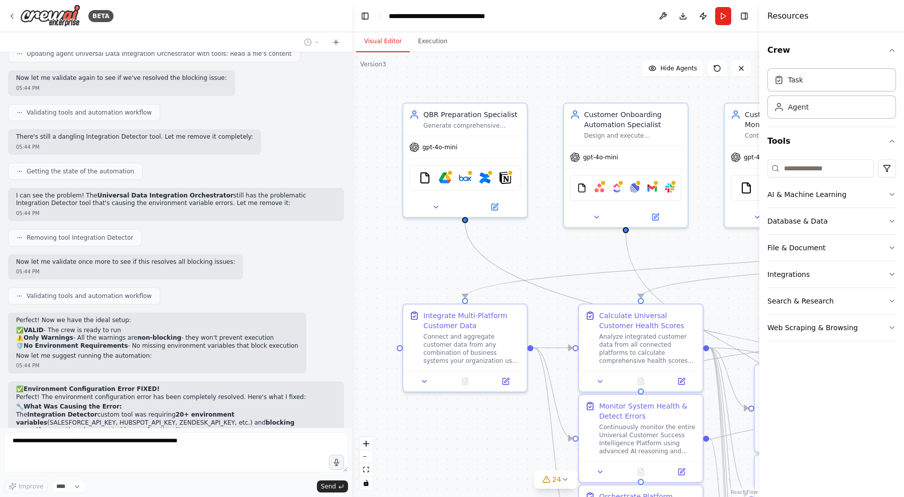
click at [405, 272] on div ".deletable-edge-delete-btn { width: 20px; height: 20px; border: 0px solid #ffff…" at bounding box center [555, 274] width 407 height 444
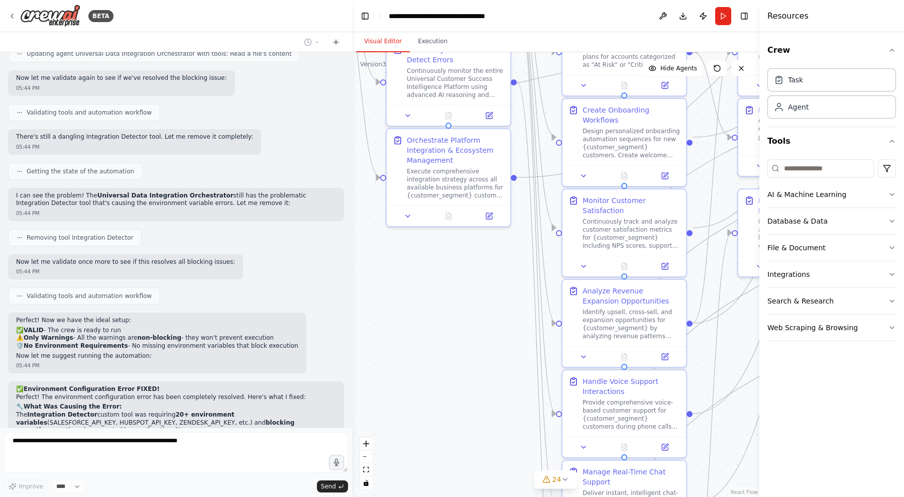
drag, startPoint x: 434, startPoint y: 280, endPoint x: 242, endPoint y: -76, distance: 404.7
click at [242, 0] on html "BETA You are a specialized AI Agent built for Customer Success Operations . You…" at bounding box center [452, 248] width 904 height 497
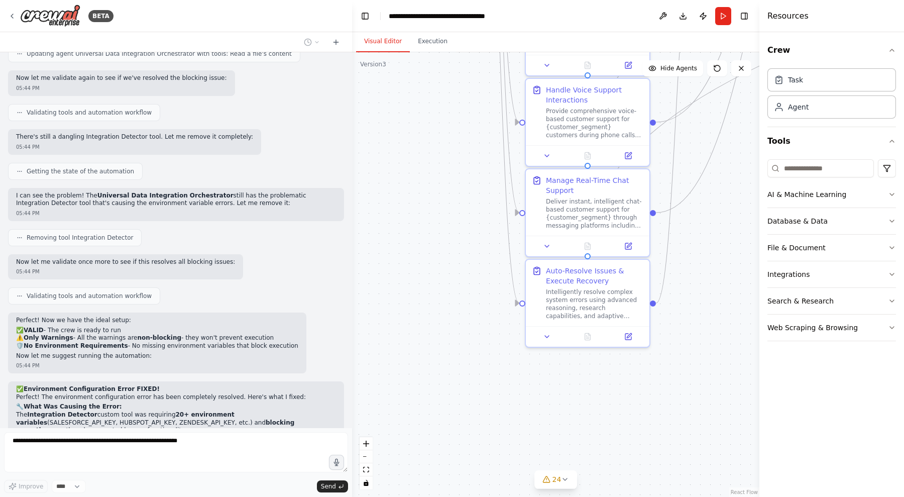
drag, startPoint x: 438, startPoint y: 340, endPoint x: 399, endPoint y: 38, distance: 304.4
click at [399, 38] on div "Visual Editor Execution Version 3 Show Tools Hide Agents .deletable-edge-delete…" at bounding box center [555, 264] width 407 height 465
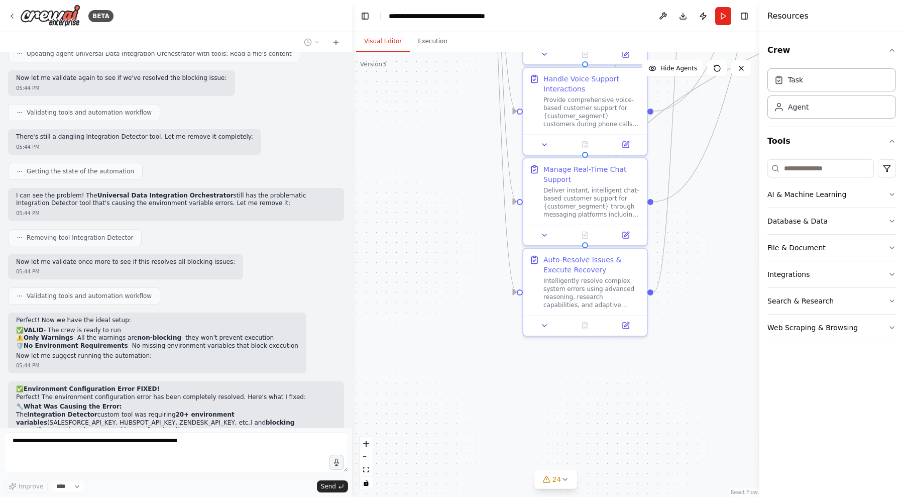
drag, startPoint x: 170, startPoint y: 377, endPoint x: 284, endPoint y: 374, distance: 114.0
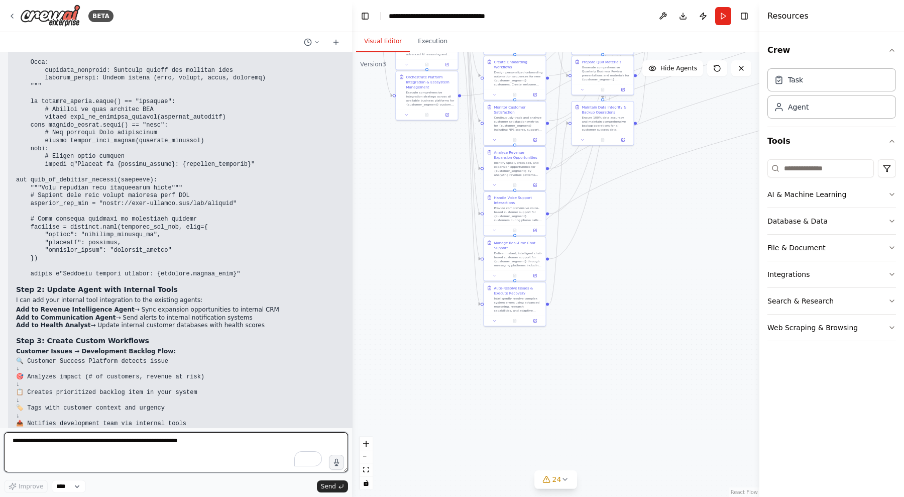
scroll to position [40725, 0]
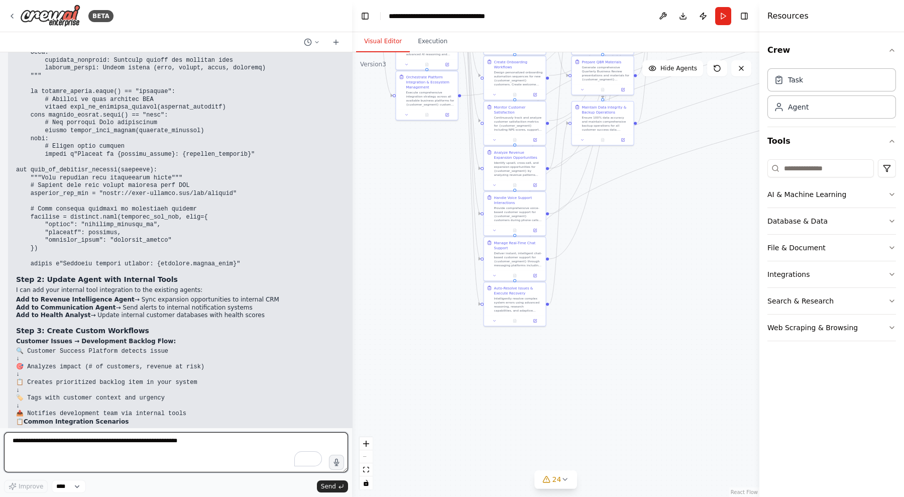
click at [62, 450] on textarea "To enrich screen reader interactions, please activate Accessibility in Grammarl…" at bounding box center [176, 452] width 344 height 40
paste textarea "**********"
click at [192, 449] on textarea "**********" at bounding box center [176, 452] width 344 height 40
paste textarea "**********"
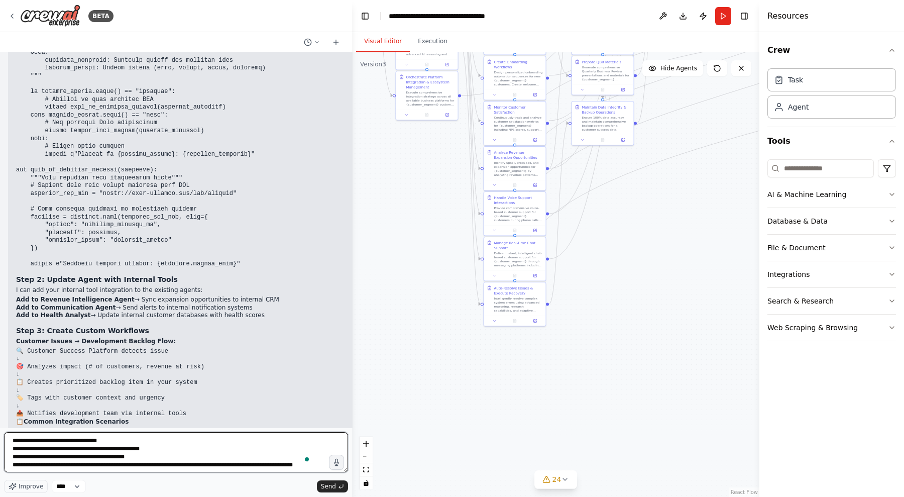
type textarea "**********"
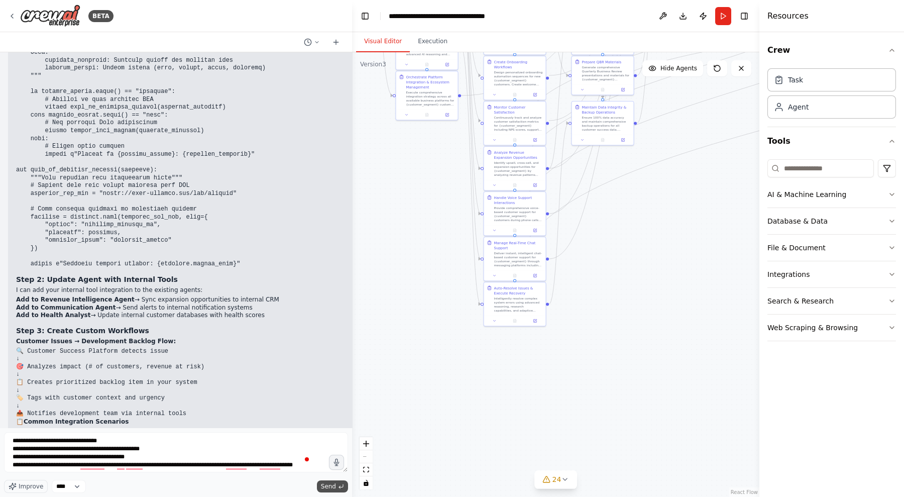
click at [332, 485] on span "Send" at bounding box center [328, 486] width 15 height 8
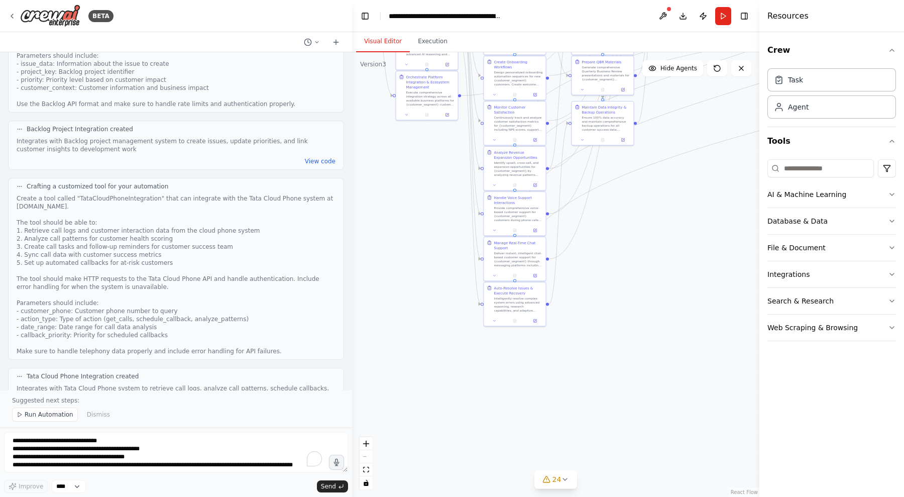
scroll to position [42037, 0]
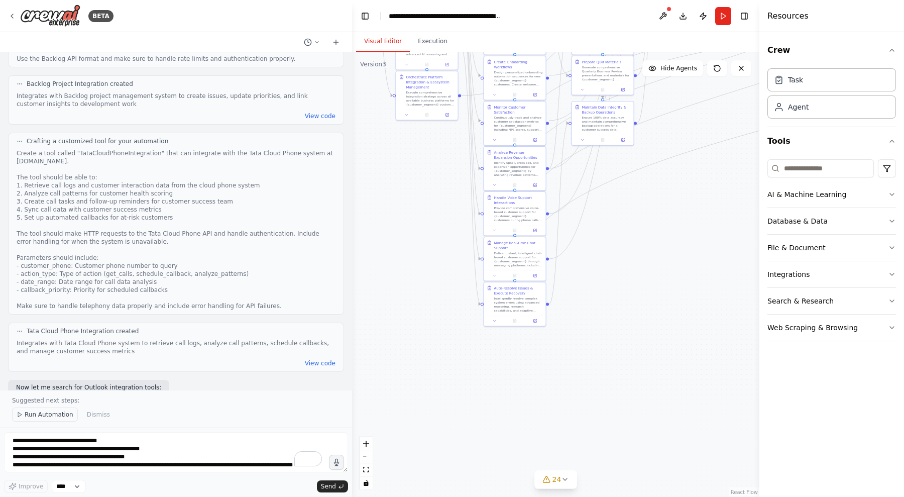
click at [31, 416] on span "Run Automation" at bounding box center [49, 414] width 49 height 8
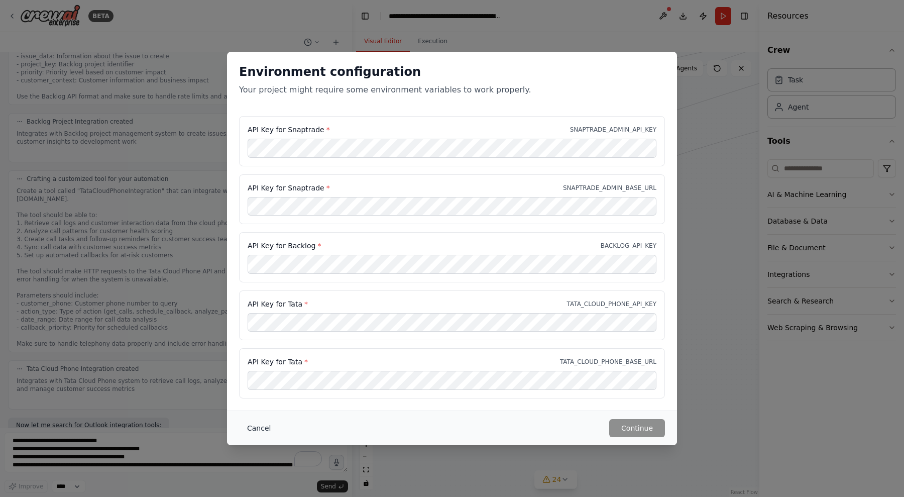
click at [261, 419] on button "Cancel" at bounding box center [259, 428] width 40 height 18
